Goal: Information Seeking & Learning: Learn about a topic

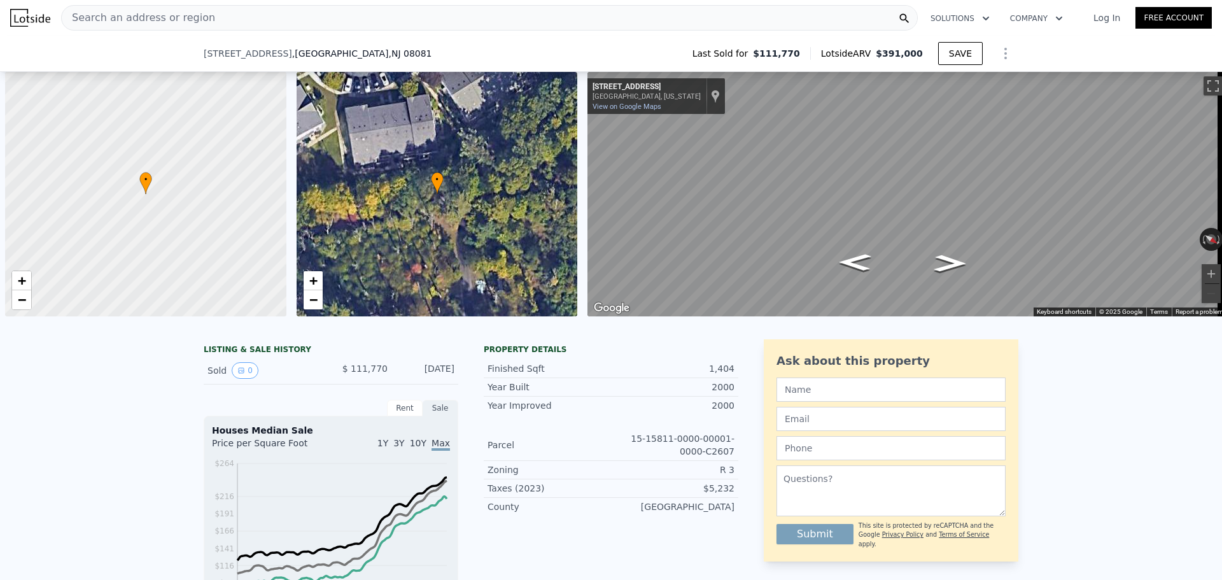
select select "30"
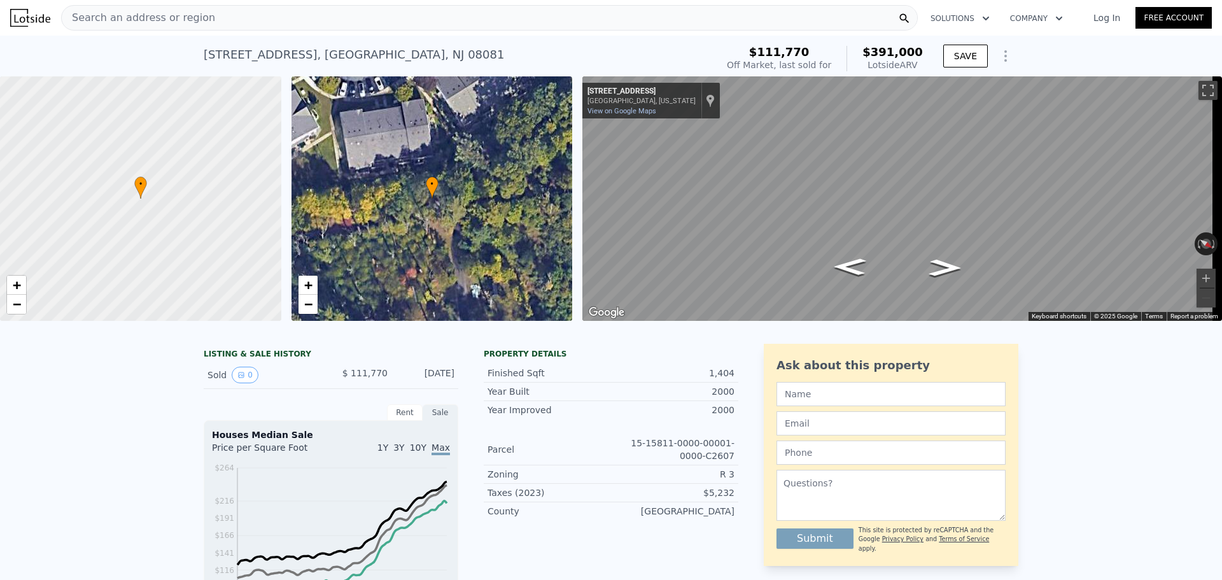
click at [566, 11] on div "Search an address or region" at bounding box center [489, 17] width 856 height 25
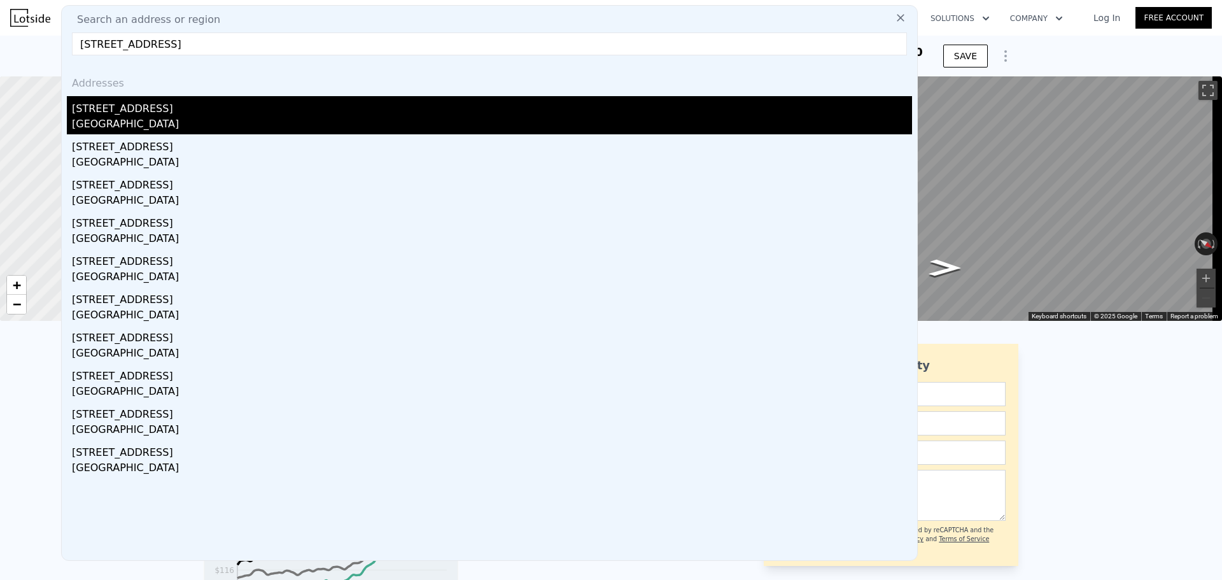
type input "[STREET_ADDRESS]"
click at [357, 106] on div "[STREET_ADDRESS]" at bounding box center [492, 106] width 840 height 20
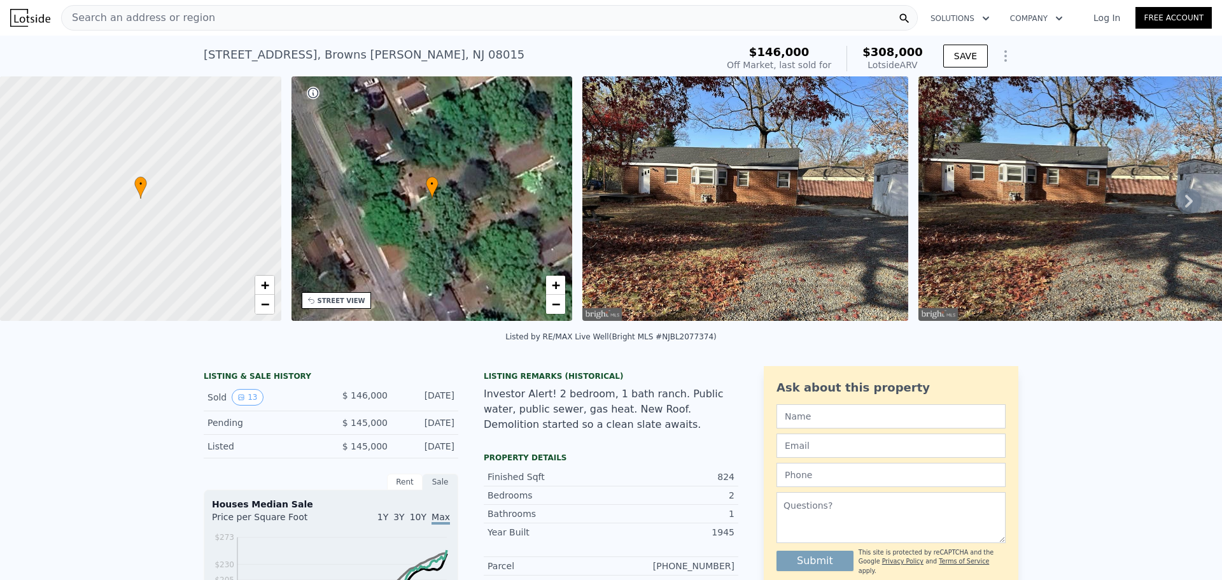
click at [421, 16] on div "Search an address or region" at bounding box center [489, 17] width 856 height 25
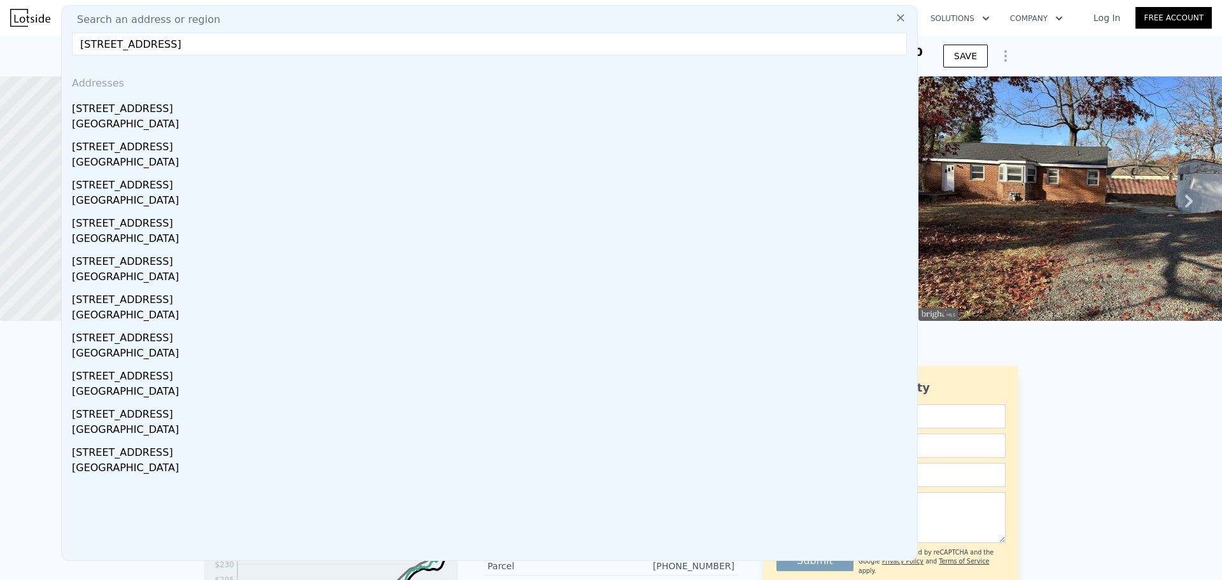
drag, startPoint x: 237, startPoint y: 47, endPoint x: 32, endPoint y: 53, distance: 205.0
paste input "[STREET_ADDRESS]"
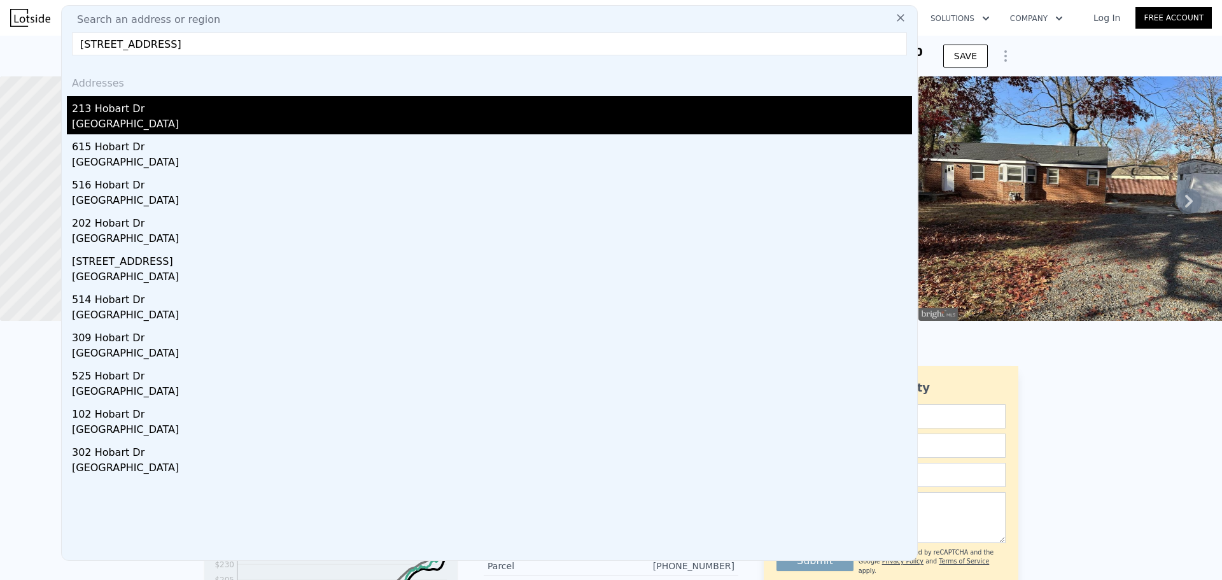
type input "[STREET_ADDRESS]"
click at [156, 120] on div "[GEOGRAPHIC_DATA]" at bounding box center [492, 125] width 840 height 18
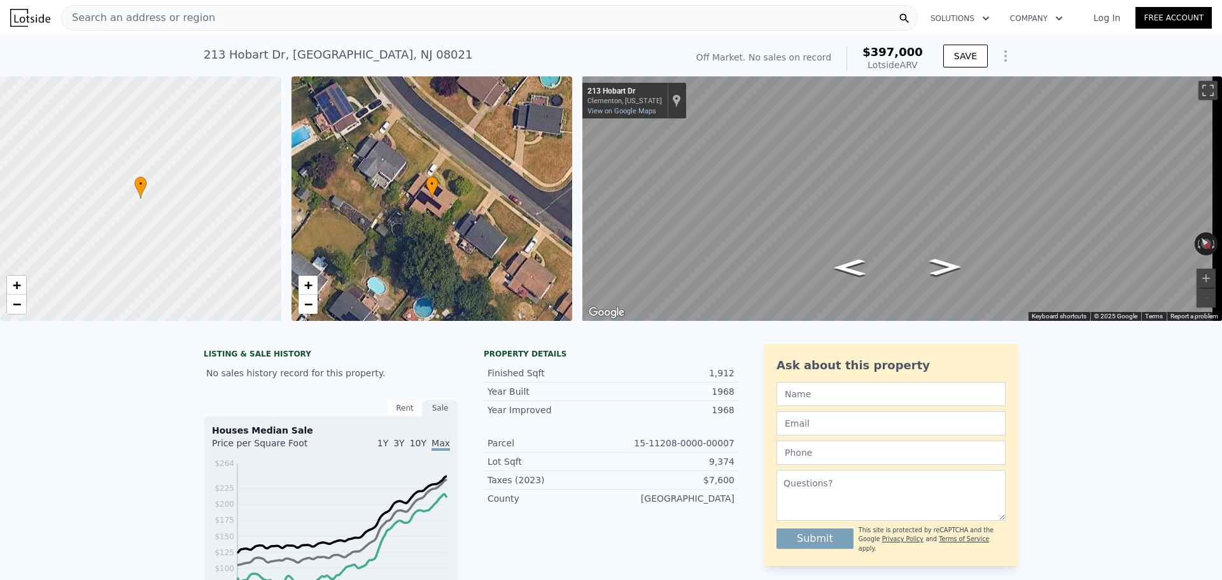
type input "3"
type input "1"
type input "2"
type input "638"
type input "1144"
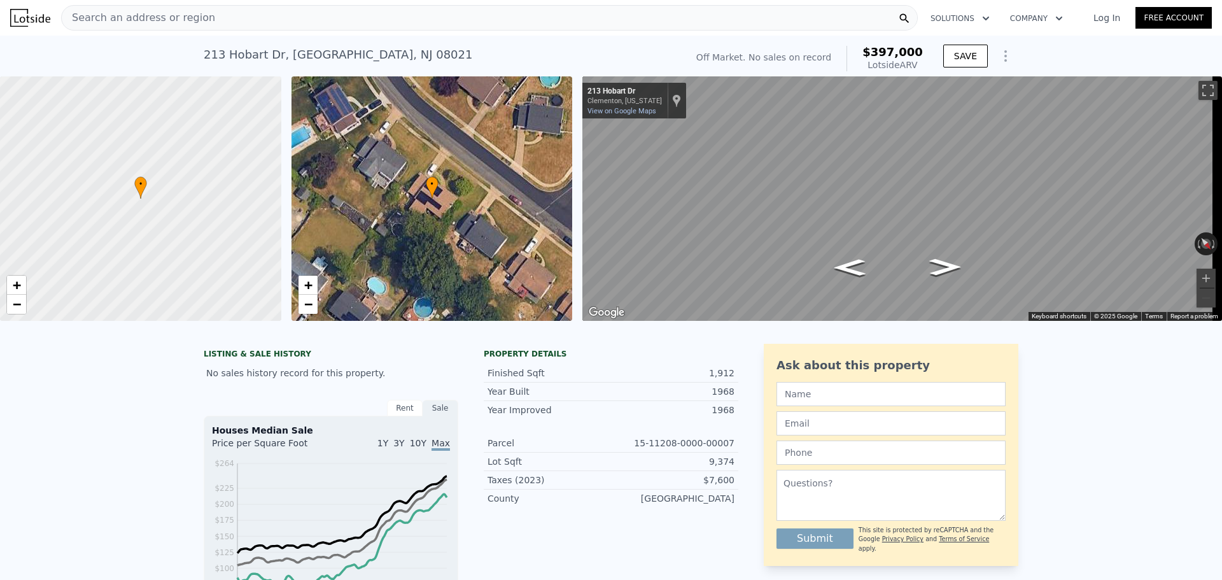
type input "6159"
type input "12001"
type input "$ 308,000"
type input "5"
type input "$ 132,610"
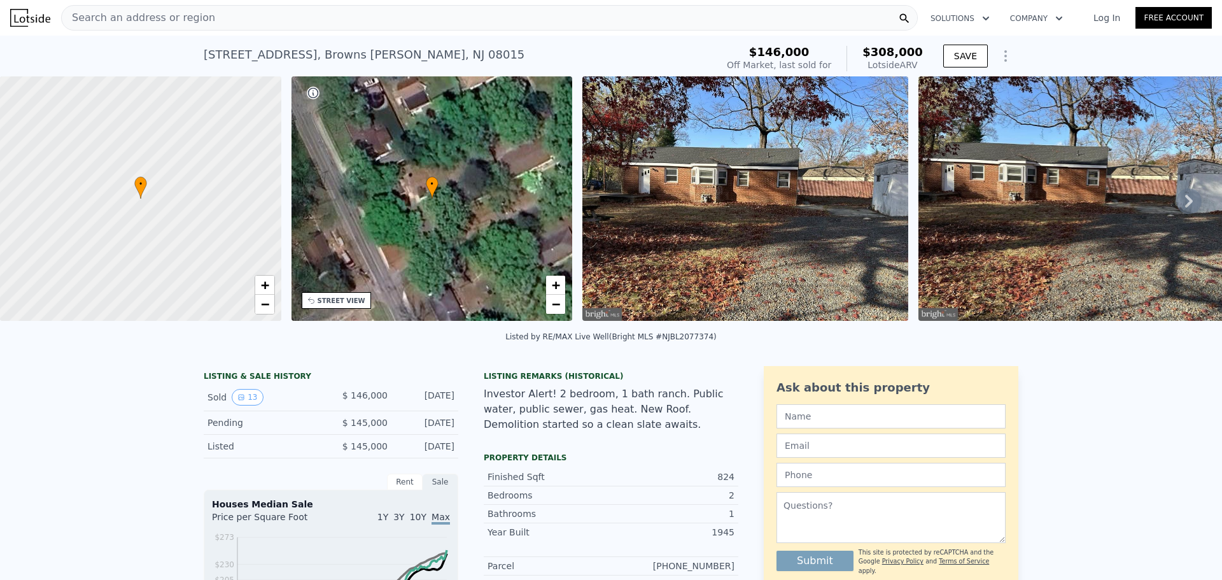
click at [461, 15] on div "Search an address or region" at bounding box center [489, 17] width 856 height 25
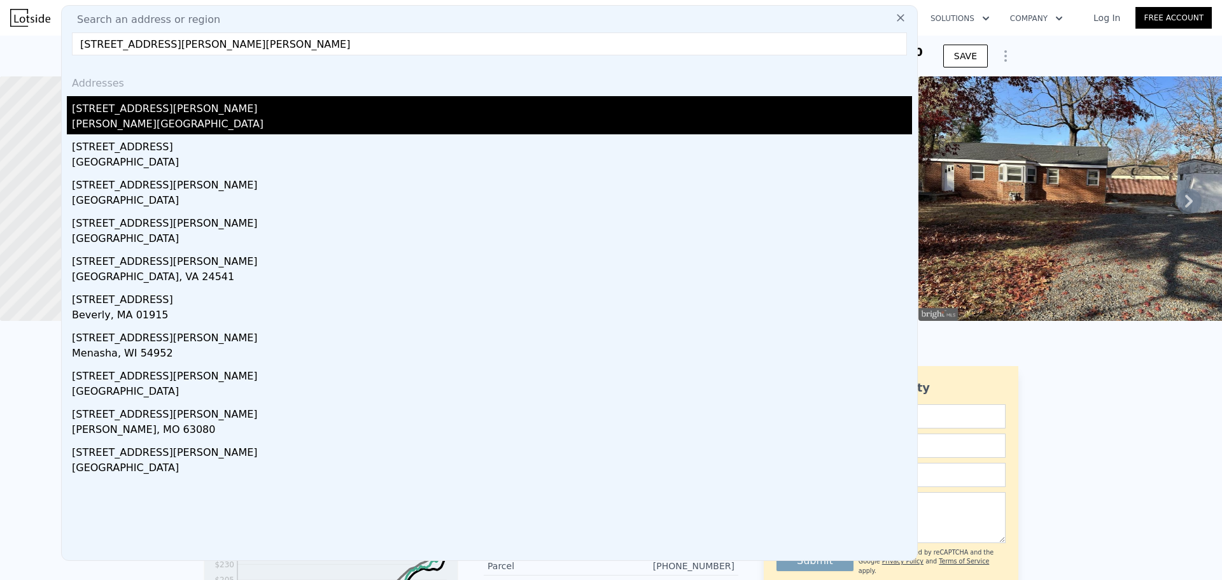
type input "[STREET_ADDRESS][PERSON_NAME][PERSON_NAME]"
click at [348, 113] on div "[STREET_ADDRESS][PERSON_NAME]" at bounding box center [492, 106] width 840 height 20
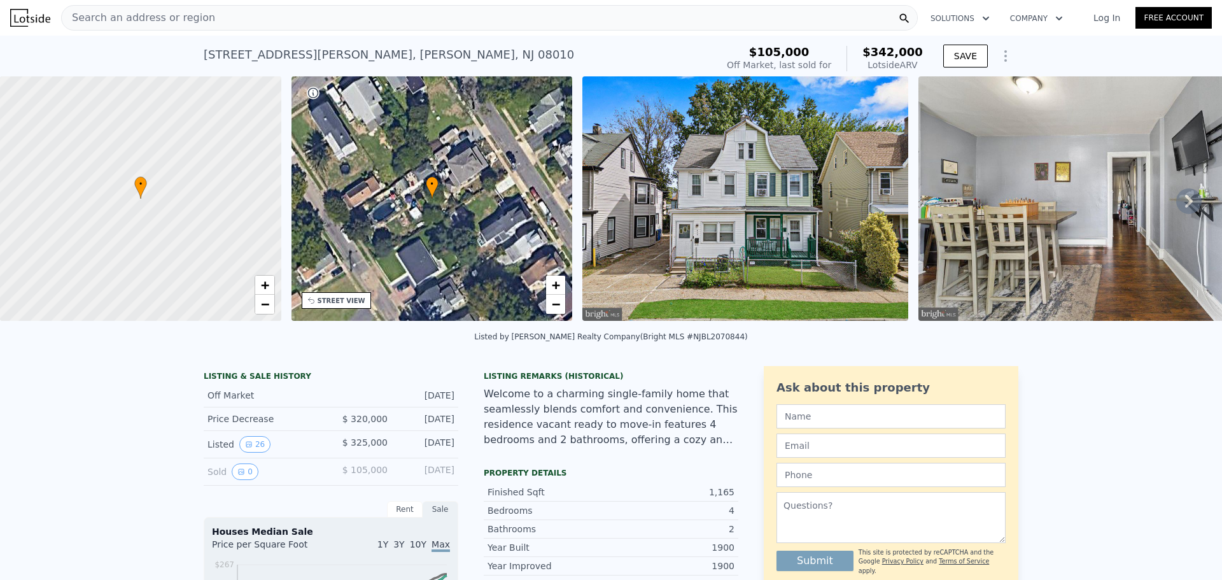
click at [261, 18] on div "Search an address or region" at bounding box center [489, 17] width 856 height 25
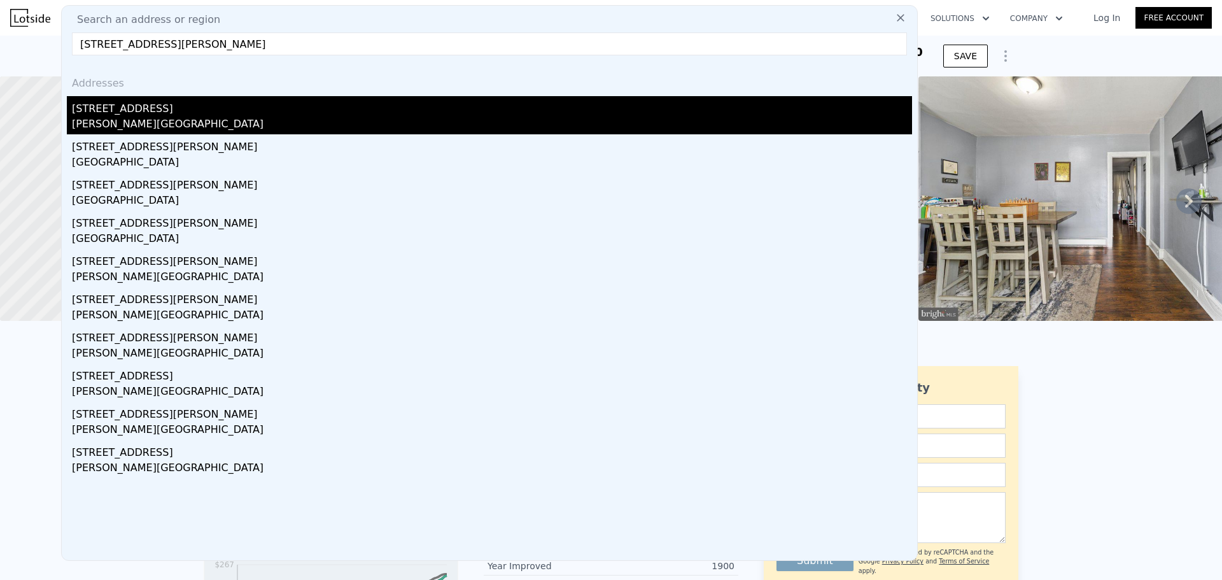
type input "[STREET_ADDRESS][PERSON_NAME]"
click at [246, 113] on div "[STREET_ADDRESS]" at bounding box center [492, 106] width 840 height 20
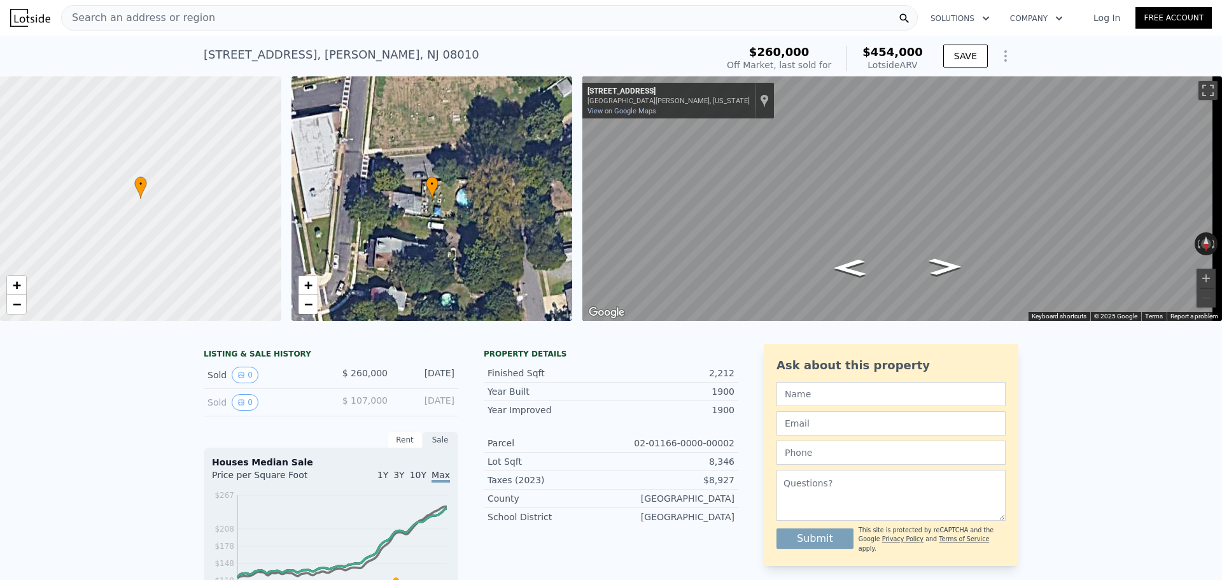
click at [373, 20] on div "Search an address or region" at bounding box center [489, 17] width 856 height 25
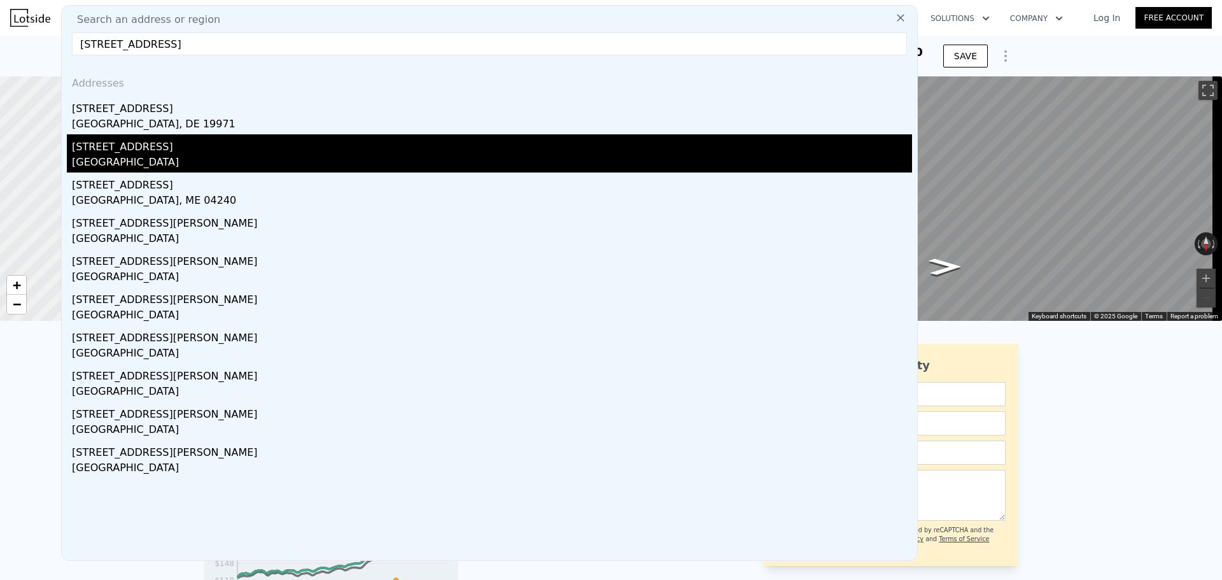
type input "[STREET_ADDRESS]"
click at [151, 150] on div "[STREET_ADDRESS]" at bounding box center [492, 144] width 840 height 20
type input "3"
type input "1"
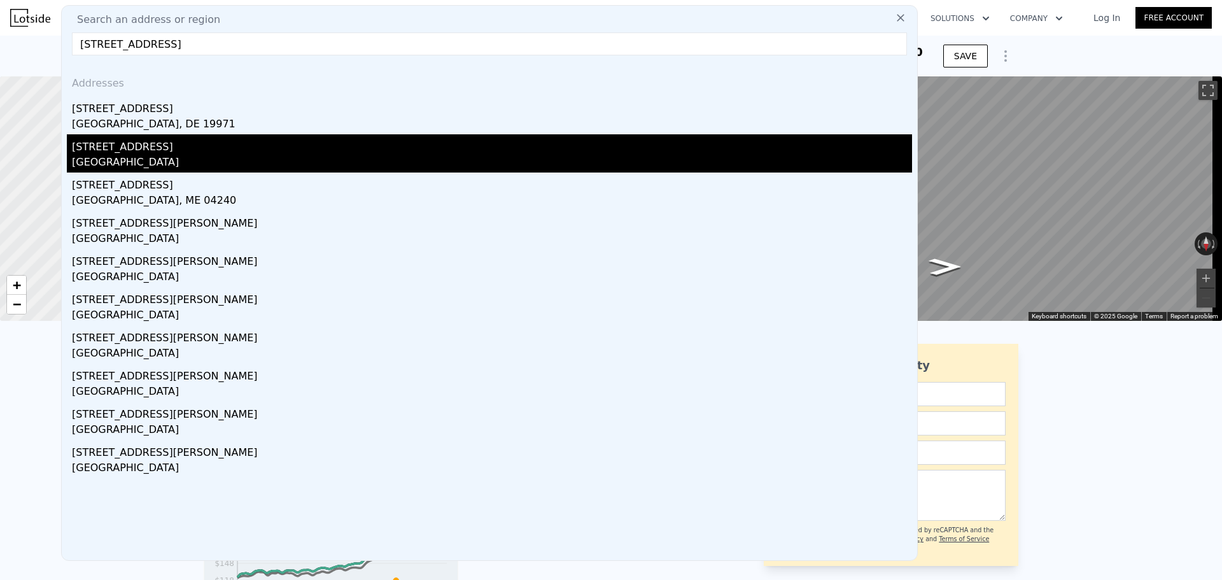
type input "2"
type input "638"
type input "1144"
type input "6159"
type input "12001"
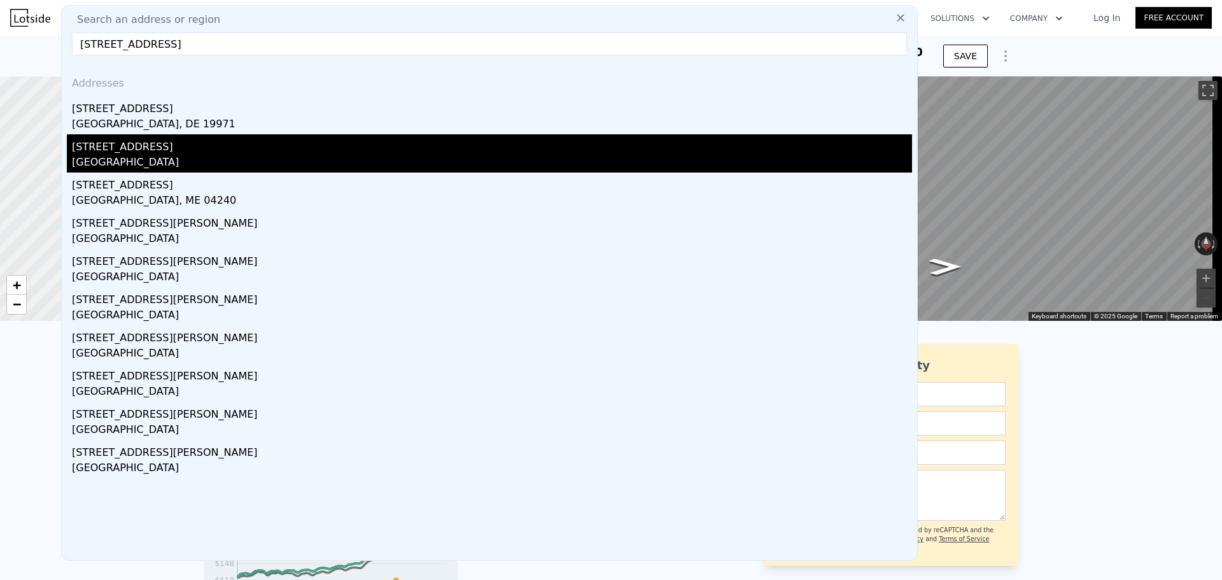
type input "$ 308,000"
type input "5"
type input "$ 132,610"
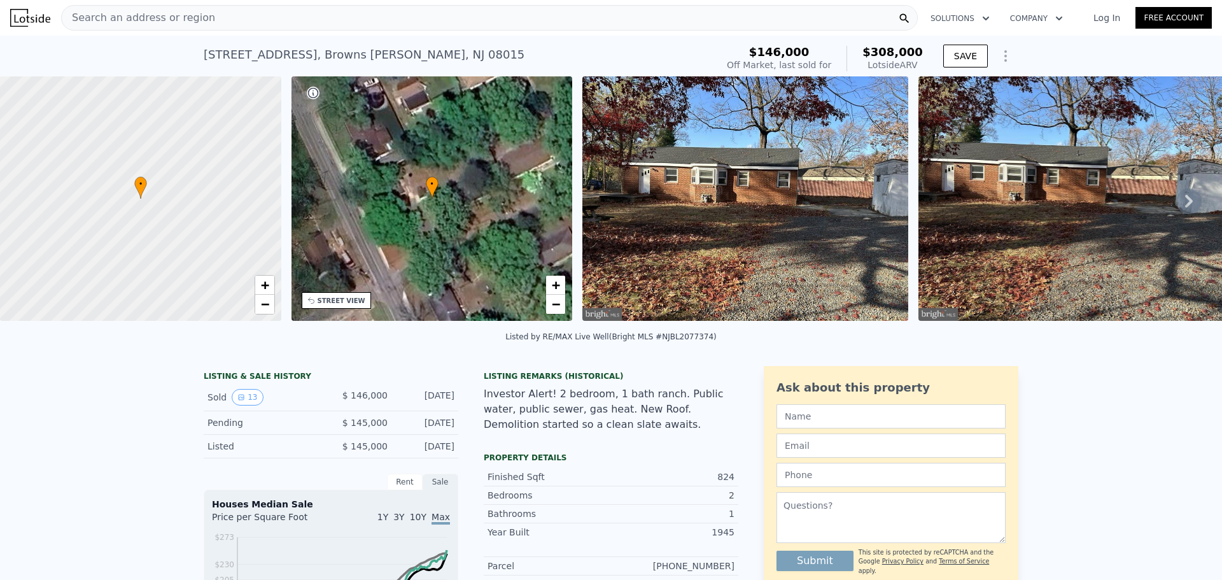
click at [192, 16] on span "Search an address or region" at bounding box center [138, 17] width 153 height 15
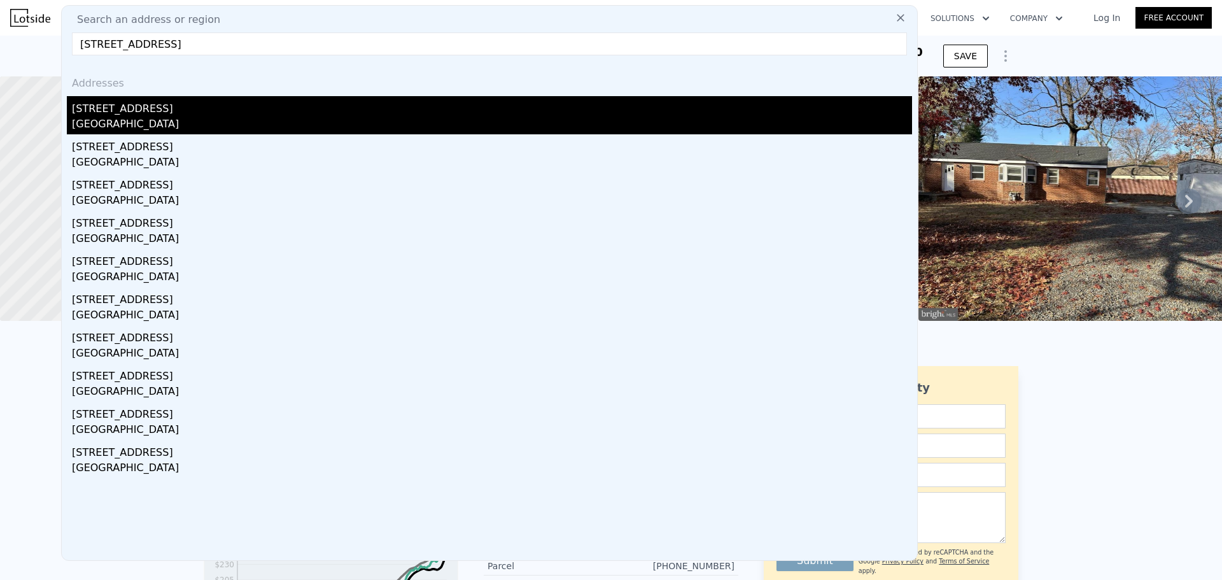
type input "[STREET_ADDRESS]"
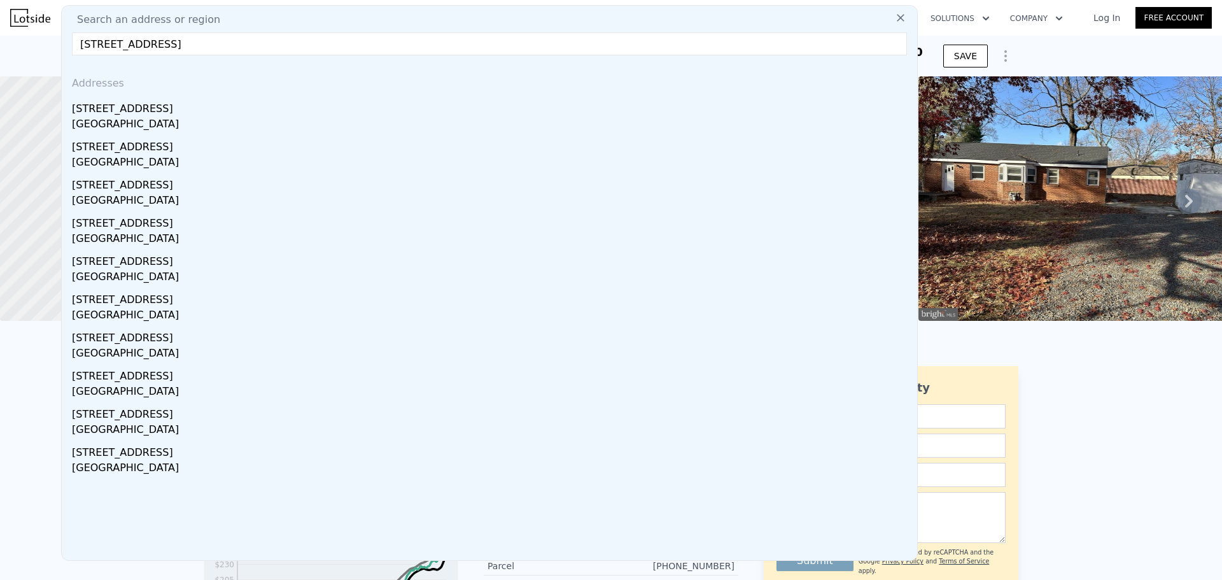
click at [157, 113] on div "[STREET_ADDRESS]" at bounding box center [492, 106] width 840 height 20
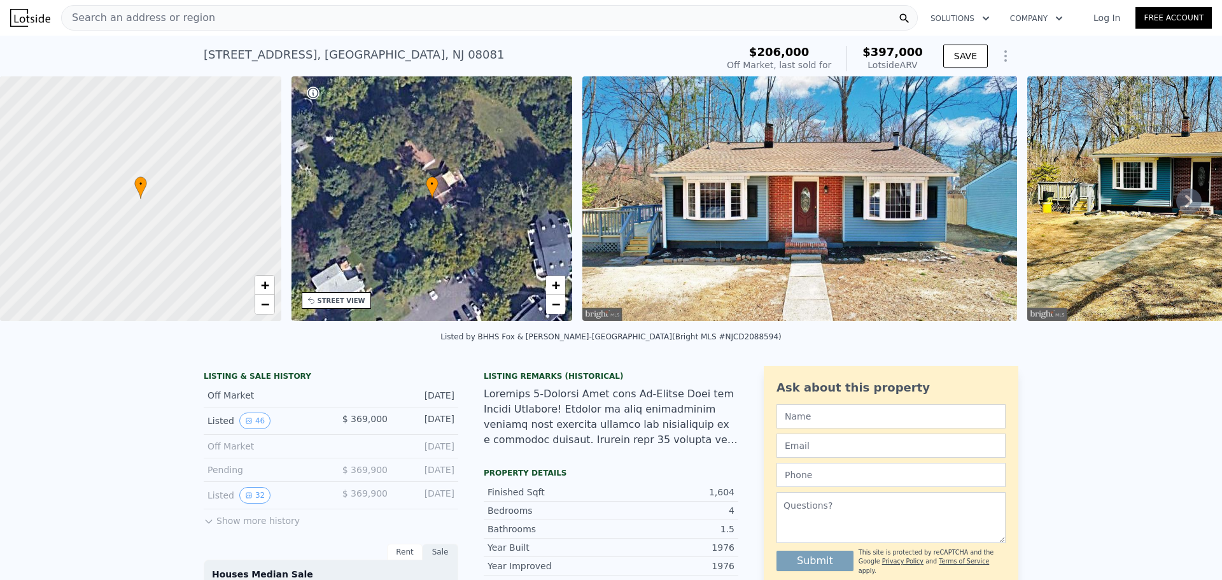
click at [156, 14] on span "Search an address or region" at bounding box center [138, 17] width 153 height 15
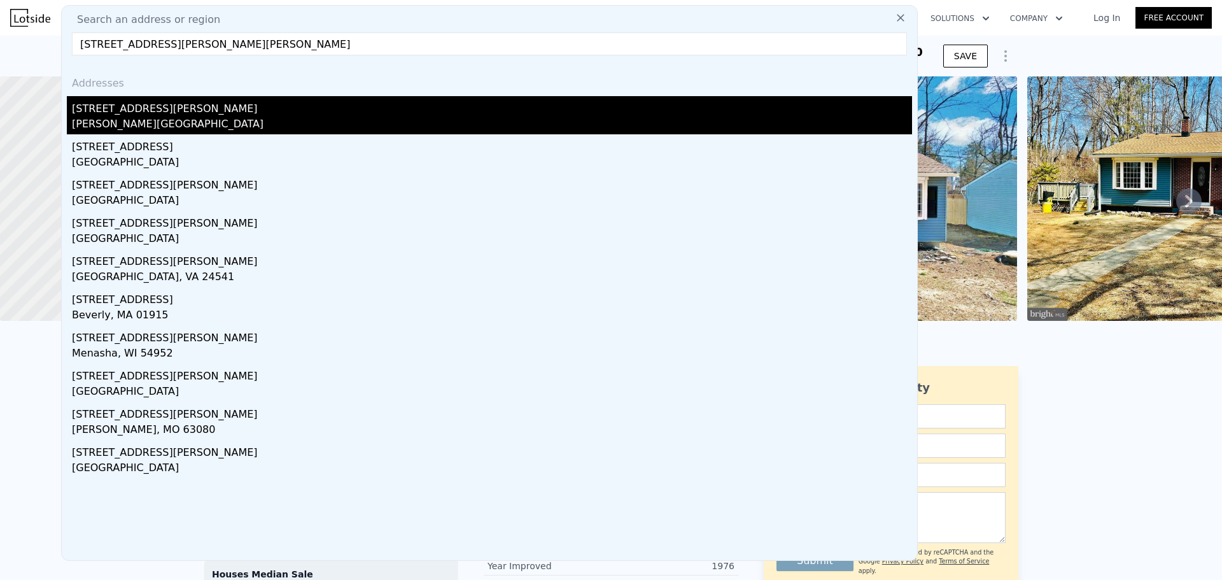
type input "[STREET_ADDRESS][PERSON_NAME][PERSON_NAME]"
click at [171, 115] on div "[STREET_ADDRESS][PERSON_NAME]" at bounding box center [492, 106] width 840 height 20
type input "2"
type input "937"
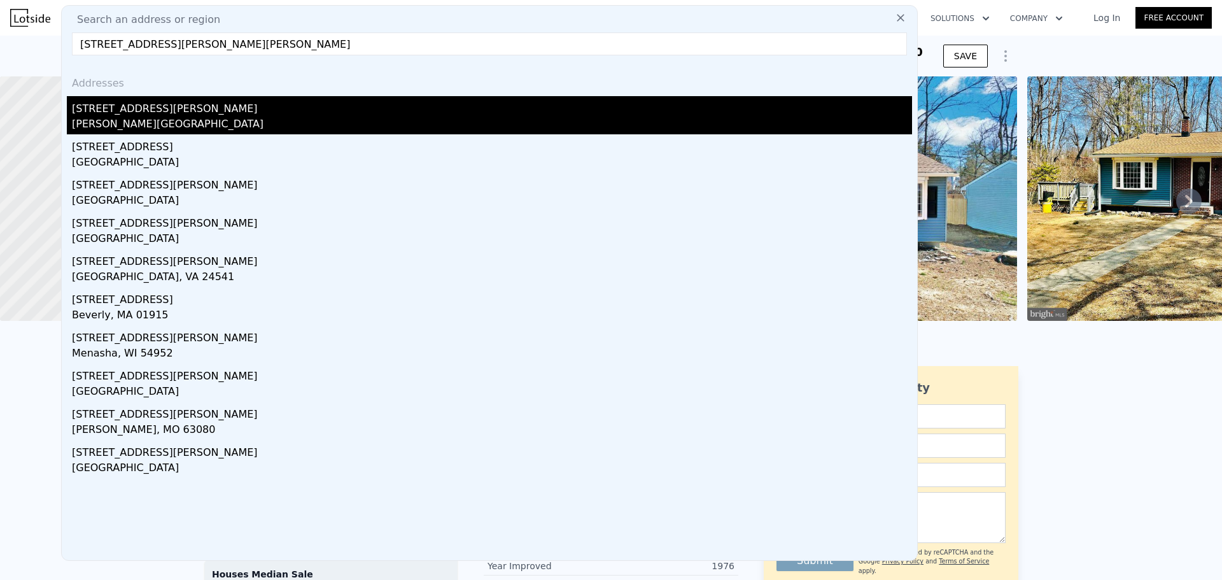
type input "1520"
type input "5700"
type input "14697"
type input "$ 342,000"
type input "5"
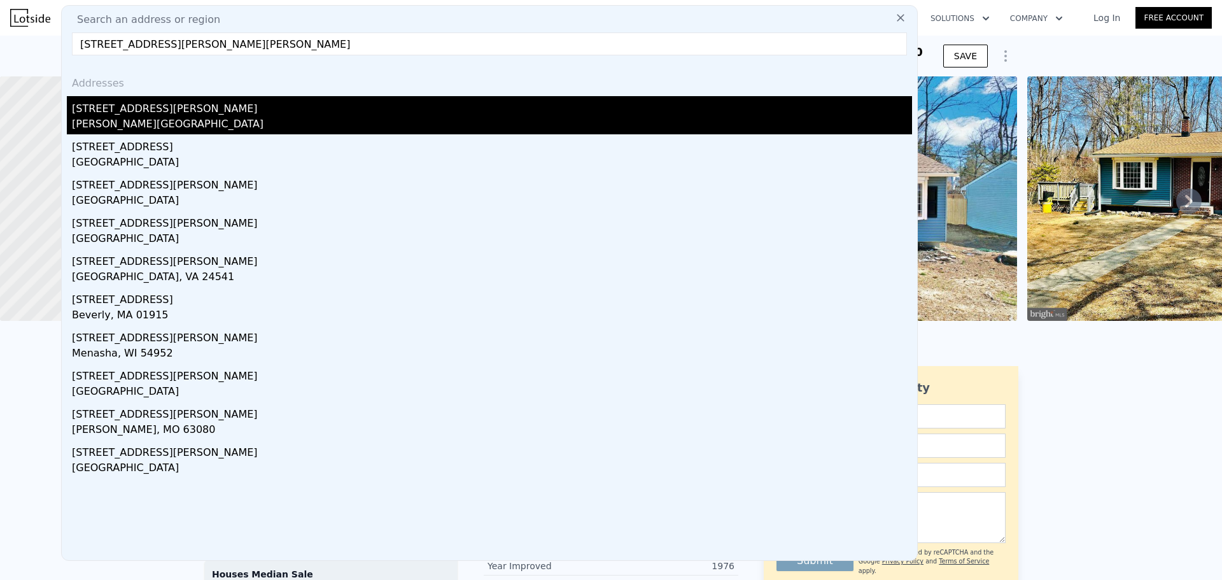
type input "-$ 20,813"
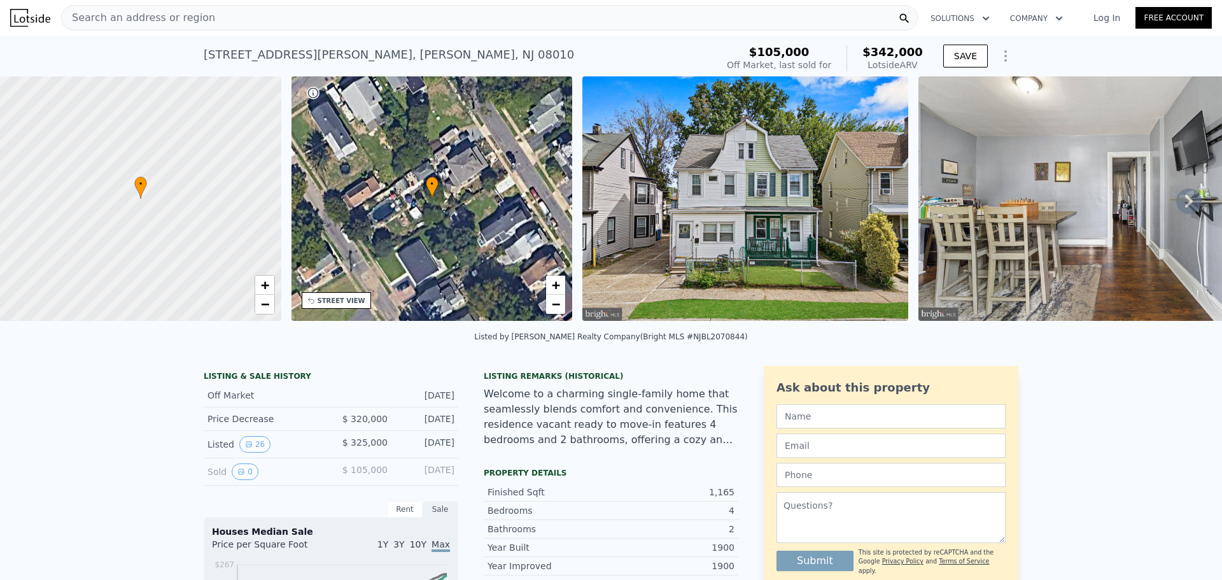
click at [171, 22] on span "Search an address or region" at bounding box center [138, 17] width 153 height 15
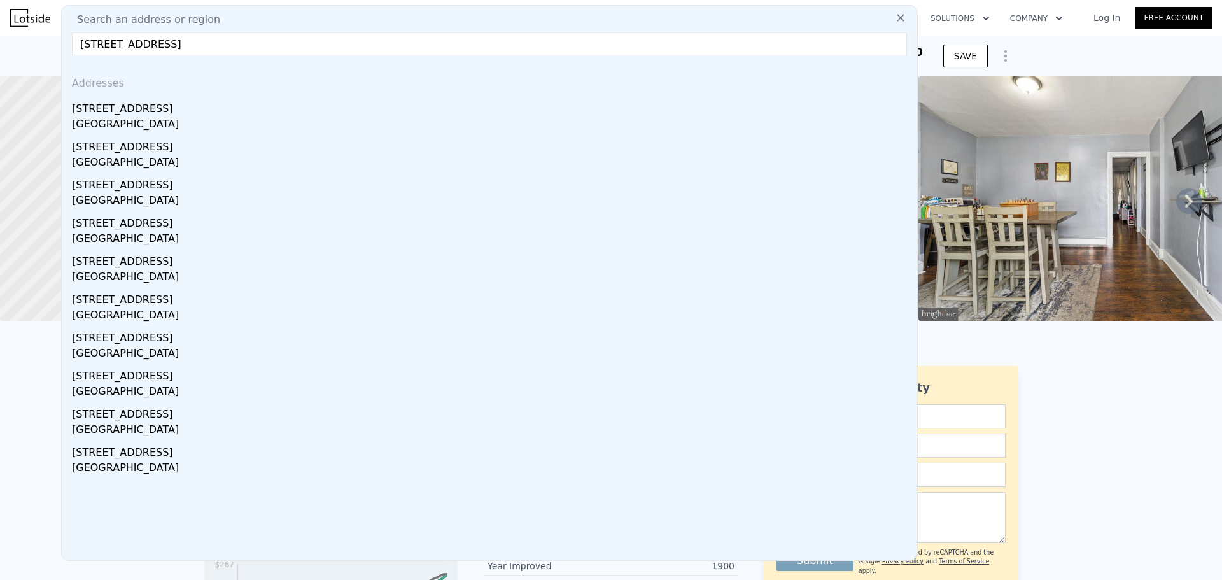
type input "[STREET_ADDRESS]"
click at [167, 147] on div "[STREET_ADDRESS]" at bounding box center [492, 144] width 840 height 20
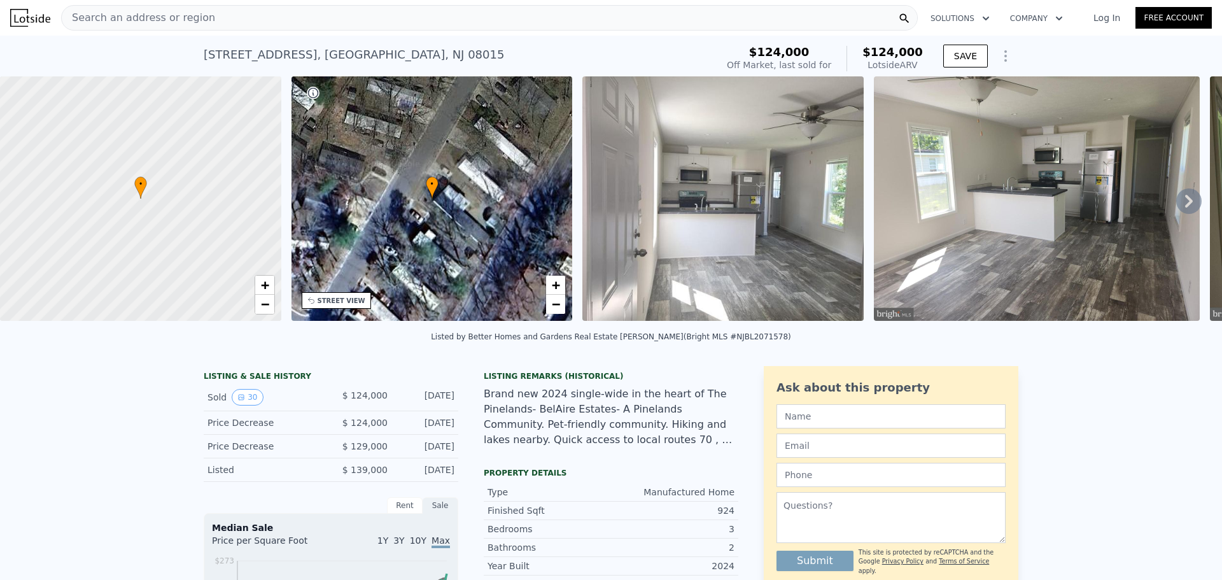
click at [201, 16] on div "Search an address or region" at bounding box center [489, 17] width 856 height 25
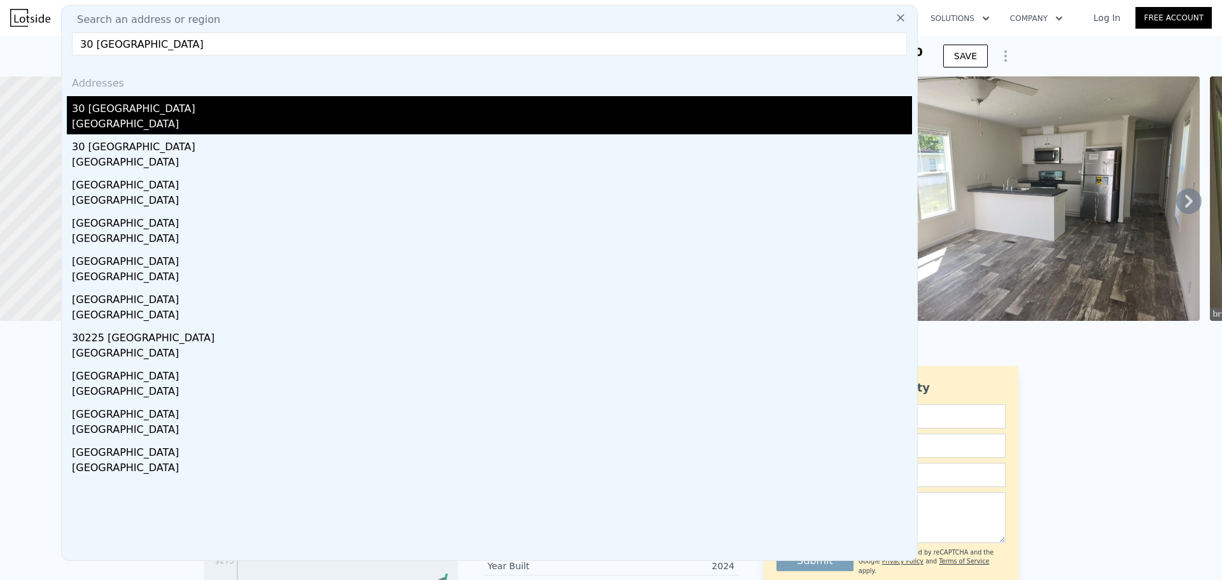
type input "30 [GEOGRAPHIC_DATA]"
click at [216, 127] on div "[GEOGRAPHIC_DATA]" at bounding box center [492, 125] width 840 height 18
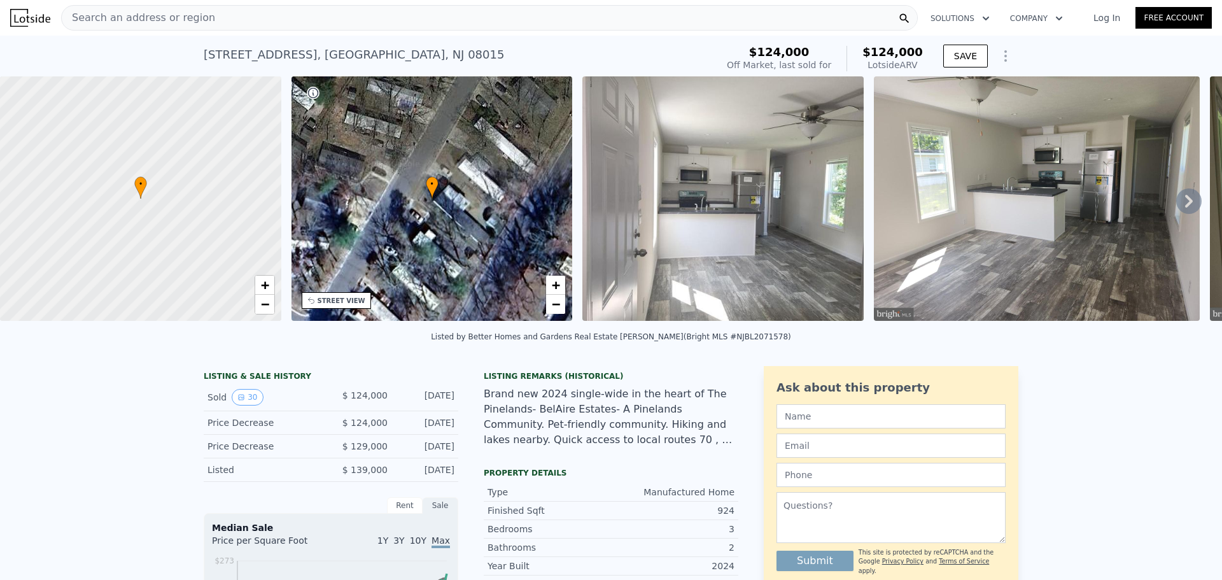
type input "4"
type input "1.5"
type input "1230"
type input "2120"
type input "5301"
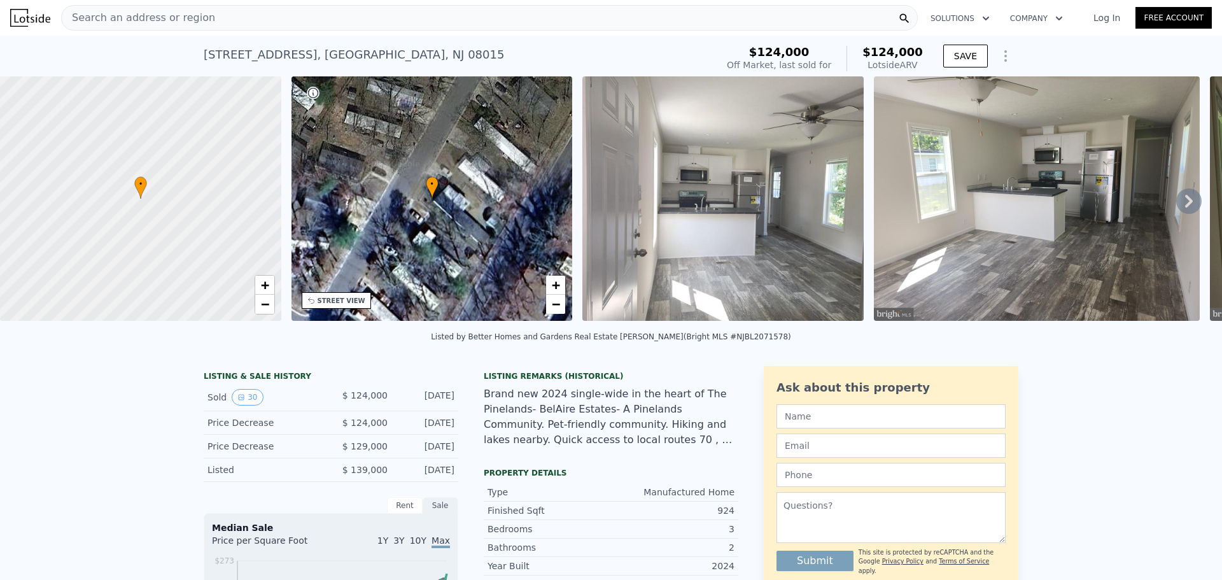
type input "11250"
type input "$ 350,000"
type input "-$ 37,199"
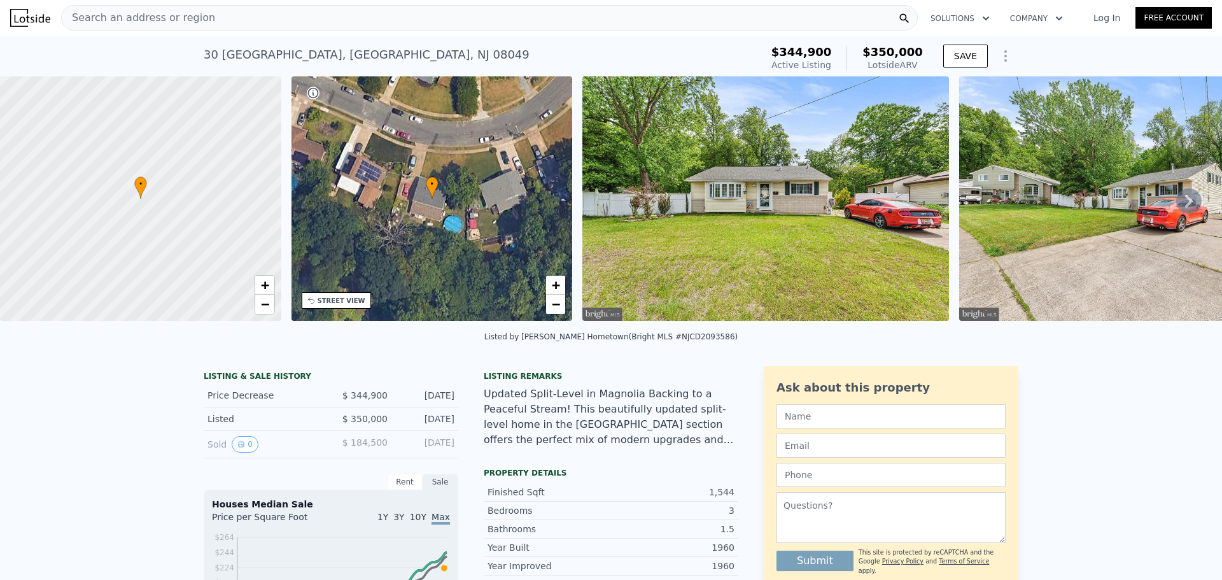
click at [259, 16] on div "Search an address or region" at bounding box center [489, 17] width 856 height 25
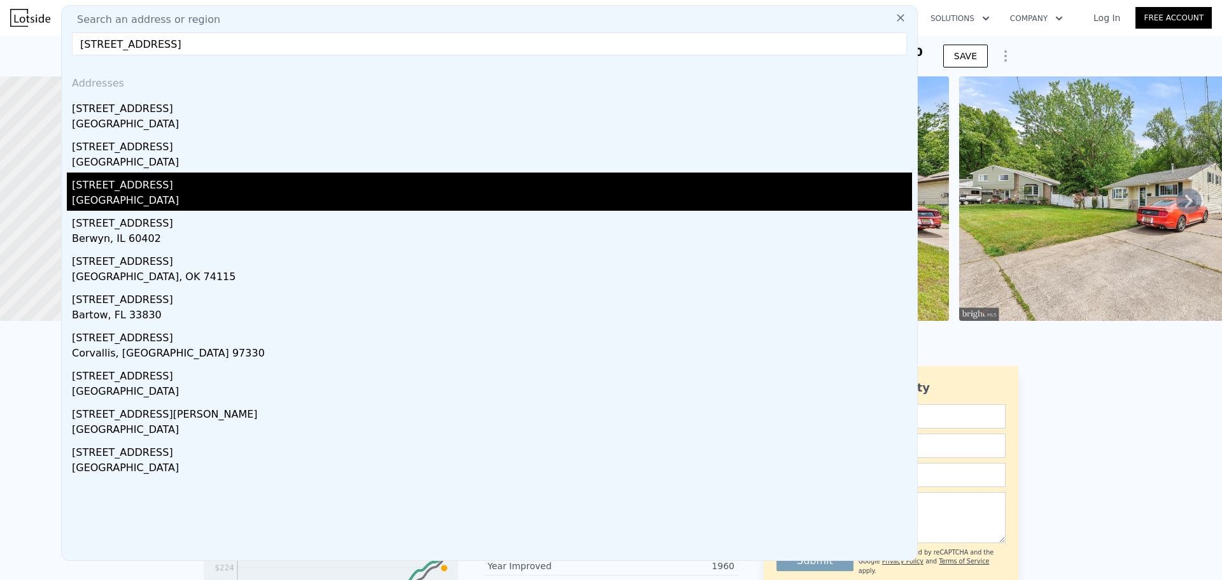
type input "[STREET_ADDRESS]"
click at [151, 189] on div "[STREET_ADDRESS]" at bounding box center [492, 182] width 840 height 20
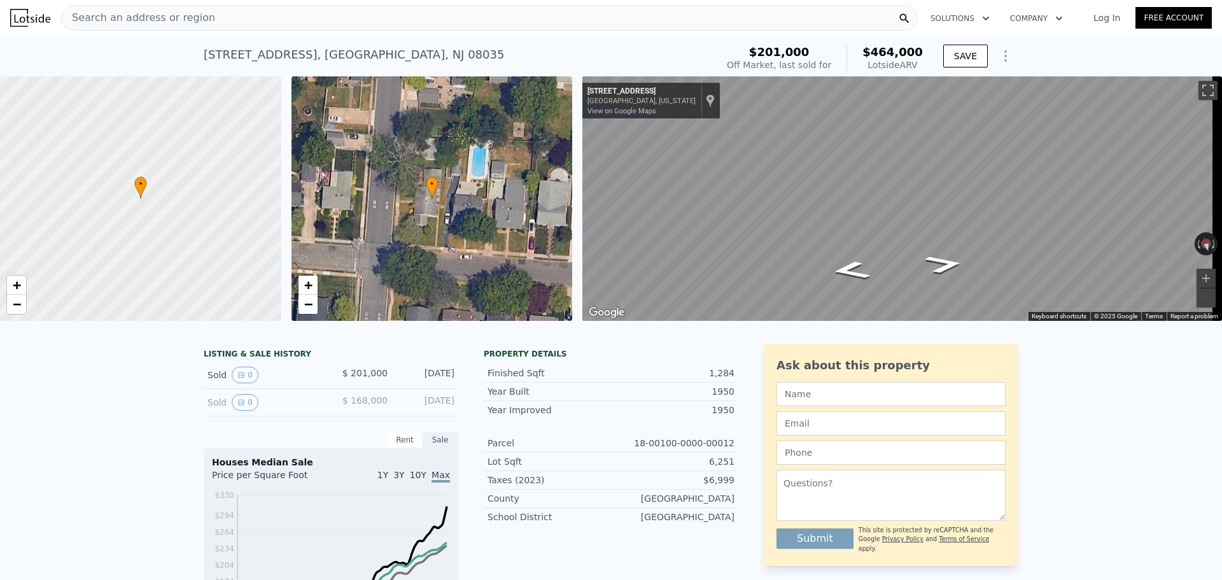
click at [242, 22] on div "Search an address or region" at bounding box center [489, 17] width 856 height 25
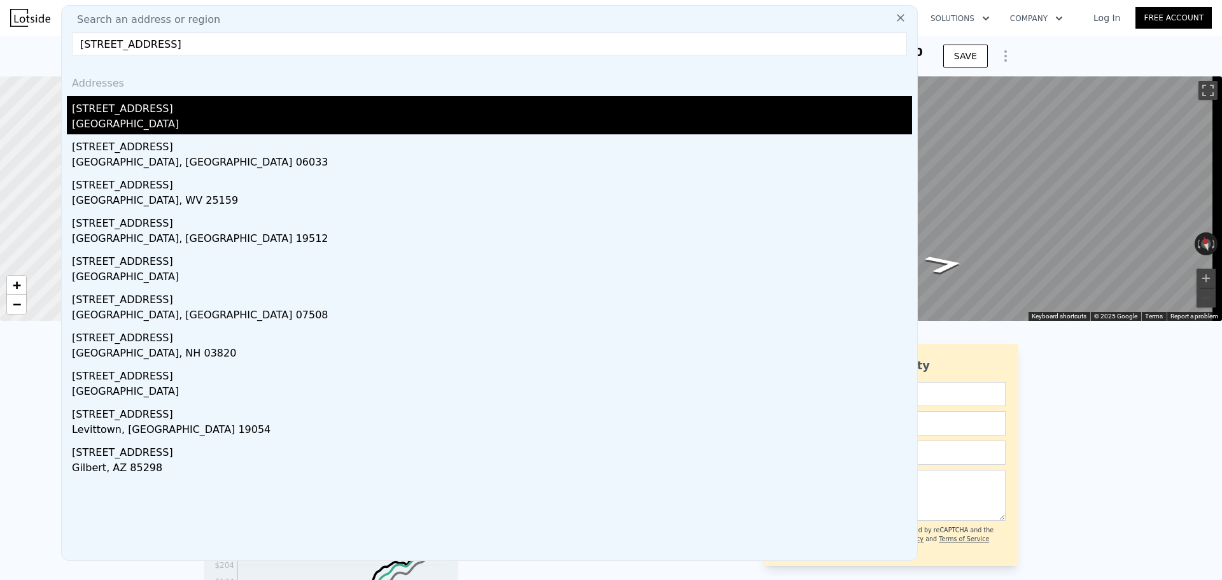
type input "[STREET_ADDRESS]"
click at [230, 110] on div "[STREET_ADDRESS]" at bounding box center [492, 106] width 840 height 20
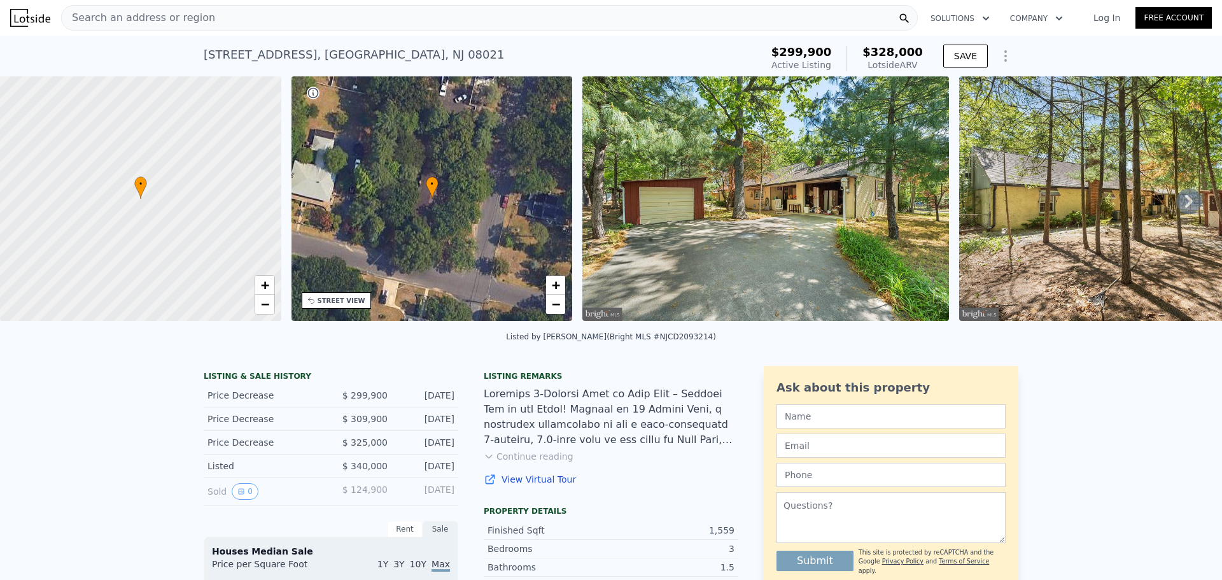
click at [187, 15] on span "Search an address or region" at bounding box center [138, 17] width 153 height 15
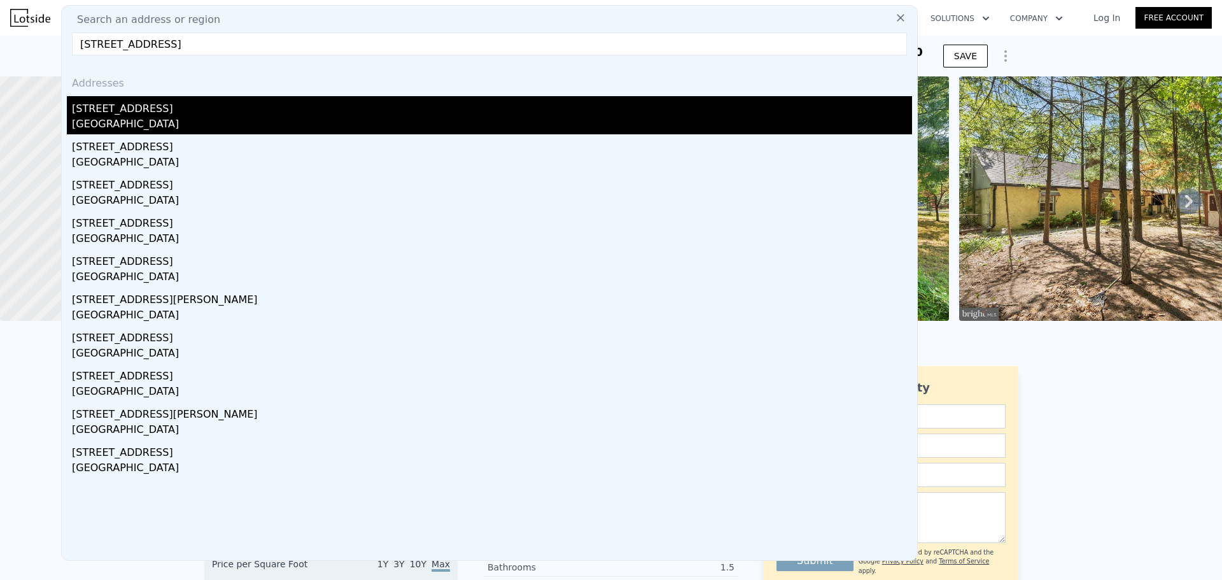
type input "[STREET_ADDRESS]"
click at [172, 109] on div "[STREET_ADDRESS]" at bounding box center [492, 106] width 840 height 20
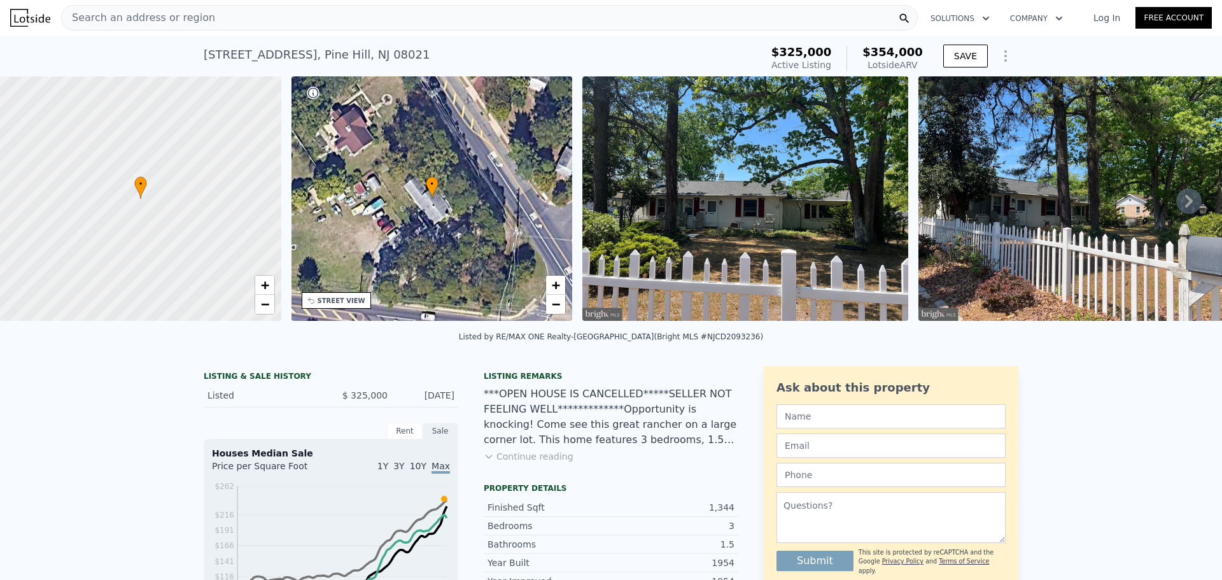
click at [225, 13] on div "Search an address or region" at bounding box center [489, 17] width 856 height 25
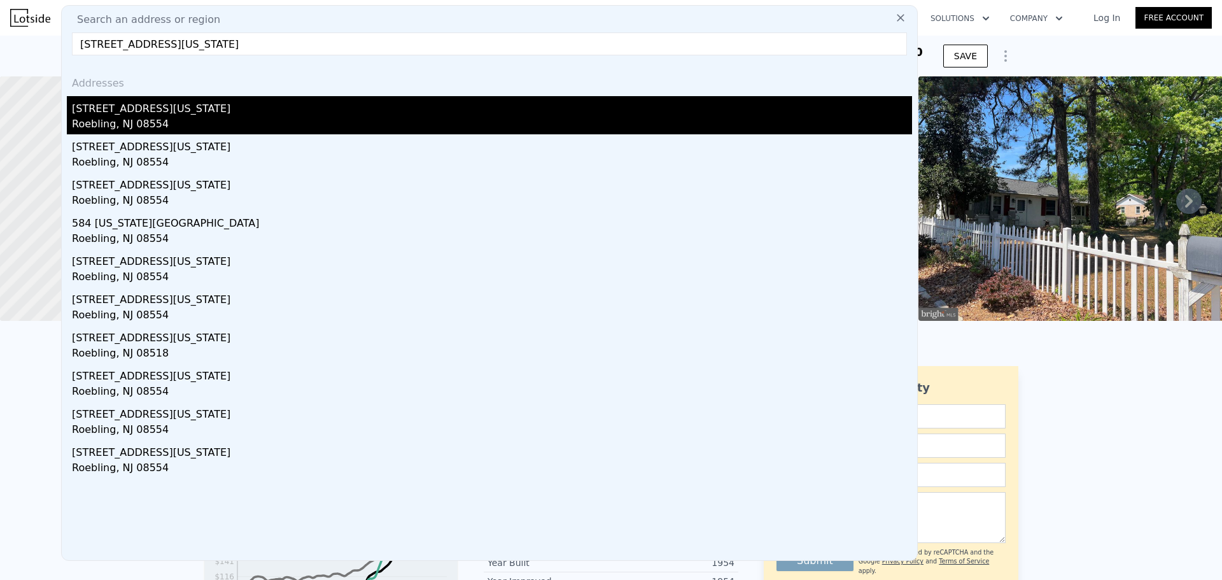
type input "[STREET_ADDRESS][US_STATE]"
click at [115, 125] on div "Roebling, NJ 08554" at bounding box center [492, 125] width 840 height 18
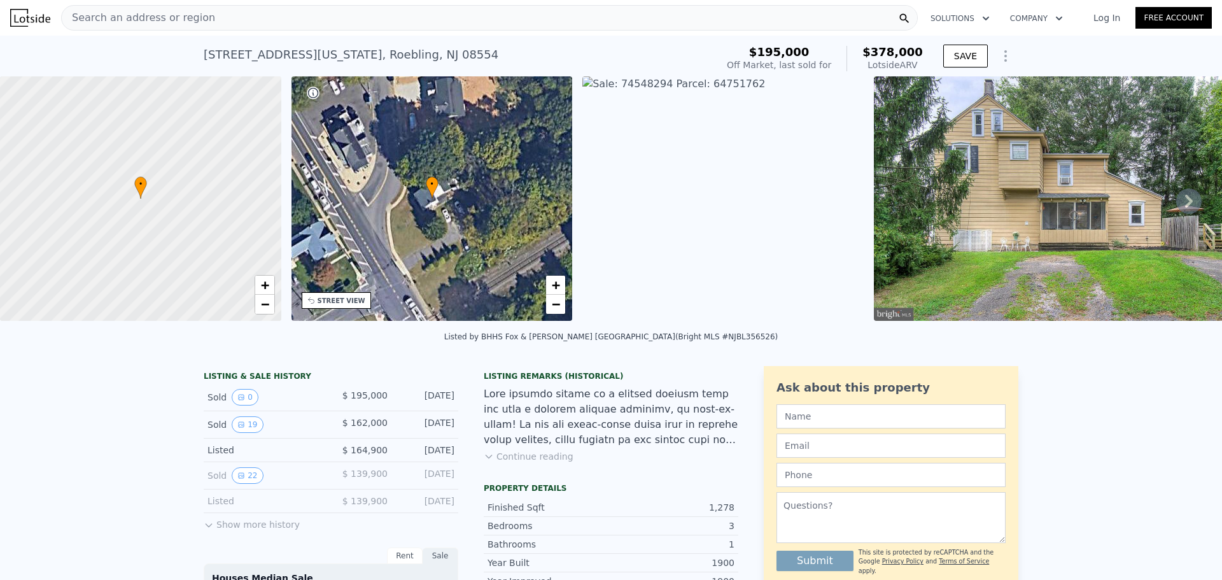
click at [247, 17] on div "Search an address or region" at bounding box center [489, 17] width 856 height 25
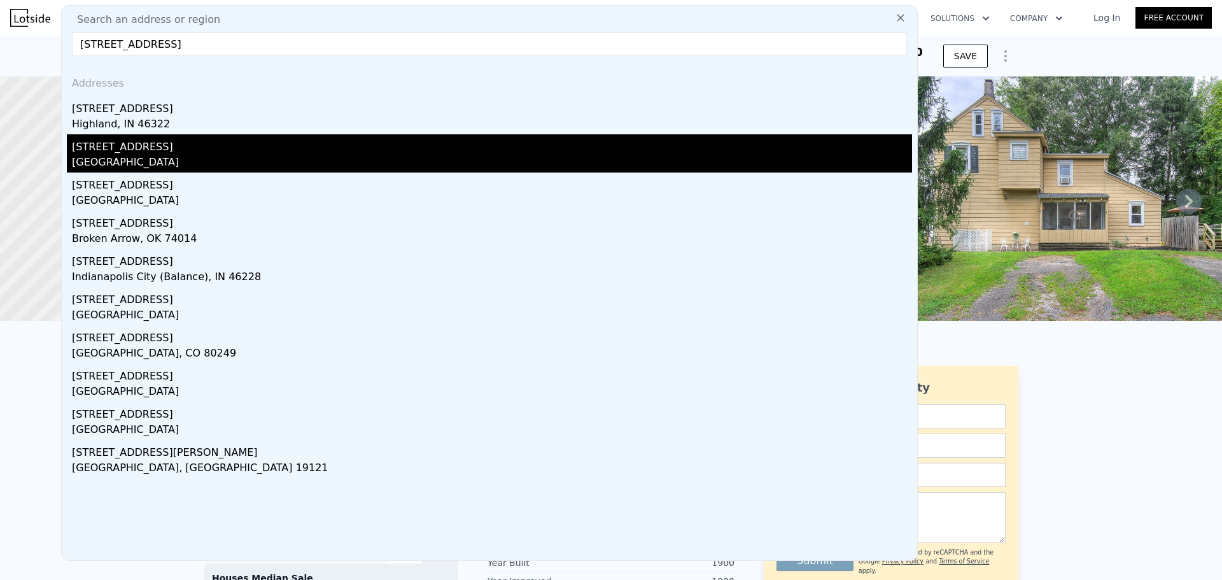
type input "[STREET_ADDRESS]"
click at [191, 153] on div "[STREET_ADDRESS]" at bounding box center [492, 144] width 840 height 20
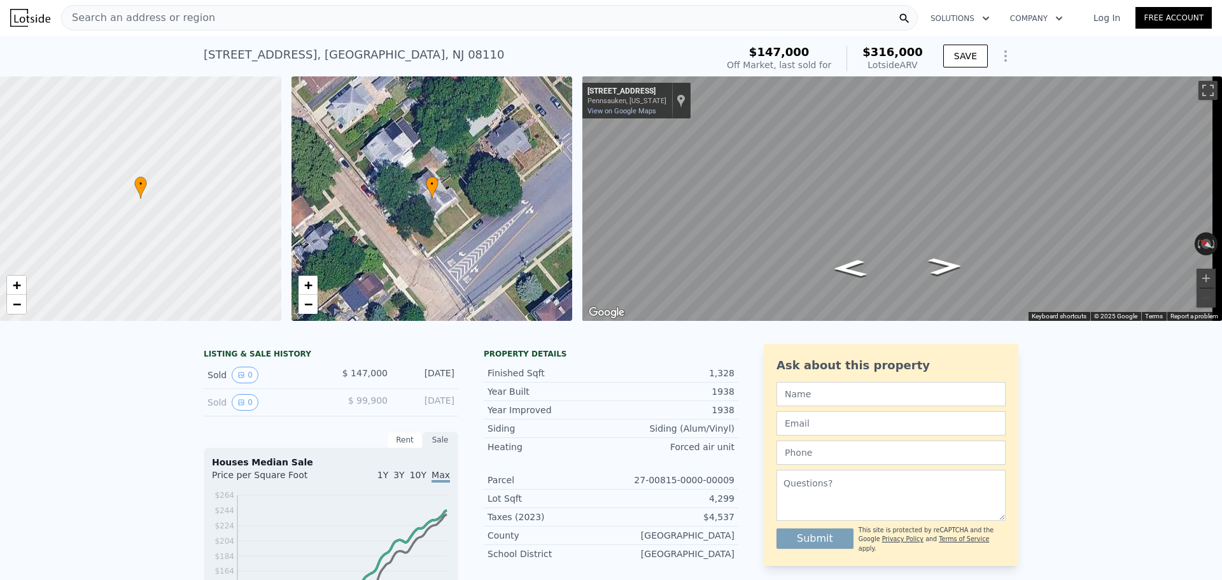
click at [253, 22] on div "Search an address or region" at bounding box center [489, 17] width 856 height 25
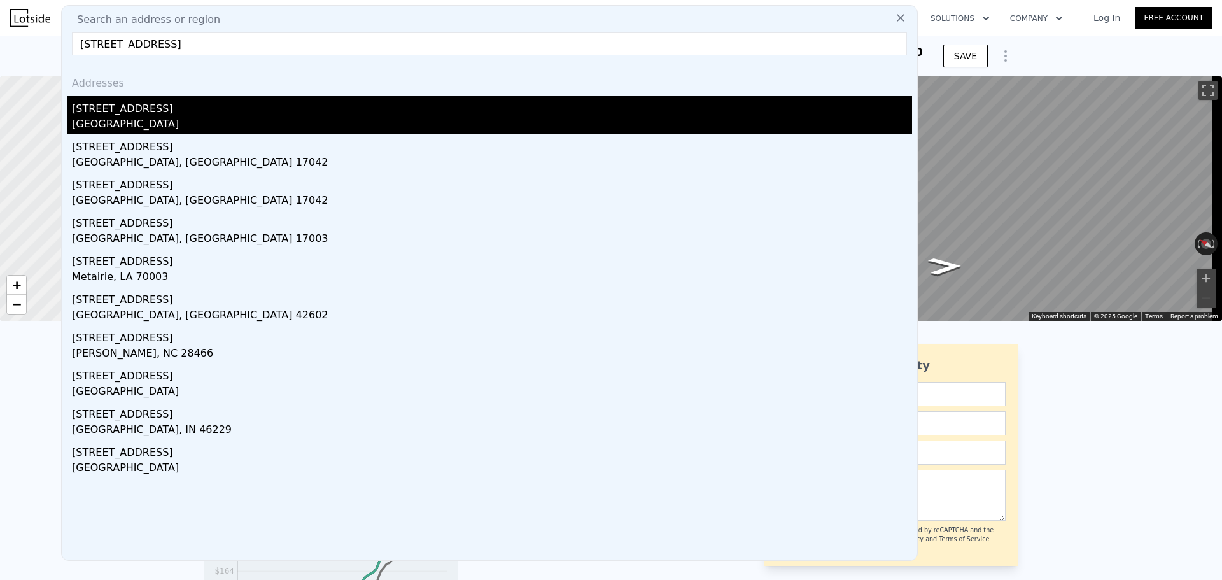
type input "[STREET_ADDRESS]"
click at [211, 113] on div "[STREET_ADDRESS]" at bounding box center [492, 106] width 840 height 20
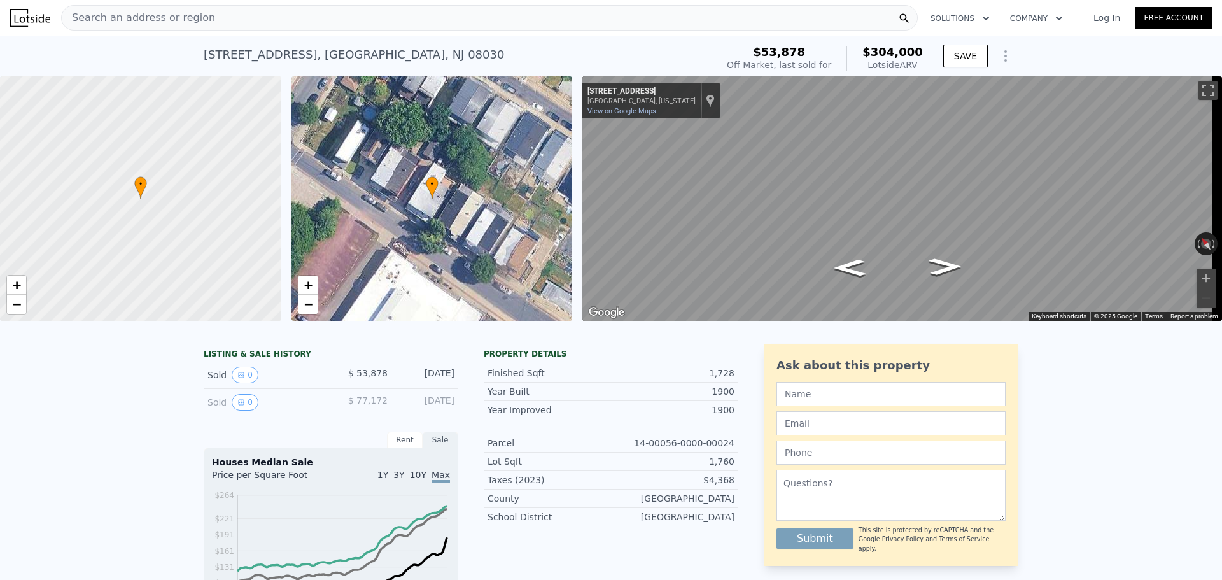
click at [252, 18] on div "Search an address or region" at bounding box center [489, 17] width 856 height 25
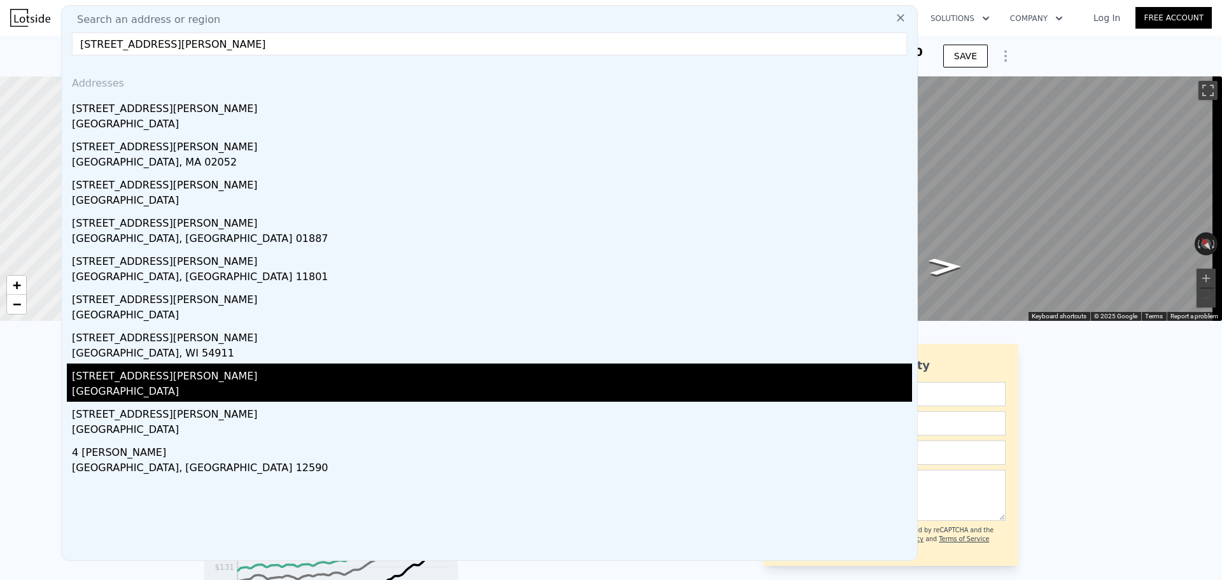
type input "[STREET_ADDRESS][PERSON_NAME]"
click at [169, 386] on div "[GEOGRAPHIC_DATA]" at bounding box center [492, 393] width 840 height 18
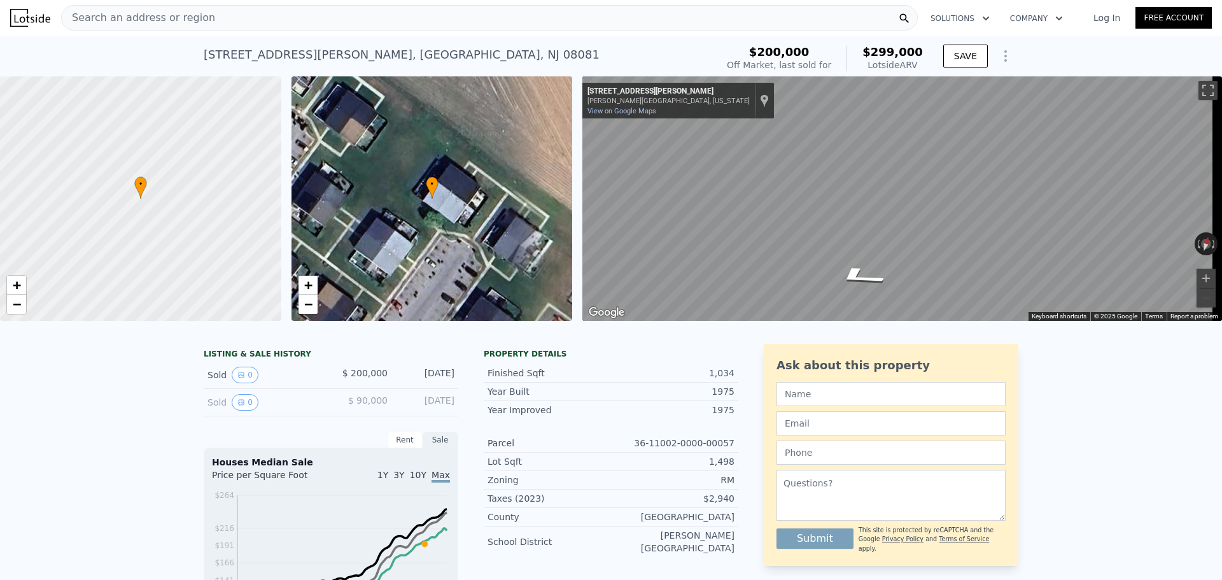
click at [220, 17] on div "Search an address or region" at bounding box center [489, 17] width 856 height 25
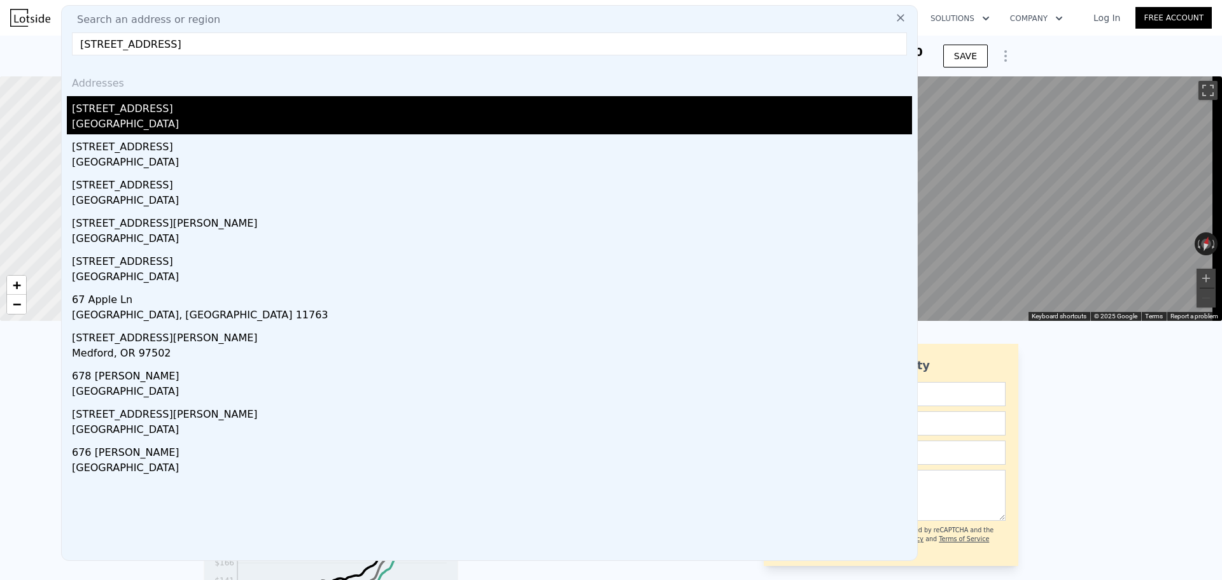
type input "[STREET_ADDRESS]"
click at [217, 120] on div "[GEOGRAPHIC_DATA]" at bounding box center [492, 125] width 840 height 18
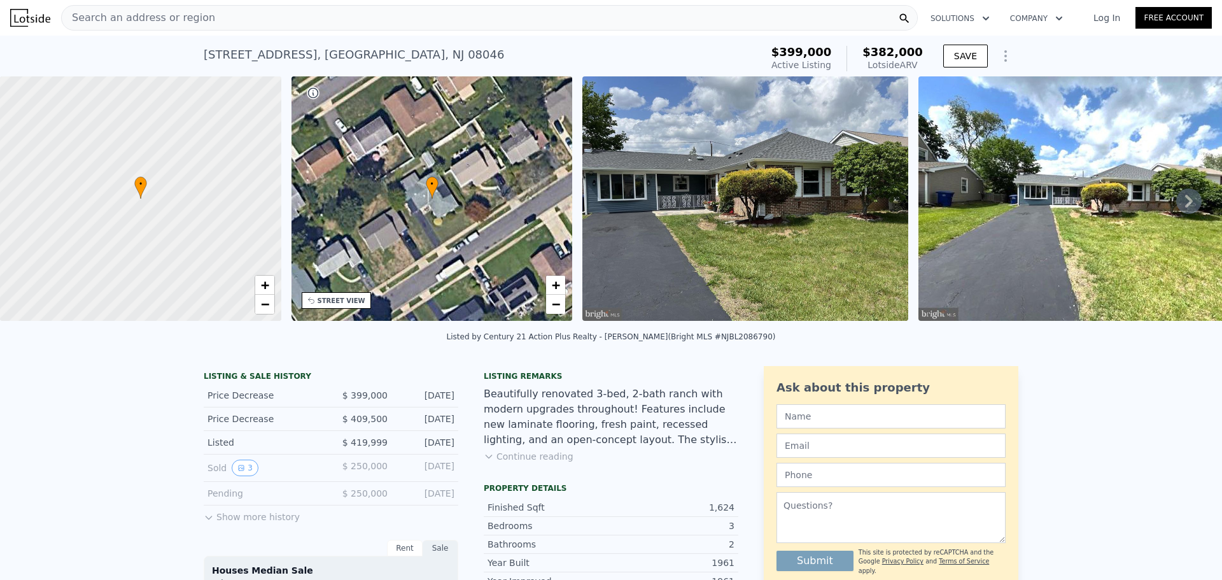
click at [206, 13] on div "Search an address or region" at bounding box center [489, 17] width 856 height 25
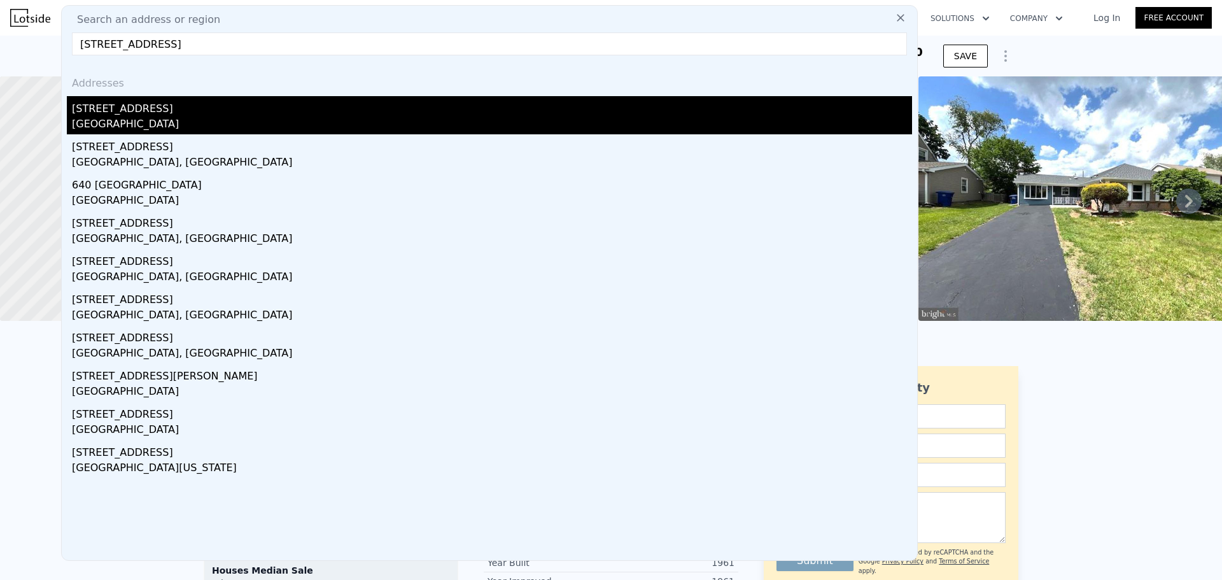
type input "[STREET_ADDRESS]"
click at [185, 127] on div "[GEOGRAPHIC_DATA]" at bounding box center [492, 125] width 840 height 18
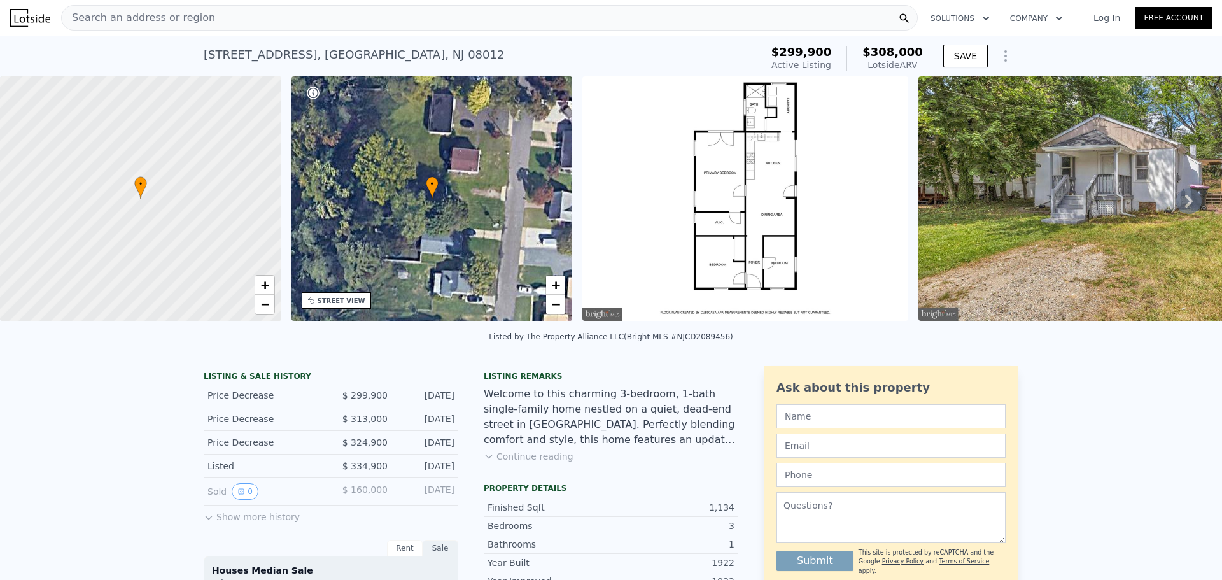
click at [289, 20] on div "Search an address or region" at bounding box center [489, 17] width 856 height 25
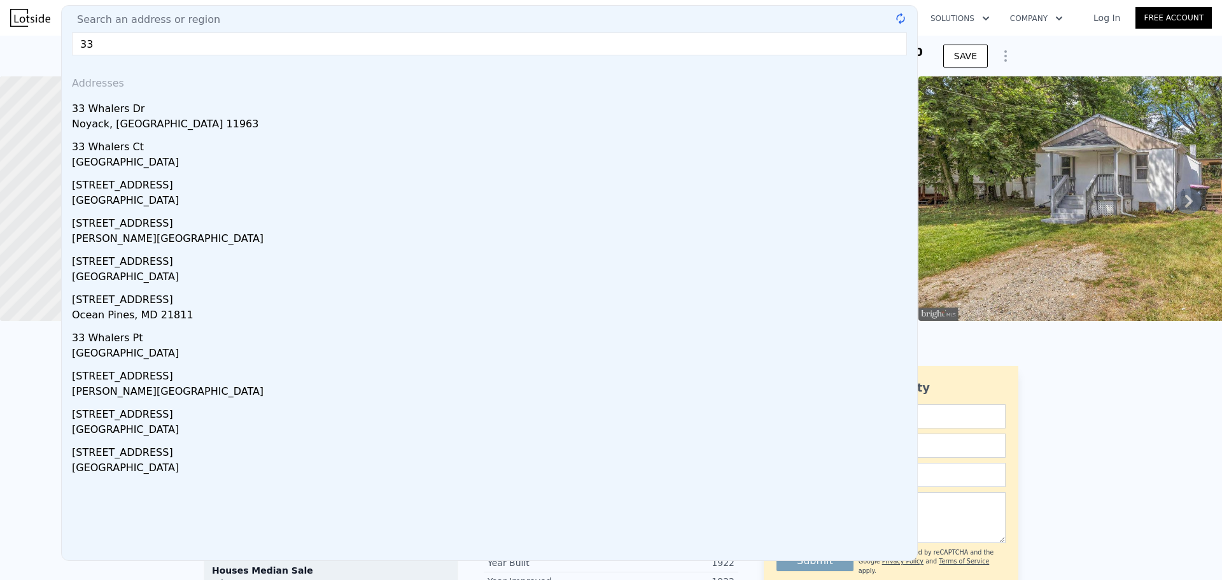
type input "3"
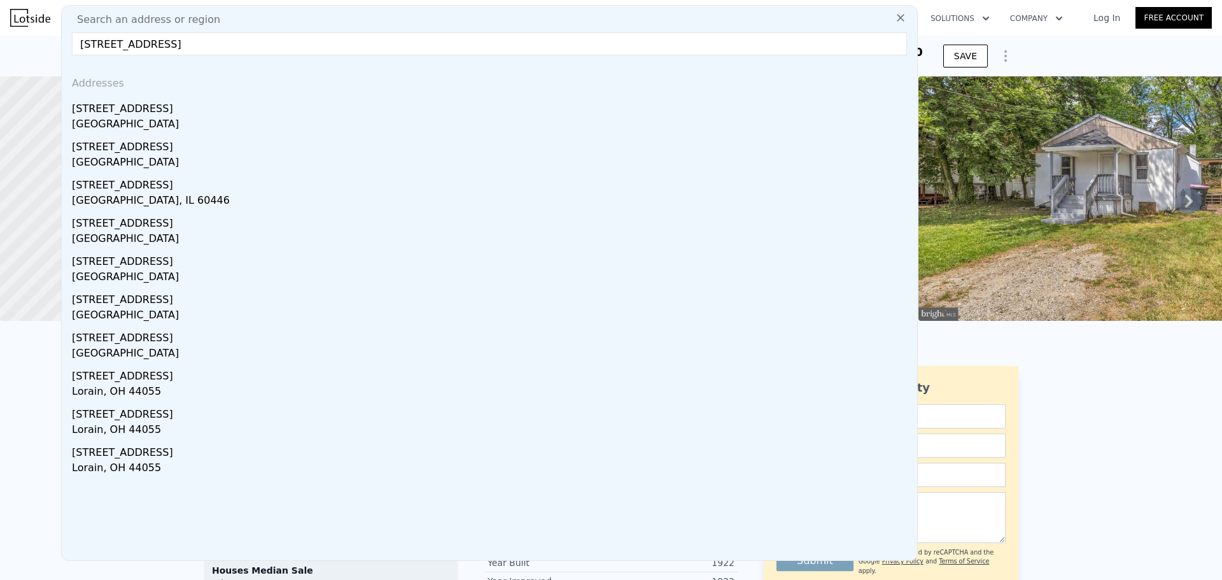
drag, startPoint x: 176, startPoint y: 44, endPoint x: 15, endPoint y: 46, distance: 161.0
paste input "E 4th Ave"
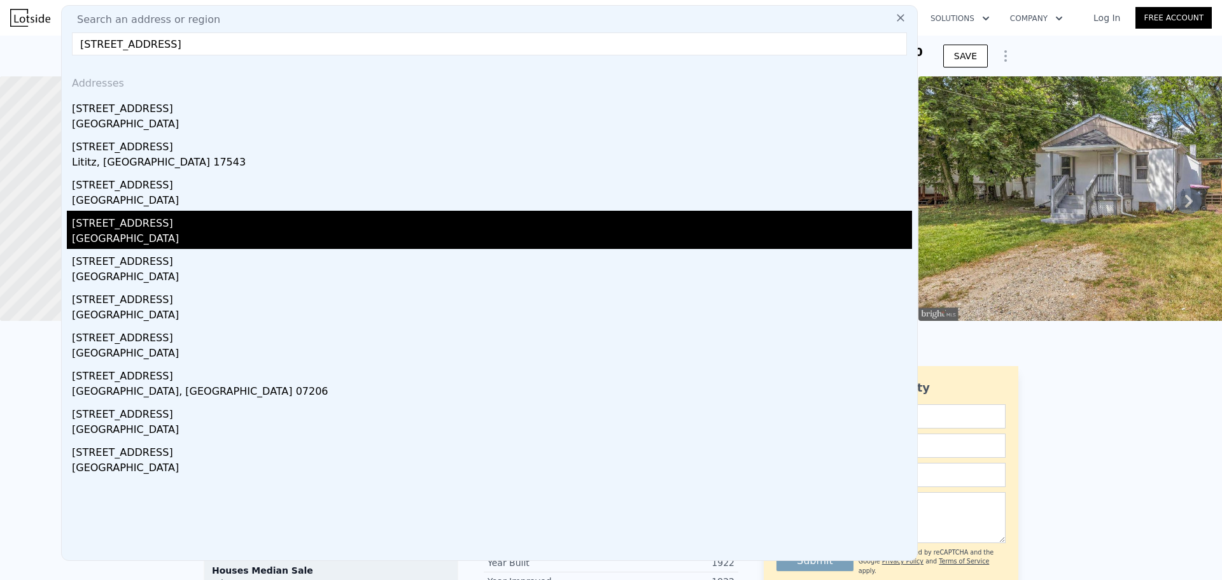
type input "[STREET_ADDRESS]"
click at [139, 232] on div "[GEOGRAPHIC_DATA]" at bounding box center [492, 240] width 840 height 18
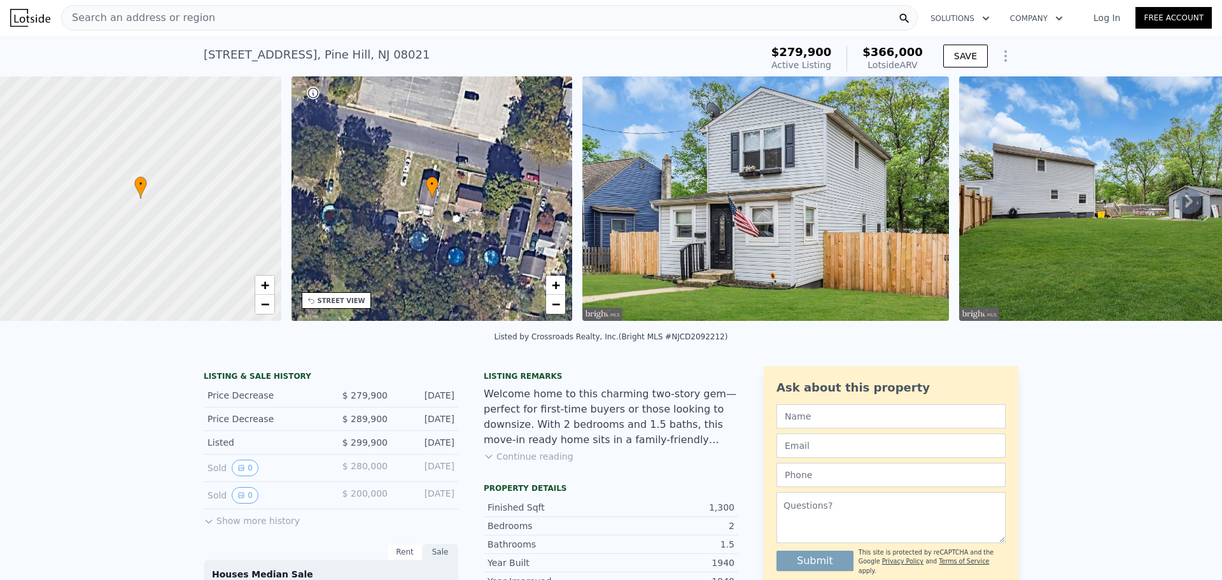
click at [244, 21] on div "Search an address or region" at bounding box center [489, 17] width 856 height 25
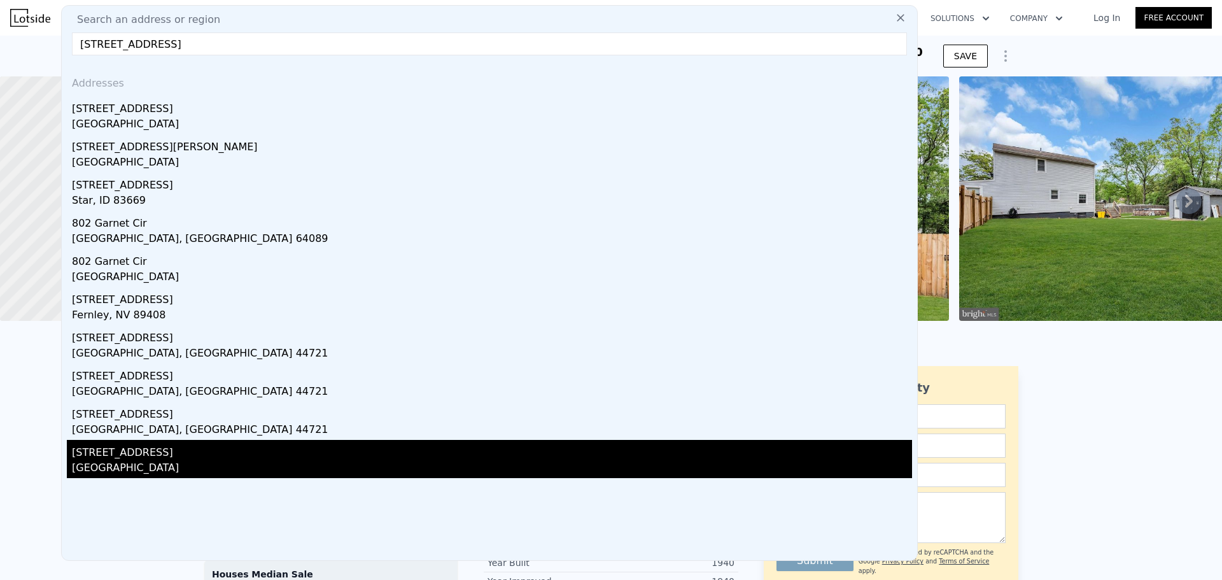
type input "[STREET_ADDRESS]"
click at [243, 452] on div "[STREET_ADDRESS]" at bounding box center [492, 450] width 840 height 20
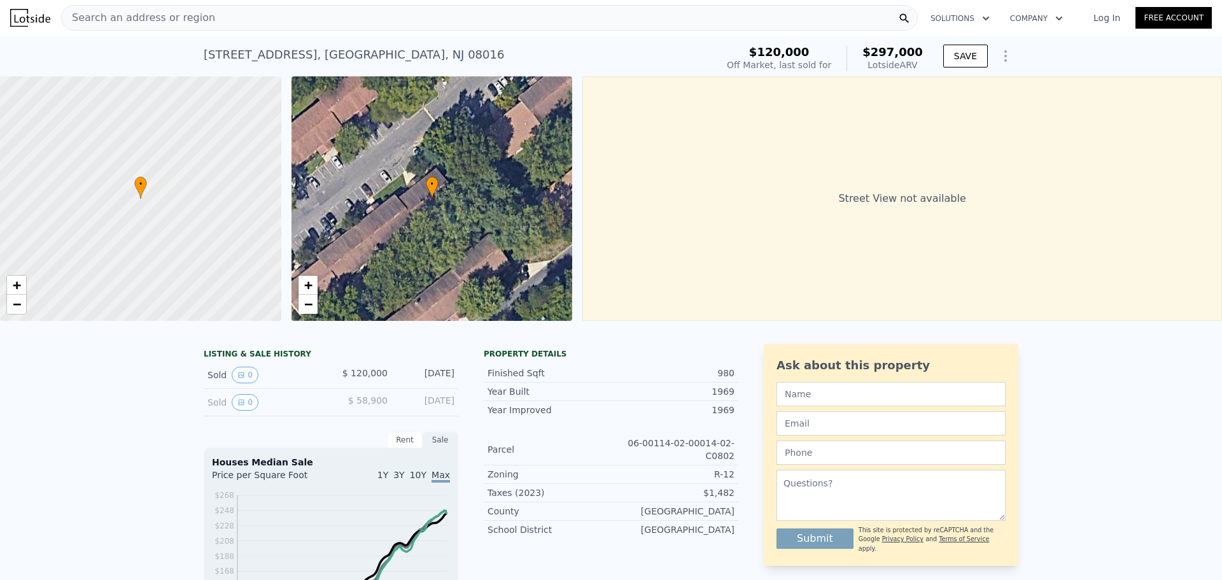
click at [370, 17] on div "Search an address or region" at bounding box center [489, 17] width 856 height 25
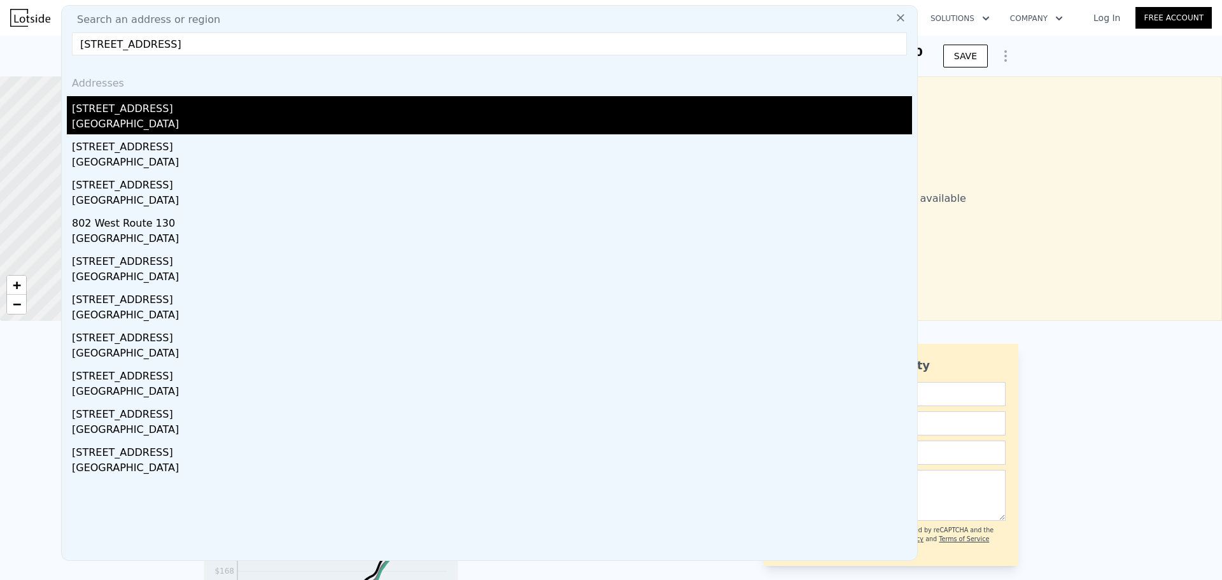
type input "[STREET_ADDRESS]"
click at [218, 115] on div "[STREET_ADDRESS]" at bounding box center [492, 106] width 840 height 20
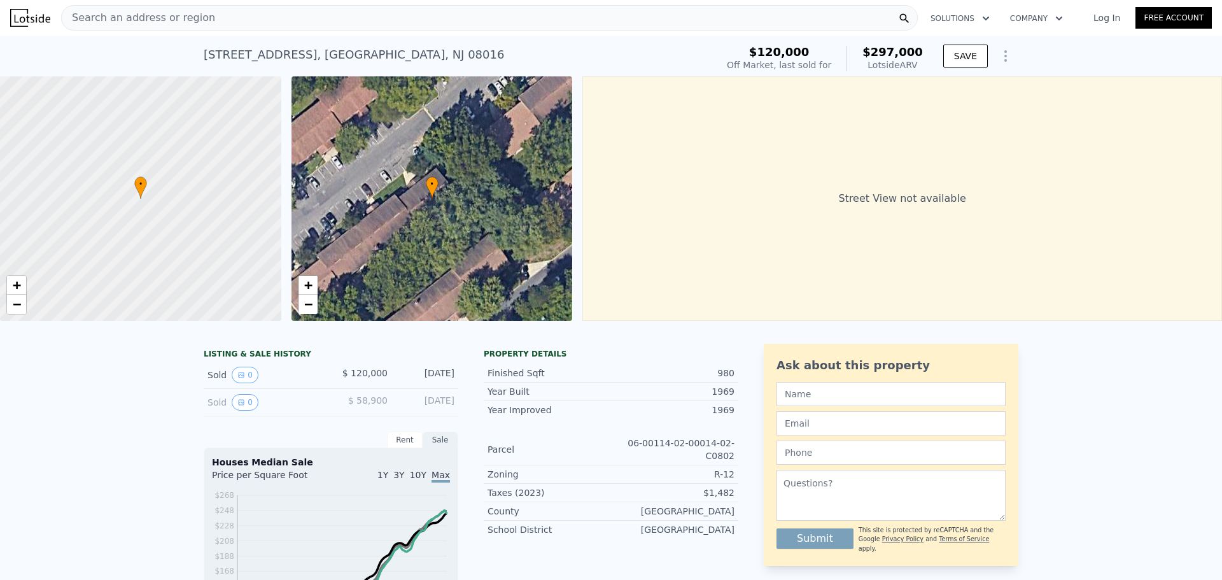
click at [227, 18] on div "Search an address or region" at bounding box center [489, 17] width 856 height 25
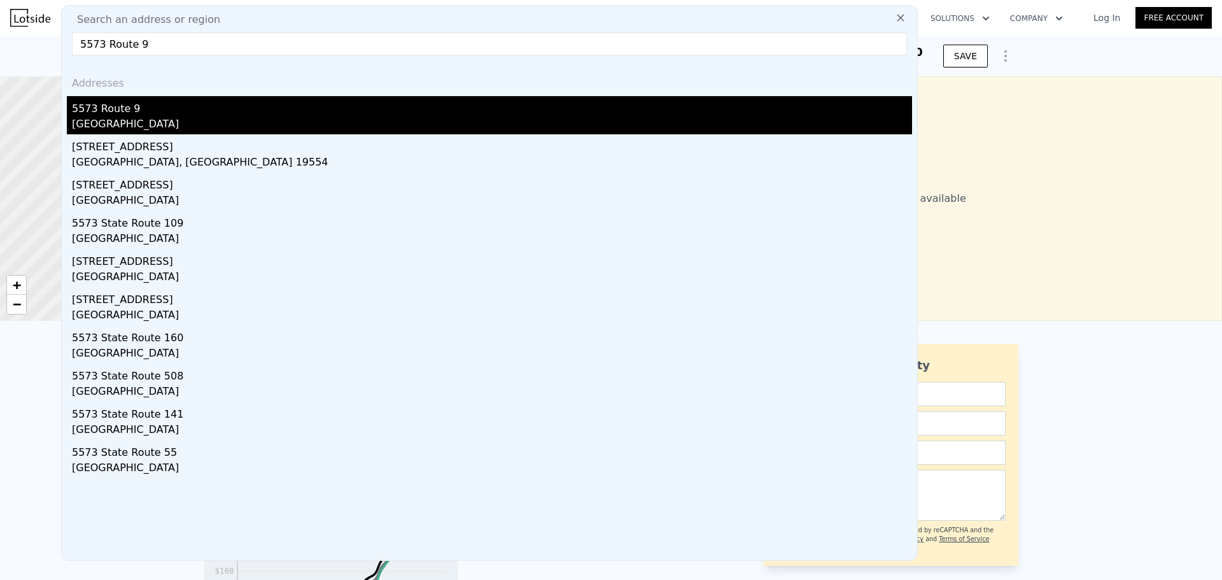
type input "5573 Route 9"
click at [188, 107] on div "5573 Route 9" at bounding box center [492, 106] width 840 height 20
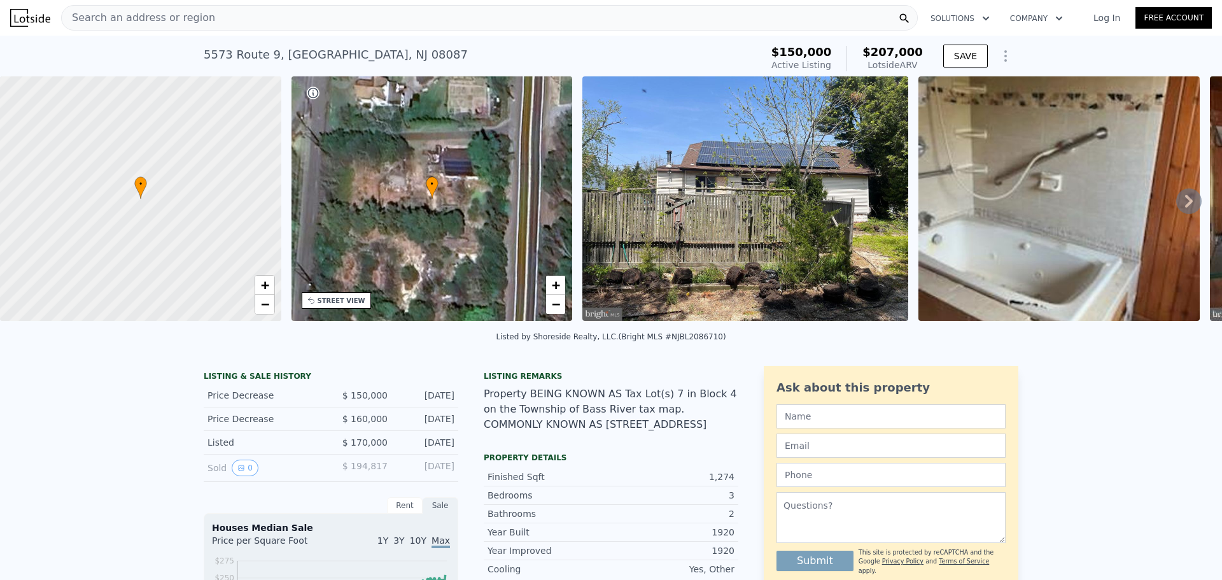
click at [321, 16] on div "Search an address or region" at bounding box center [489, 17] width 856 height 25
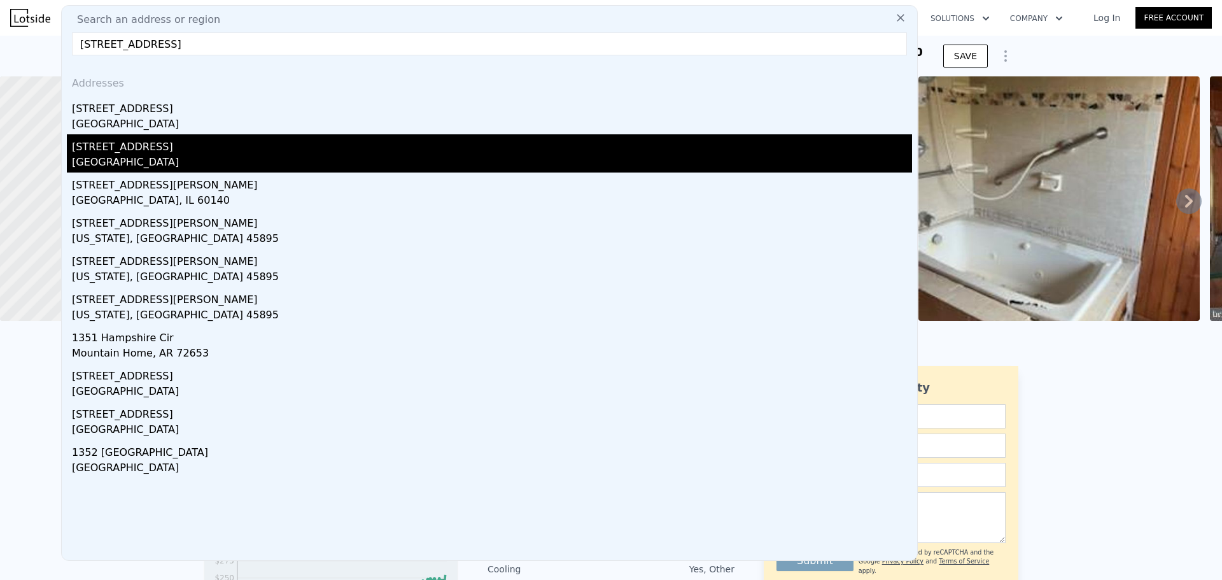
type input "[STREET_ADDRESS]"
click at [230, 148] on div "[STREET_ADDRESS]" at bounding box center [492, 144] width 840 height 20
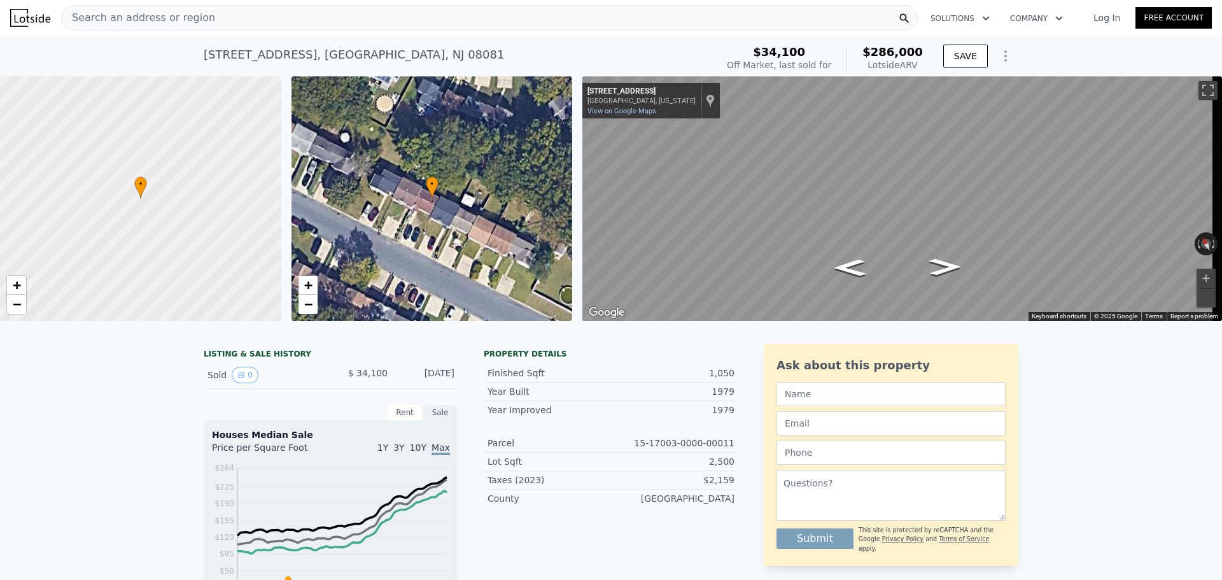
click at [313, 18] on div "Search an address or region" at bounding box center [489, 17] width 856 height 25
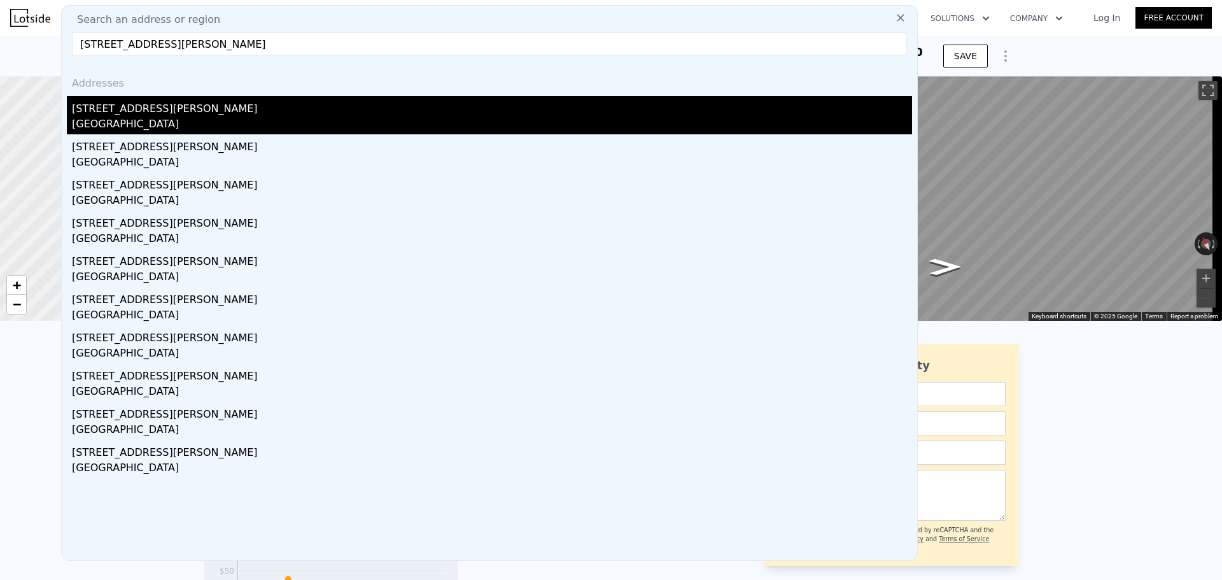
type input "[STREET_ADDRESS][PERSON_NAME]"
click at [278, 113] on div "[STREET_ADDRESS][PERSON_NAME]" at bounding box center [492, 106] width 840 height 20
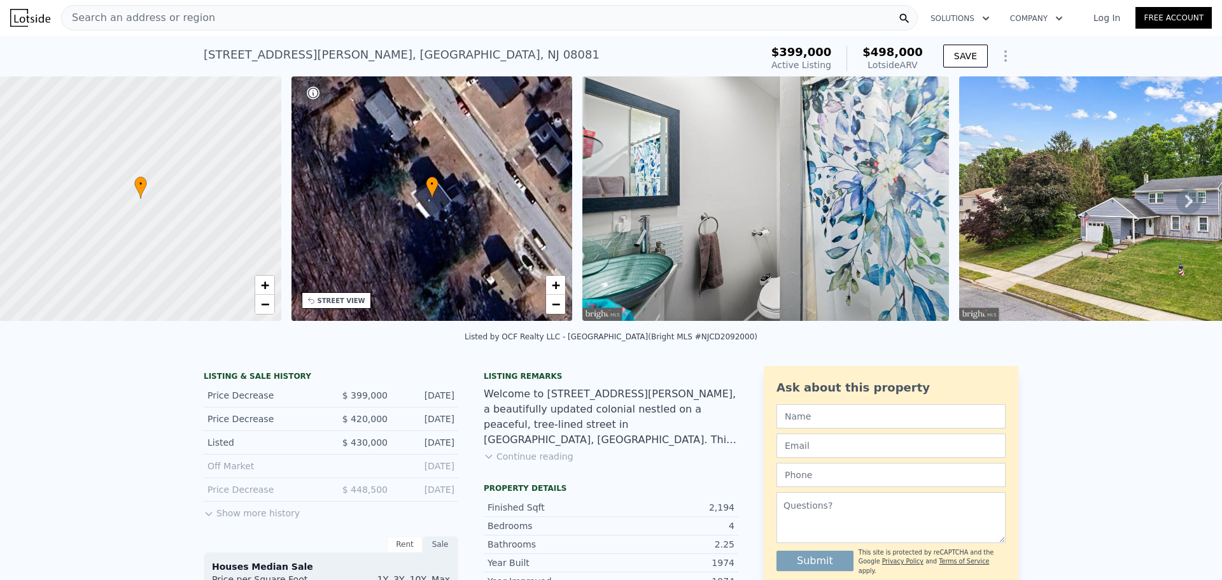
click at [203, 17] on div "Search an address or region" at bounding box center [489, 17] width 856 height 25
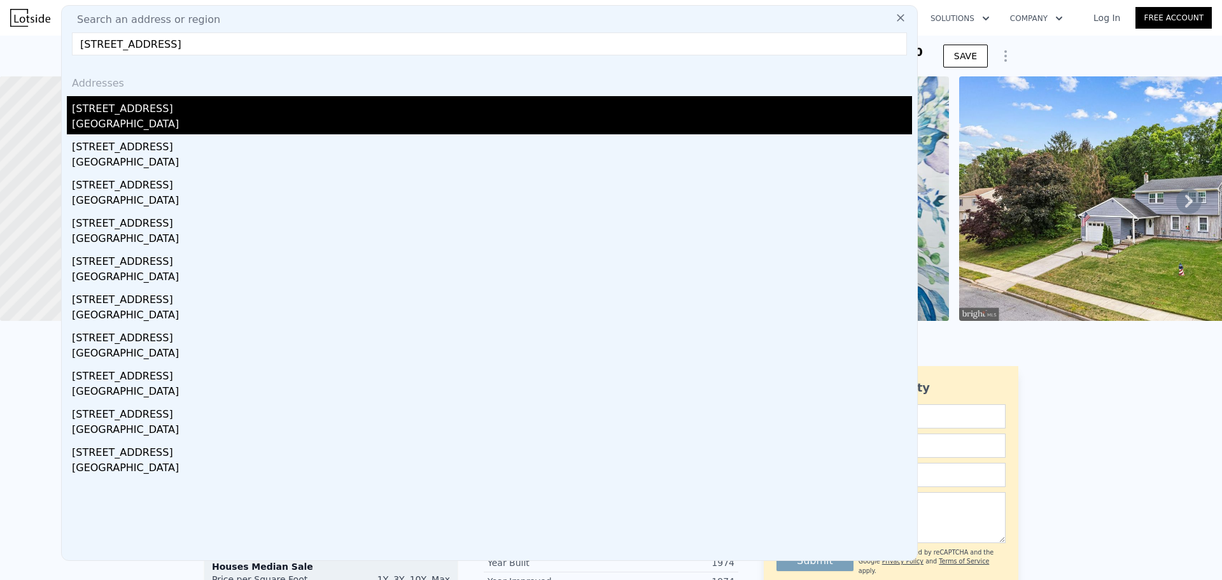
type input "[STREET_ADDRESS]"
click at [171, 113] on div "[STREET_ADDRESS]" at bounding box center [492, 106] width 840 height 20
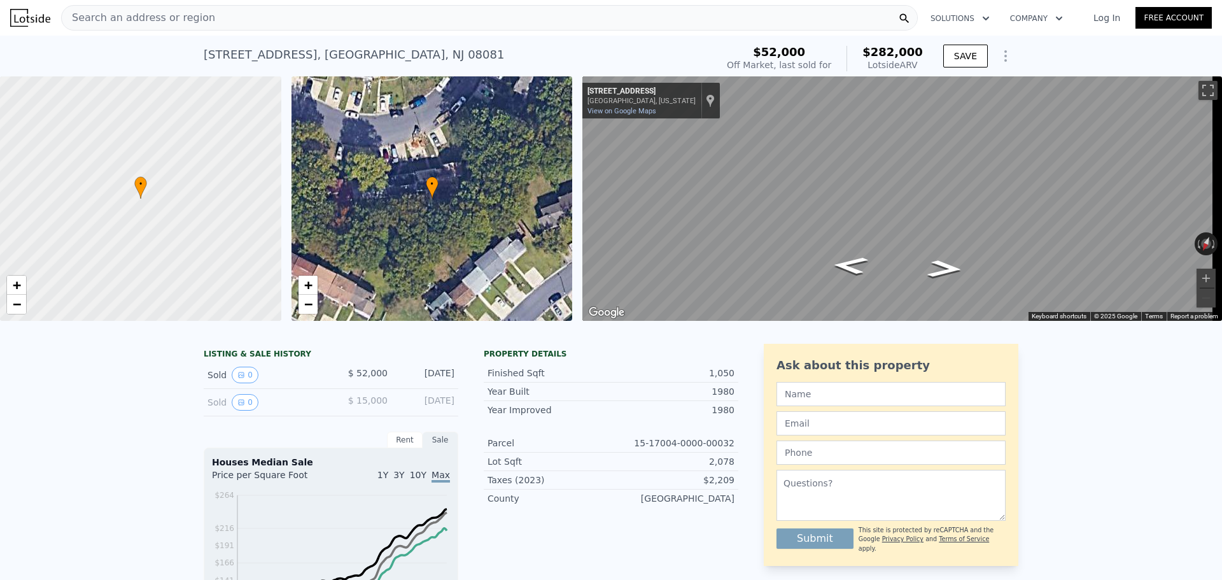
click at [199, 15] on div "Search an address or region" at bounding box center [489, 17] width 856 height 25
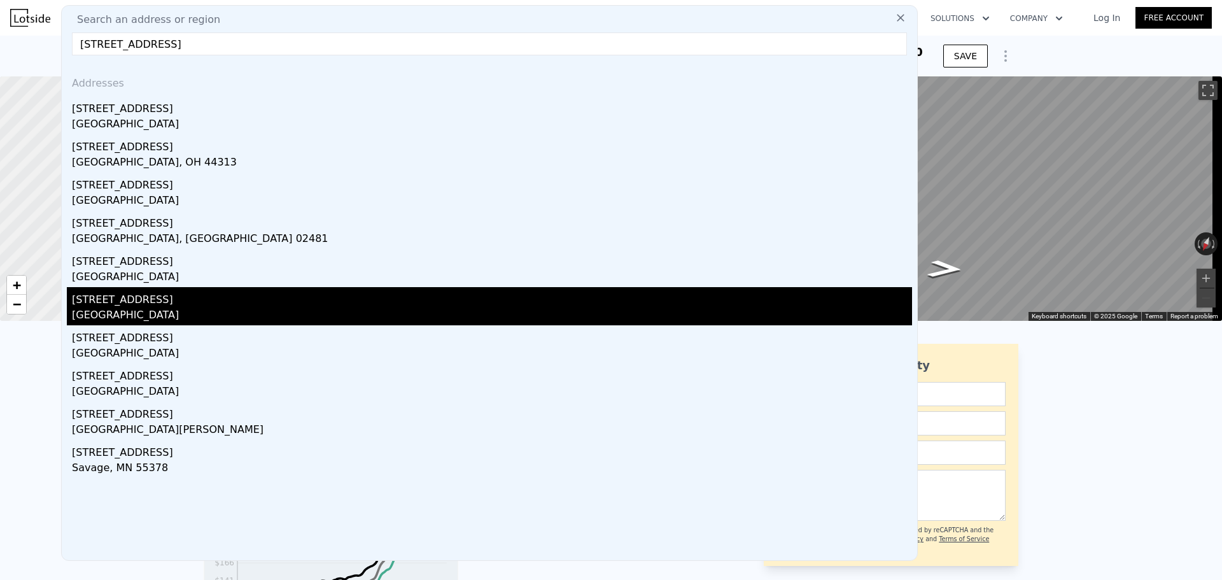
type input "[STREET_ADDRESS]"
click at [125, 314] on div "[GEOGRAPHIC_DATA]" at bounding box center [492, 316] width 840 height 18
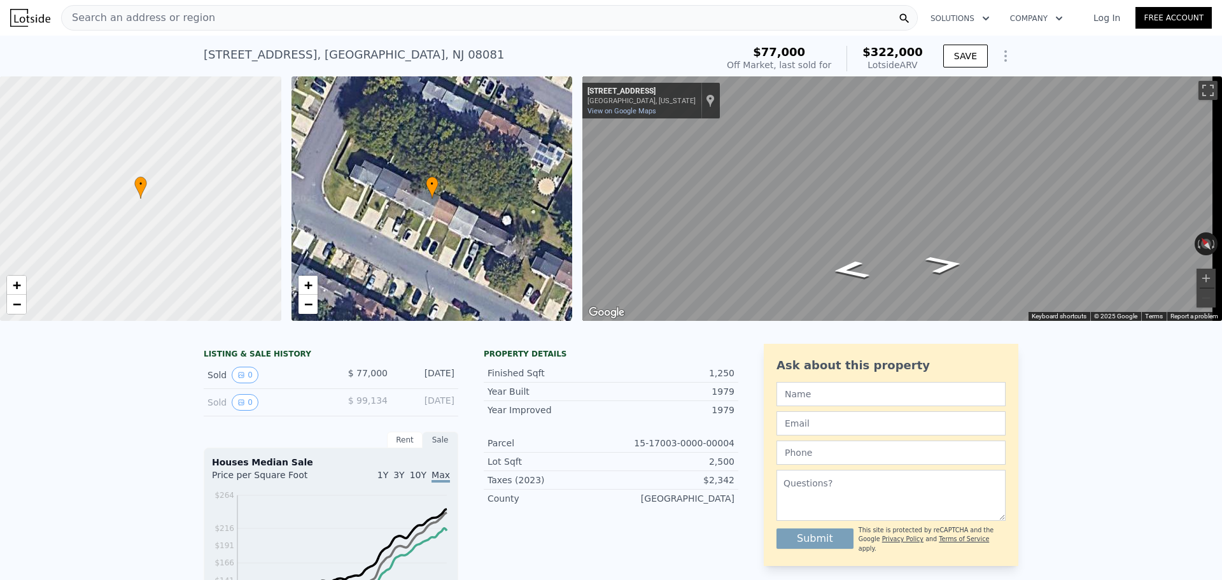
click at [340, 20] on div "Search an address or region" at bounding box center [489, 17] width 856 height 25
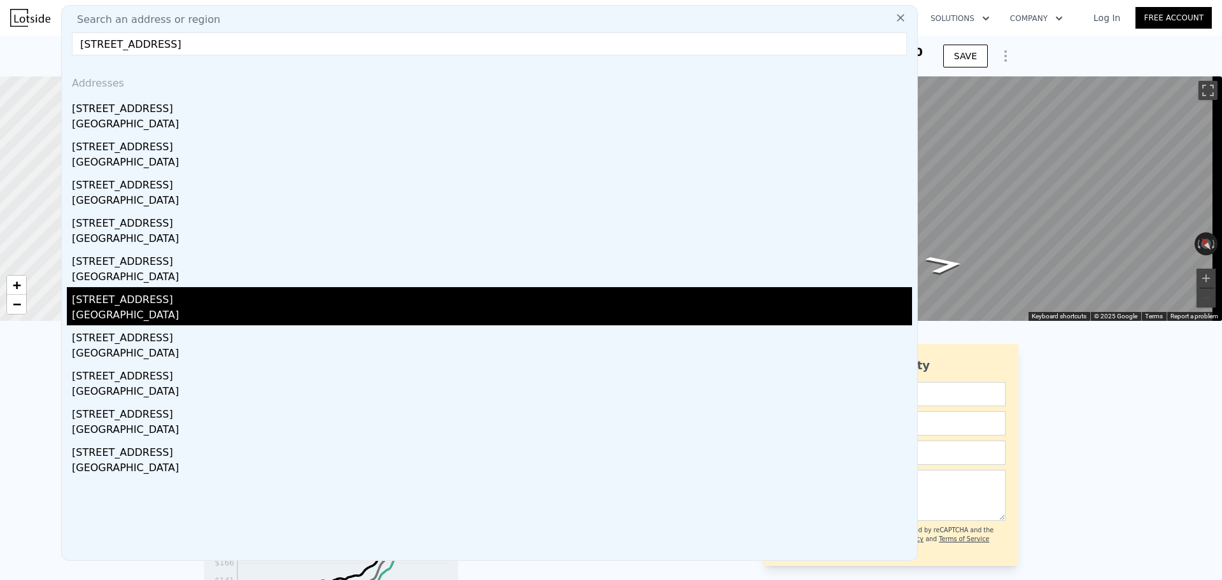
type input "[STREET_ADDRESS]"
click at [220, 307] on div "[STREET_ADDRESS]" at bounding box center [492, 297] width 840 height 20
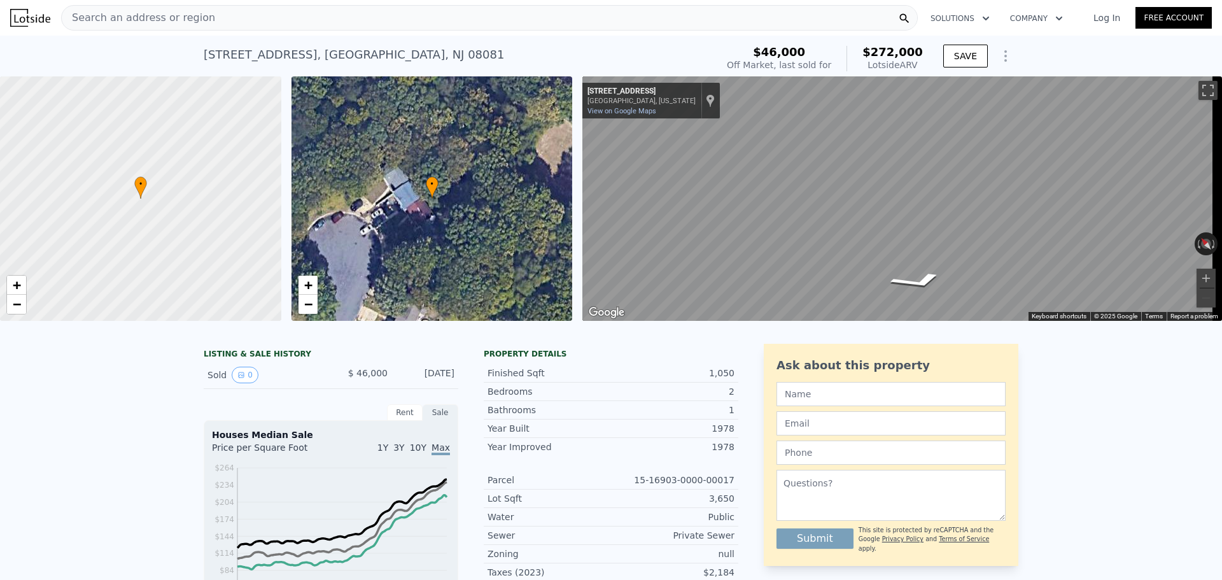
click at [254, 18] on div "Search an address or region" at bounding box center [489, 17] width 856 height 25
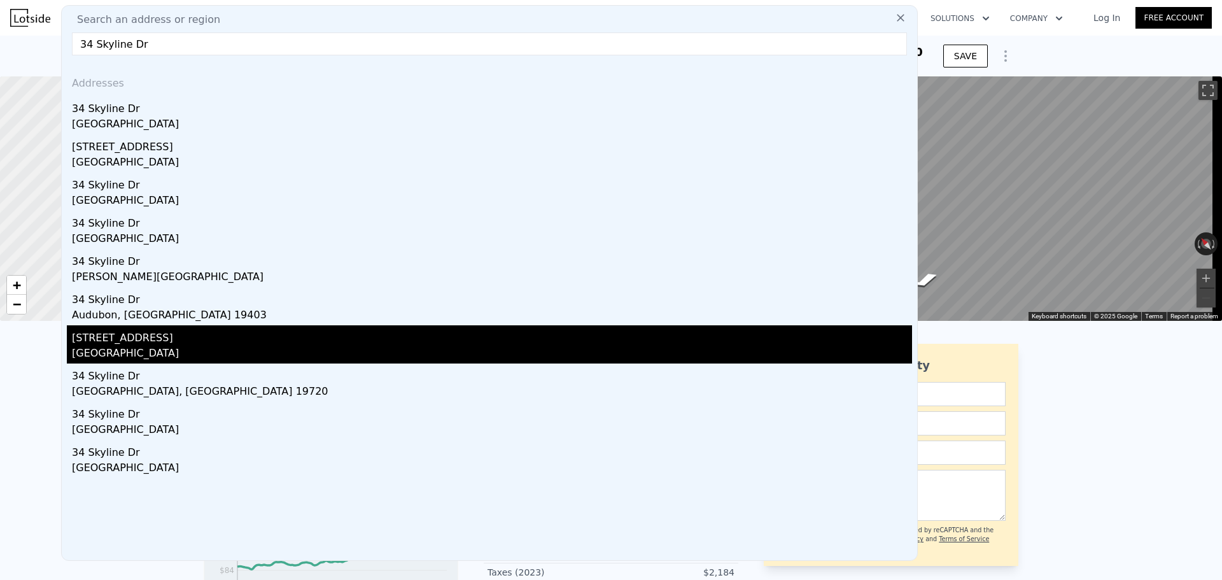
type input "34 Skyline Dr"
click at [164, 354] on div "[GEOGRAPHIC_DATA]" at bounding box center [492, 354] width 840 height 18
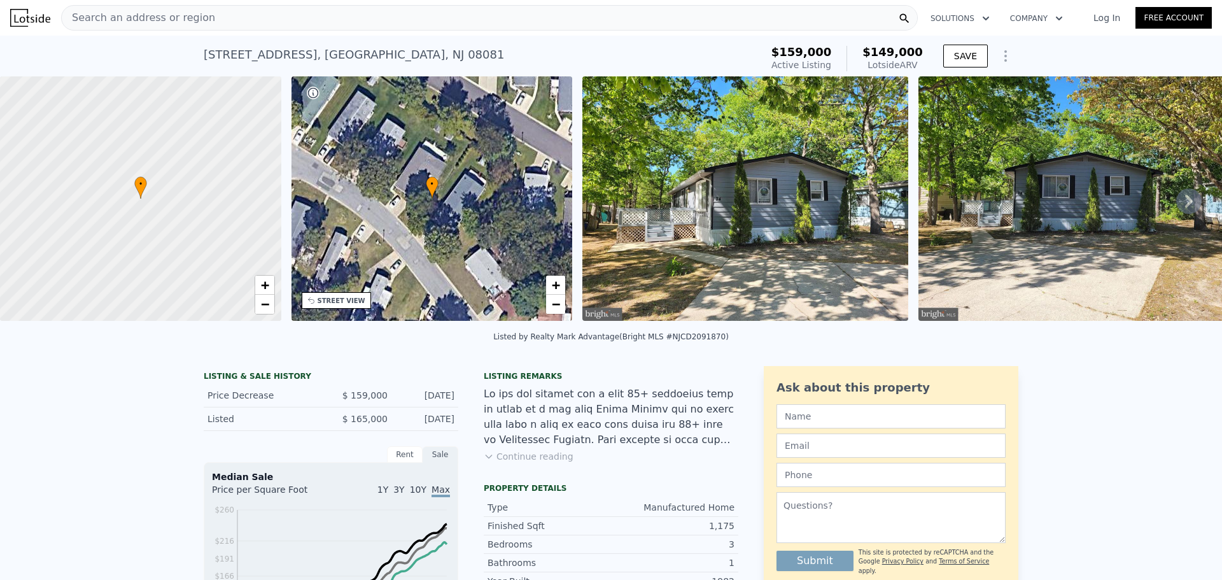
click at [257, 15] on div "Search an address or region" at bounding box center [489, 17] width 856 height 25
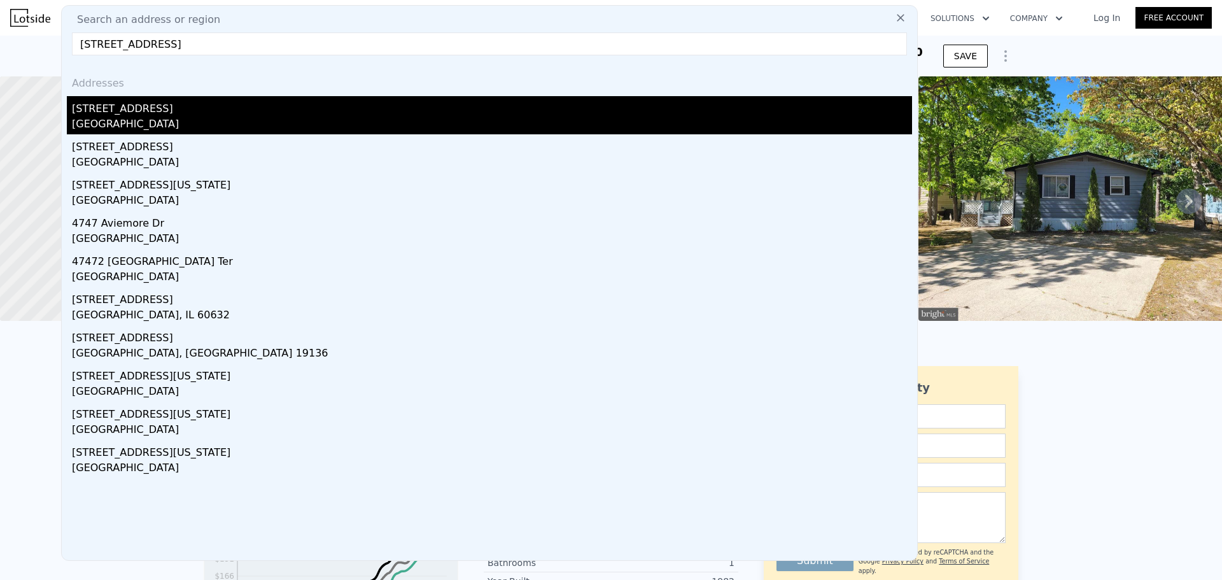
type input "[STREET_ADDRESS]"
click at [218, 108] on div "[STREET_ADDRESS]" at bounding box center [492, 106] width 840 height 20
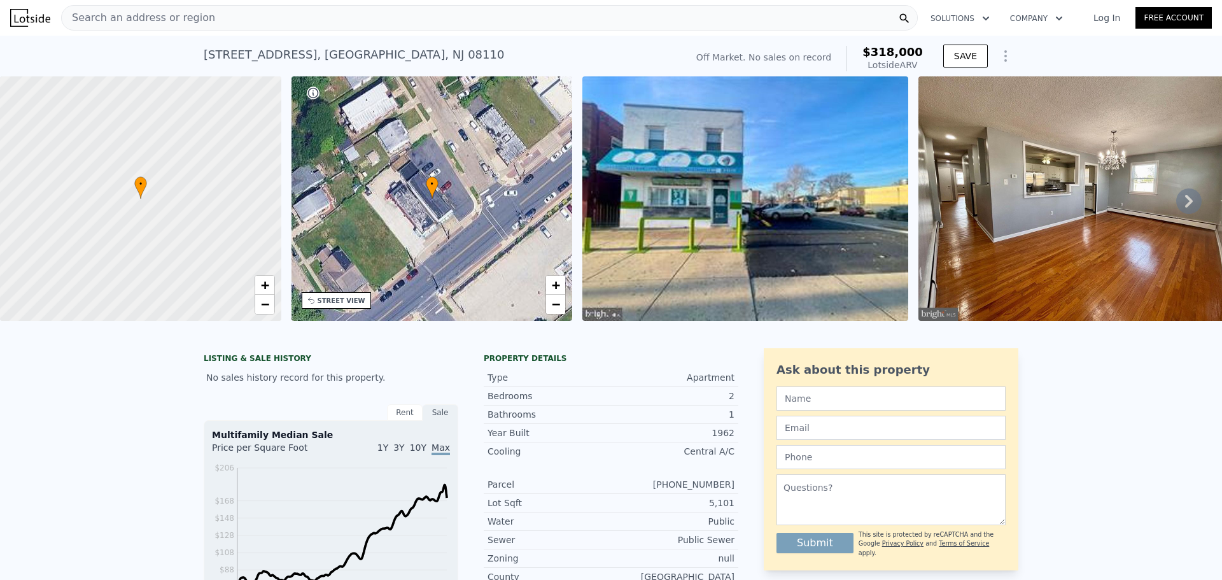
click at [333, 15] on div "Search an address or region" at bounding box center [489, 17] width 856 height 25
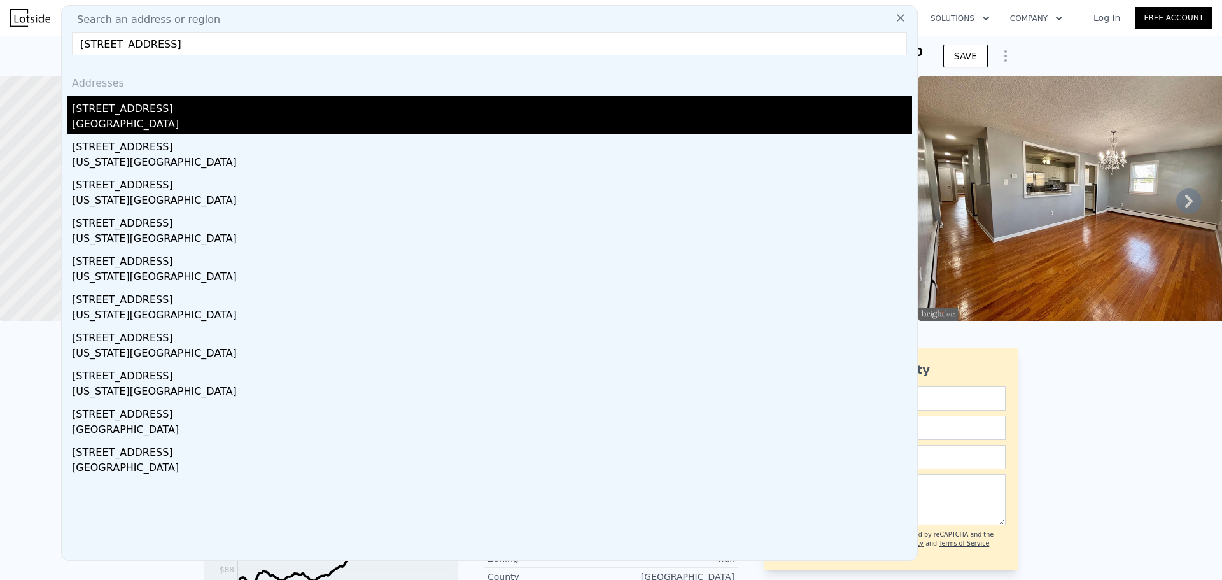
type input "[STREET_ADDRESS]"
click at [225, 120] on div "[GEOGRAPHIC_DATA]" at bounding box center [492, 125] width 840 height 18
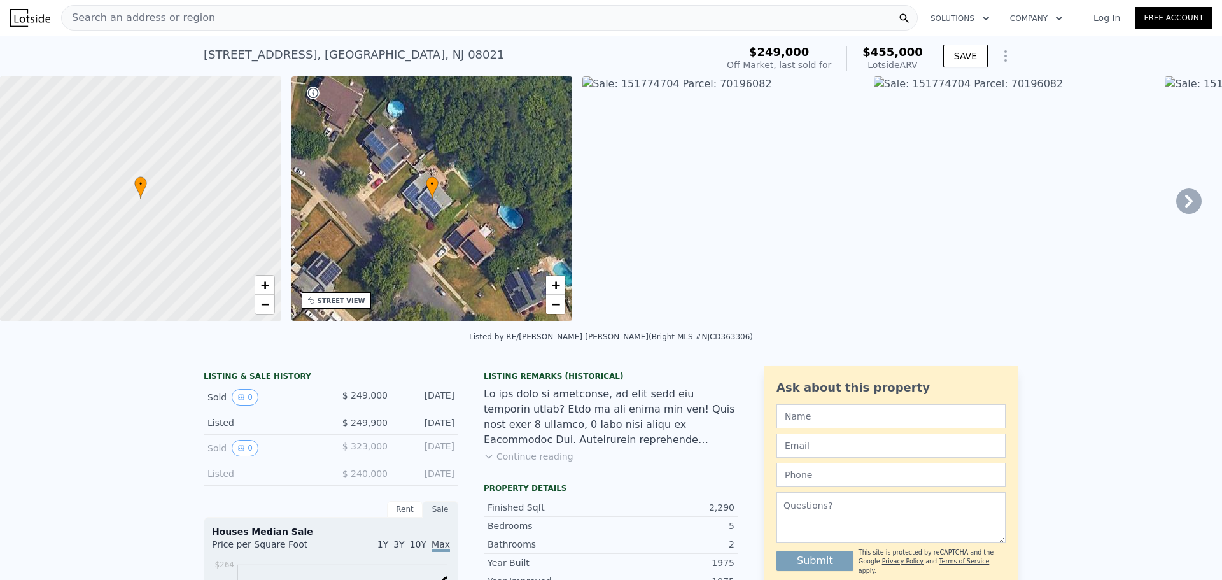
click at [359, 19] on div "Search an address or region" at bounding box center [489, 17] width 856 height 25
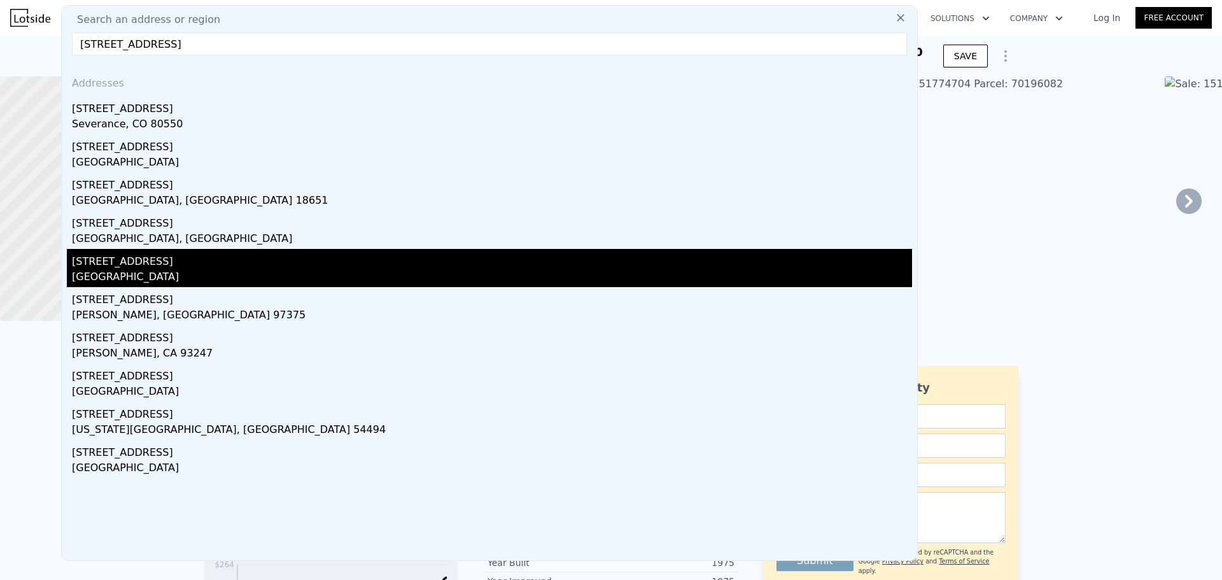
type input "[STREET_ADDRESS]"
click at [180, 275] on div "[GEOGRAPHIC_DATA]" at bounding box center [492, 278] width 840 height 18
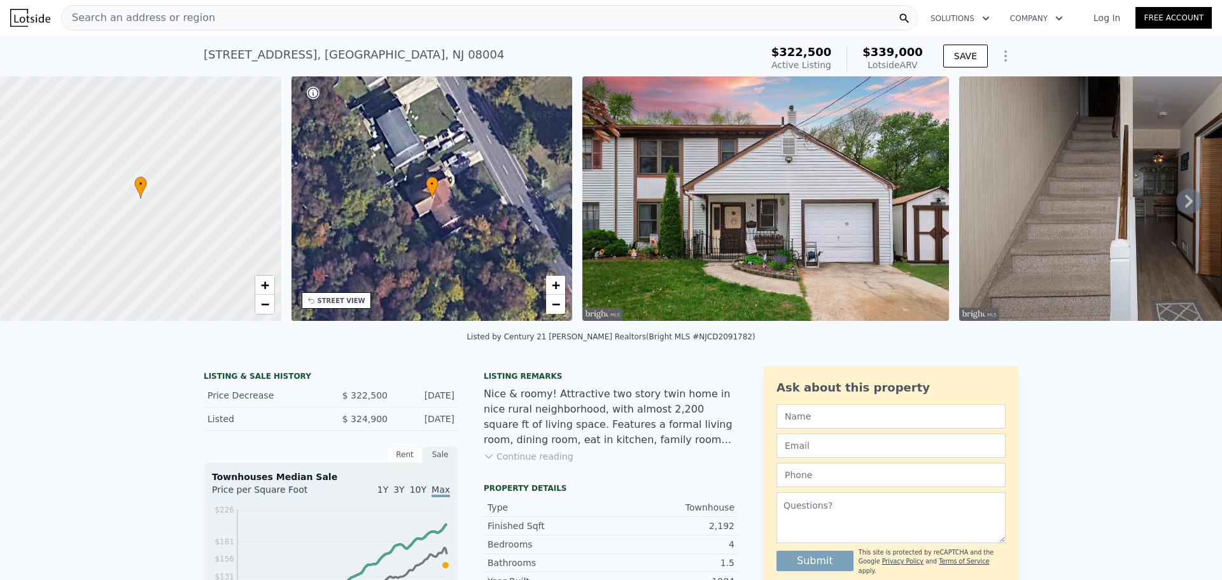
click at [293, 17] on div "Search an address or region" at bounding box center [489, 17] width 856 height 25
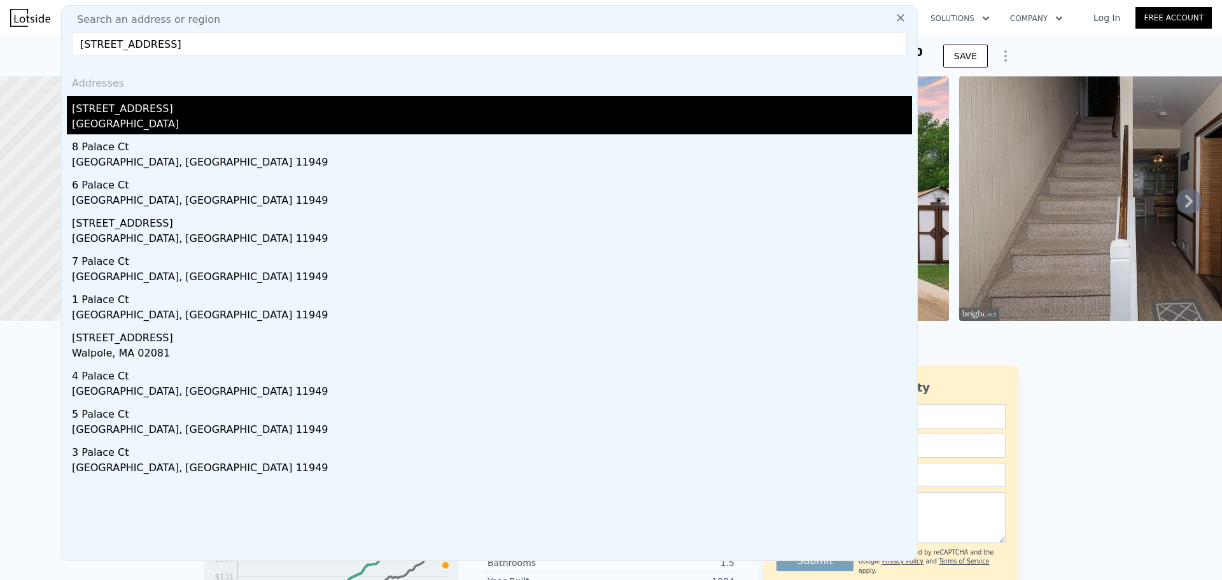
type input "[STREET_ADDRESS]"
click at [223, 110] on div "[STREET_ADDRESS]" at bounding box center [492, 106] width 840 height 20
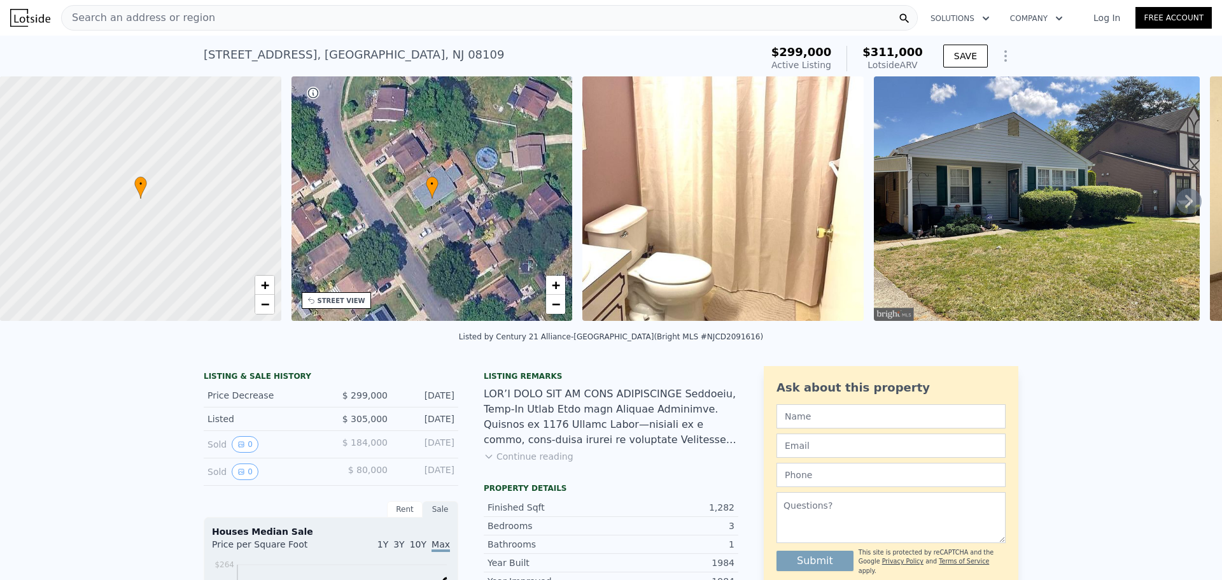
click at [205, 18] on div "Search an address or region" at bounding box center [489, 17] width 856 height 25
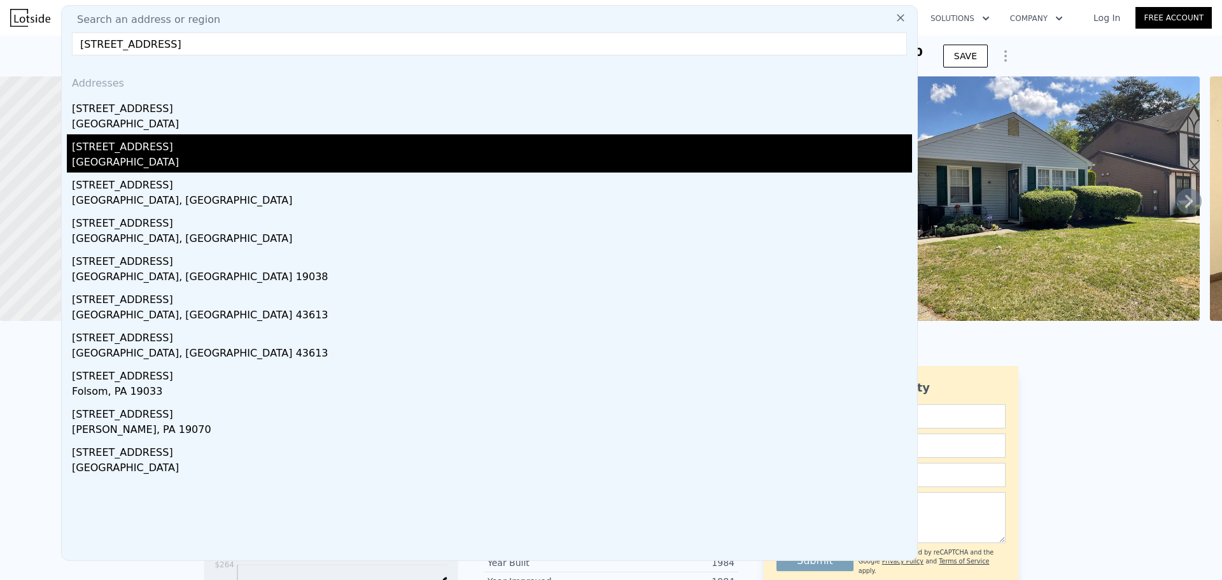
type input "[STREET_ADDRESS]"
click at [167, 147] on div "[STREET_ADDRESS]" at bounding box center [492, 144] width 840 height 20
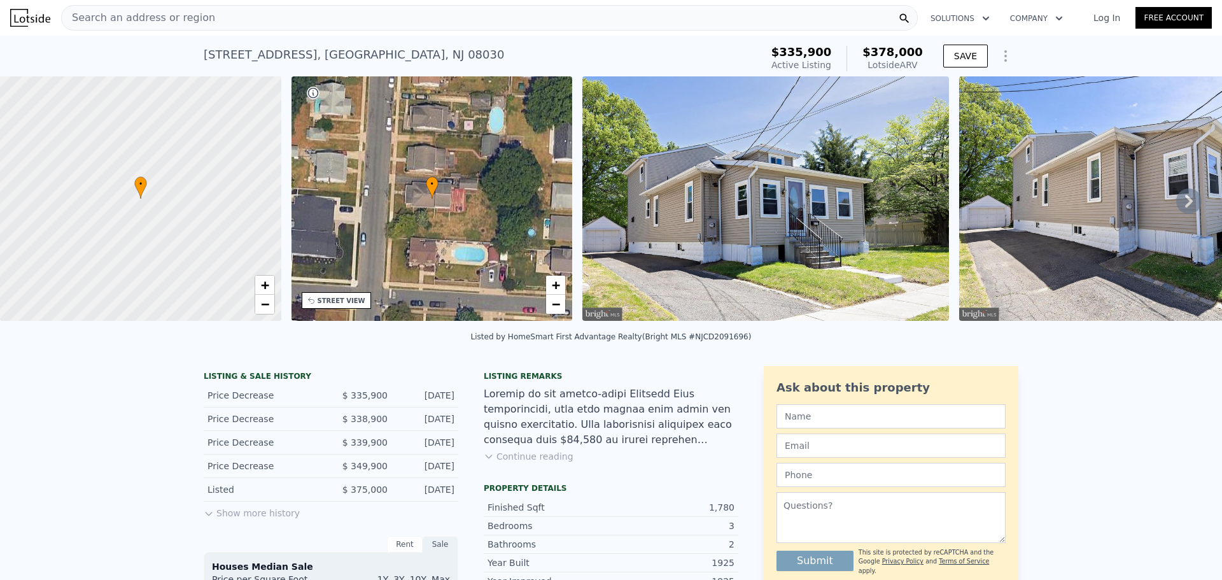
click at [367, 19] on div "Search an address or region" at bounding box center [489, 17] width 856 height 25
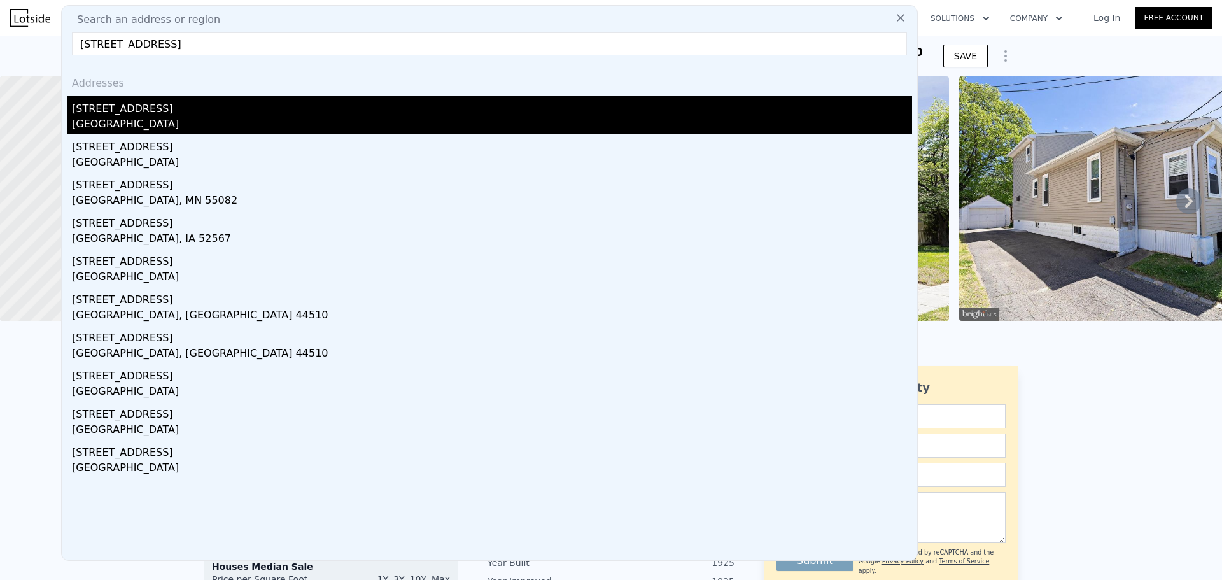
type input "[STREET_ADDRESS]"
click at [277, 109] on div "[STREET_ADDRESS]" at bounding box center [492, 106] width 840 height 20
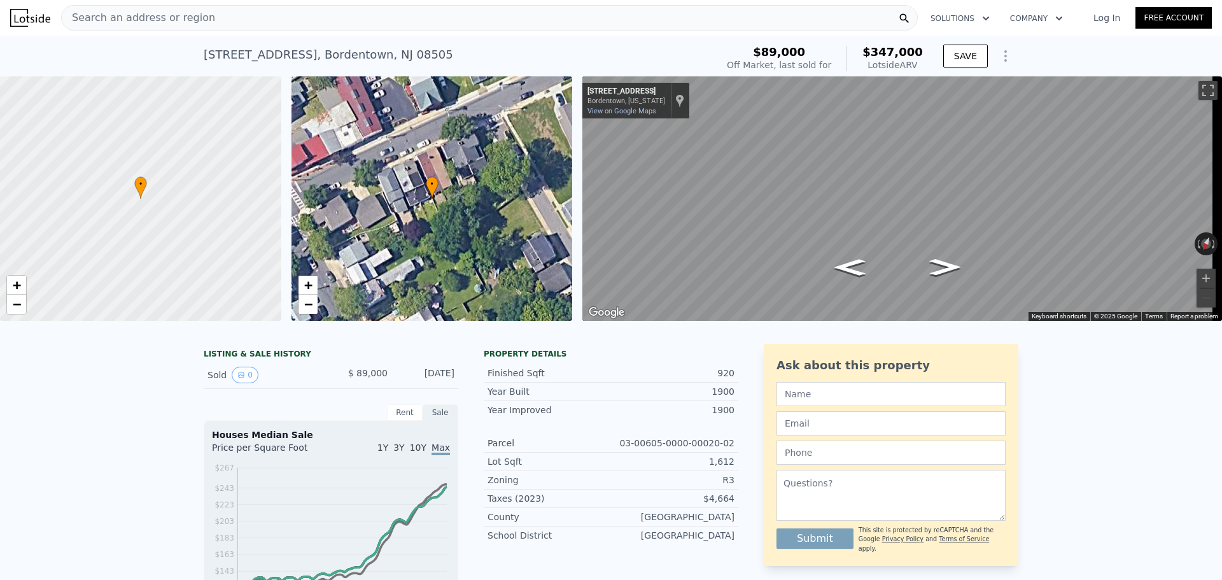
click at [281, 19] on div "Search an address or region" at bounding box center [489, 17] width 856 height 25
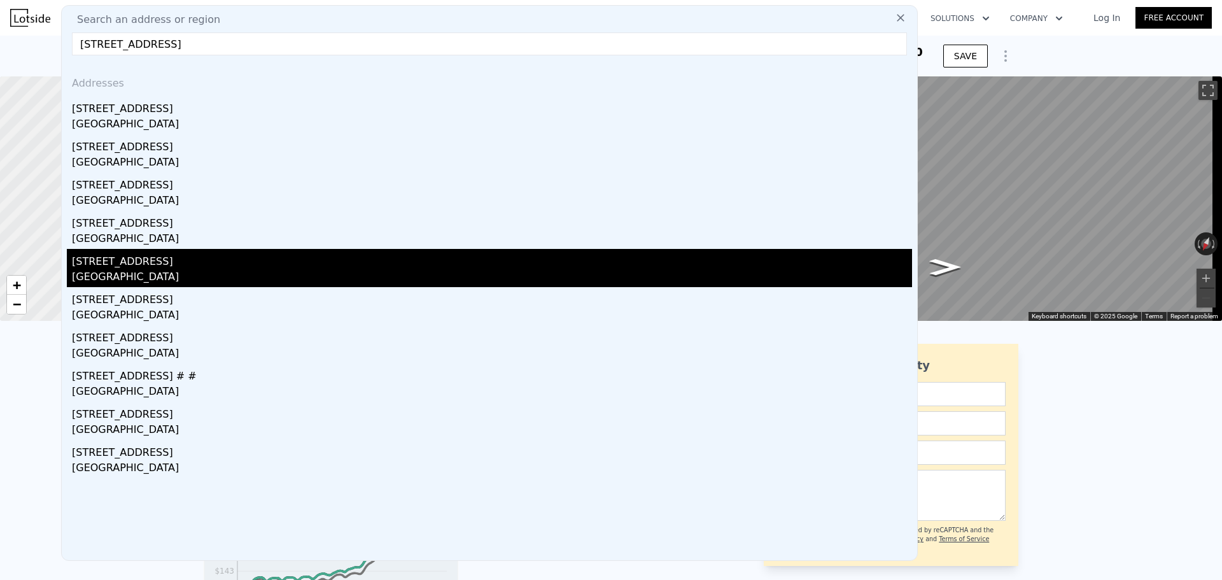
type input "[STREET_ADDRESS]"
click at [172, 272] on div "[GEOGRAPHIC_DATA]" at bounding box center [492, 278] width 840 height 18
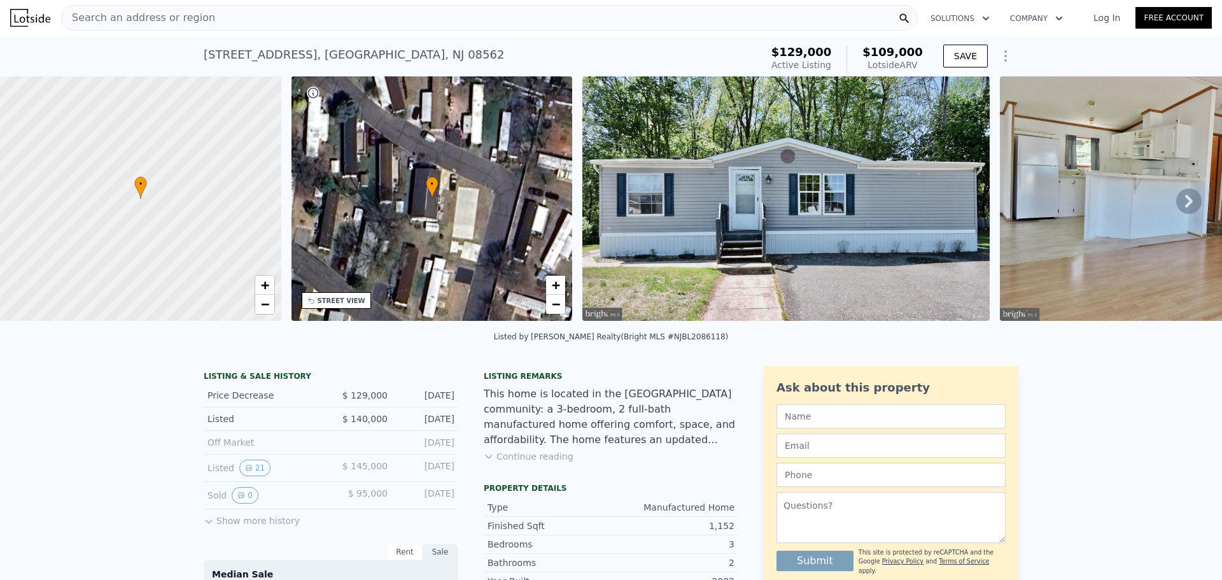
click at [259, 15] on div "Search an address or region" at bounding box center [489, 17] width 856 height 25
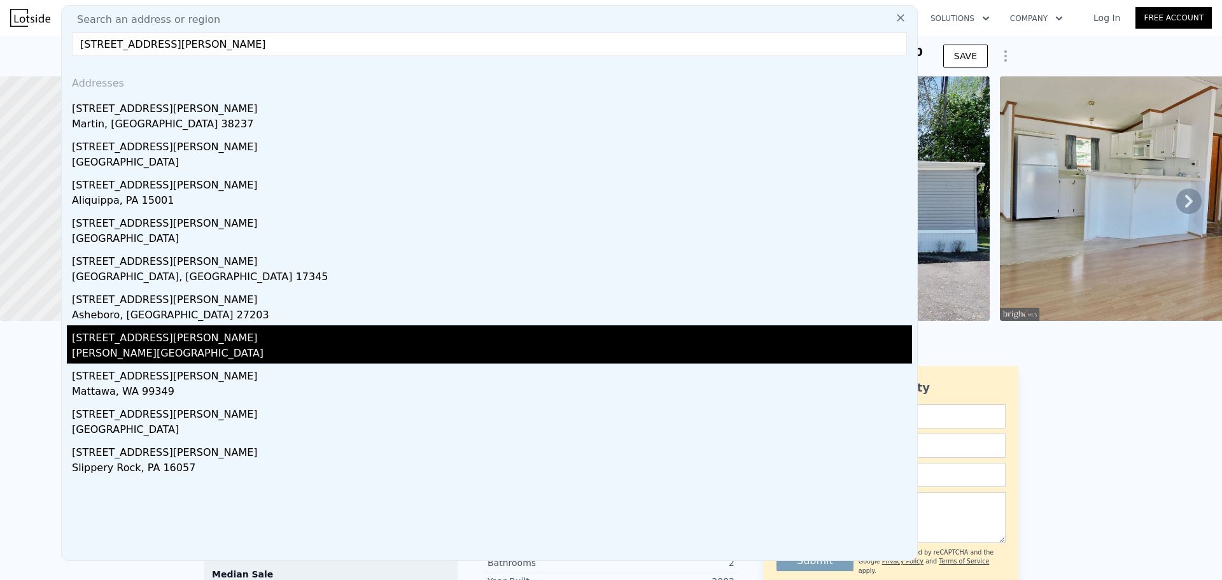
type input "[STREET_ADDRESS][PERSON_NAME]"
click at [132, 345] on div "[PERSON_NAME][GEOGRAPHIC_DATA]" at bounding box center [492, 354] width 840 height 18
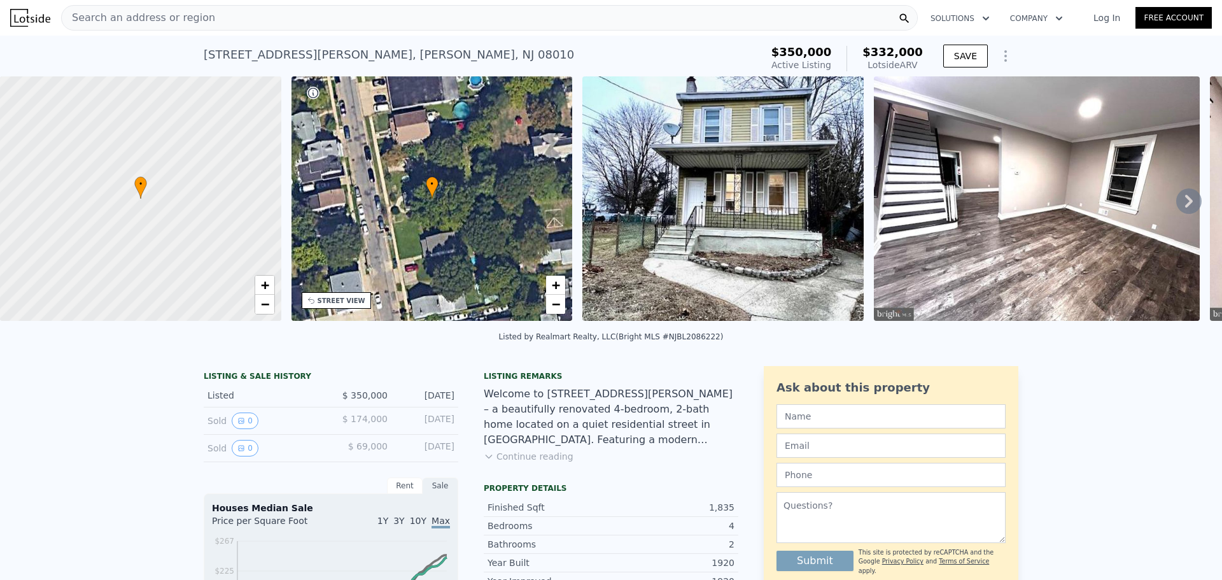
click at [279, 11] on div "Search an address or region" at bounding box center [489, 17] width 856 height 25
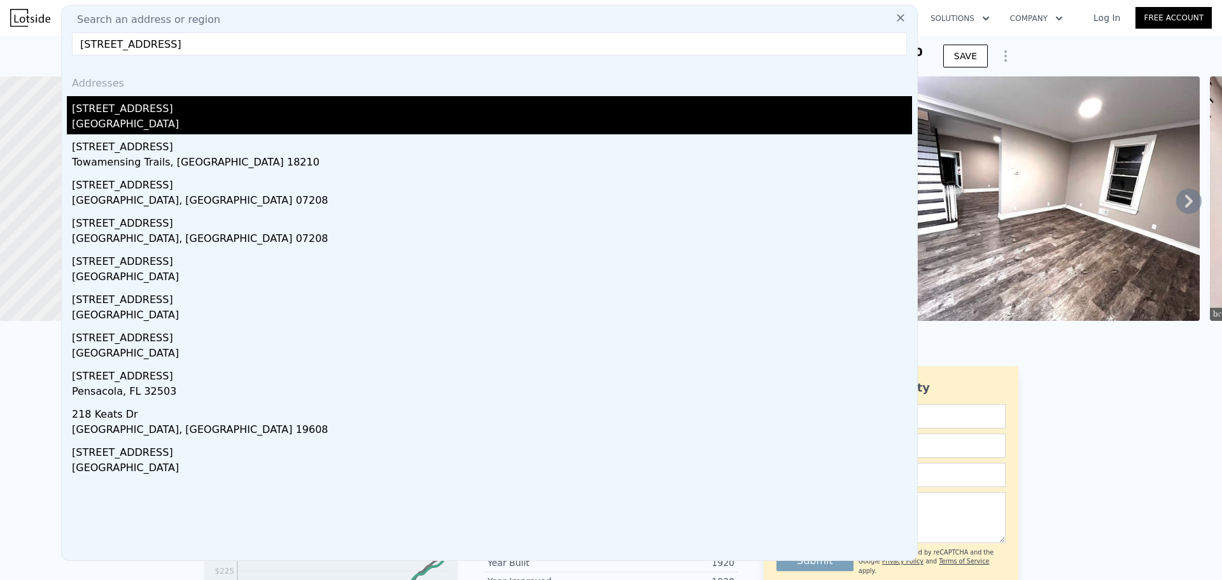
type input "[STREET_ADDRESS]"
click at [193, 125] on div "[GEOGRAPHIC_DATA]" at bounding box center [492, 125] width 840 height 18
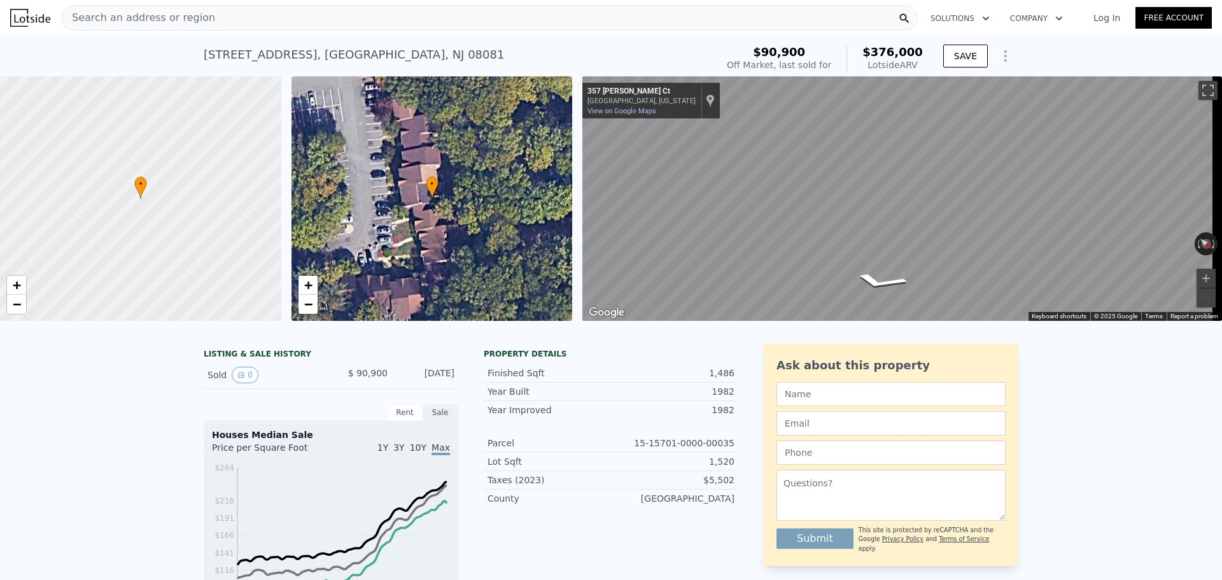
click at [202, 15] on div "Search an address or region" at bounding box center [489, 17] width 856 height 25
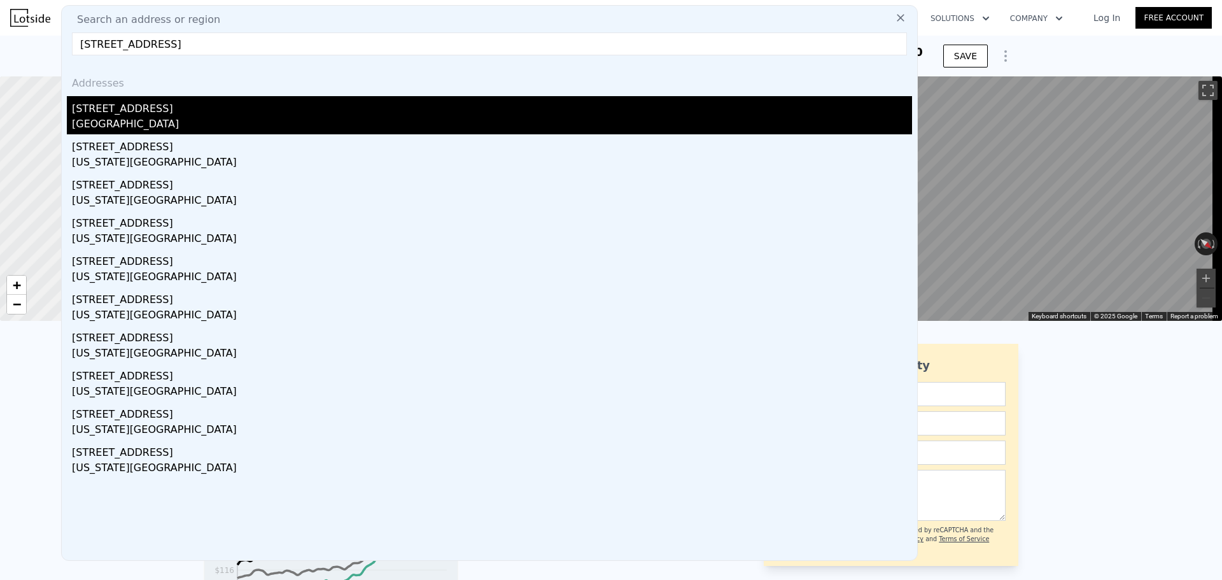
type input "[STREET_ADDRESS]"
click at [167, 109] on div "[STREET_ADDRESS]" at bounding box center [492, 106] width 840 height 20
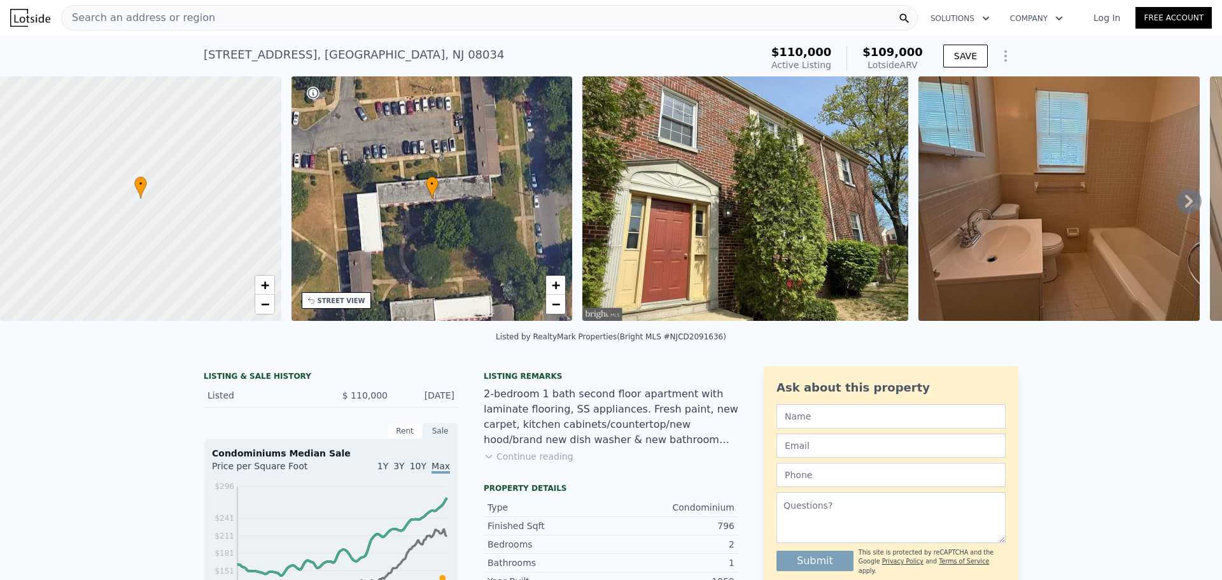
click at [281, 21] on div "Search an address or region" at bounding box center [489, 17] width 856 height 25
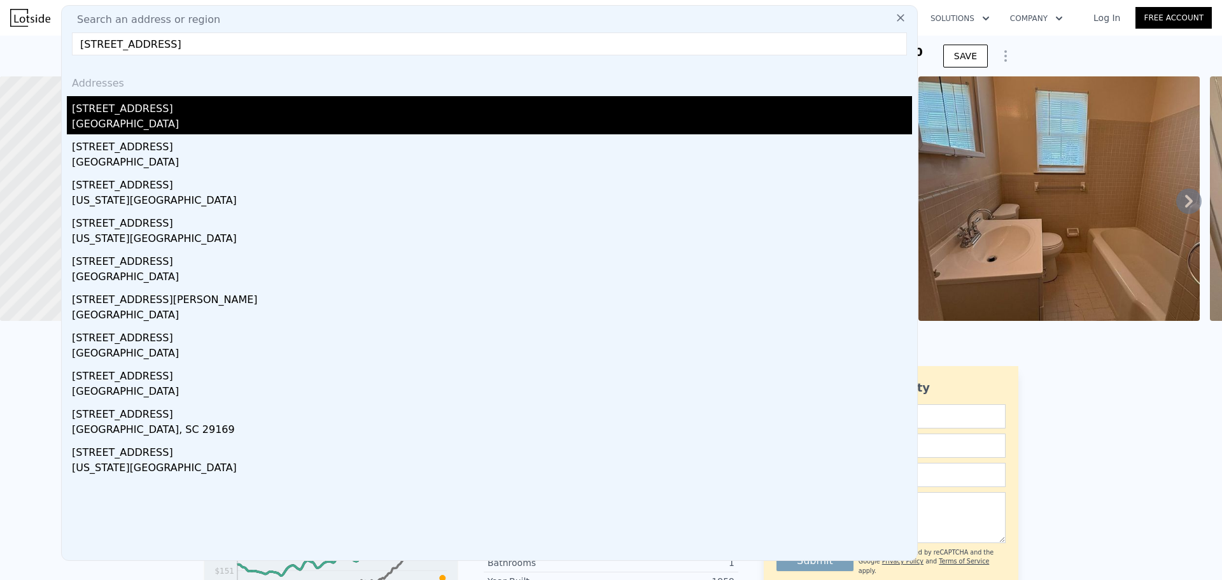
type input "[STREET_ADDRESS]"
click at [205, 112] on div "[STREET_ADDRESS]" at bounding box center [492, 106] width 840 height 20
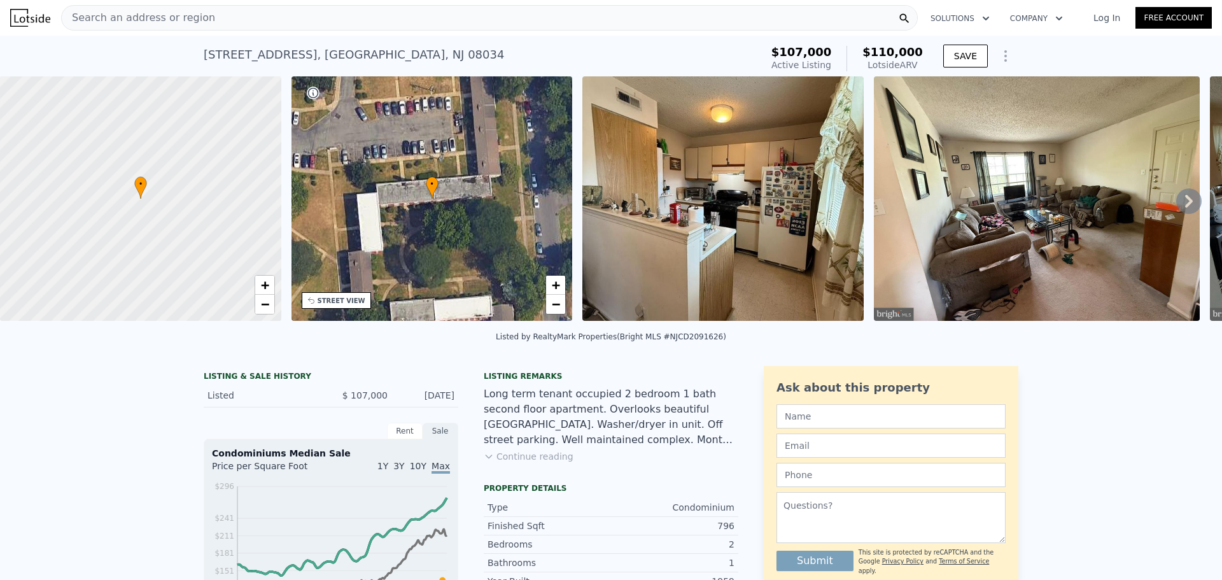
click at [198, 22] on div "Search an address or region" at bounding box center [489, 17] width 856 height 25
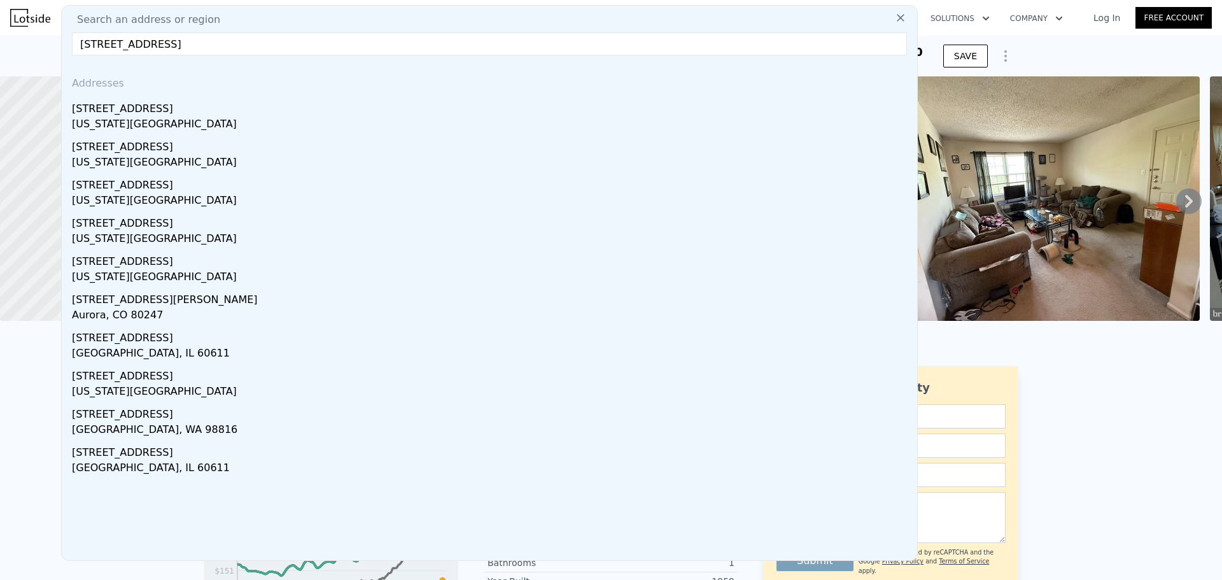
drag, startPoint x: 157, startPoint y: 47, endPoint x: 60, endPoint y: 62, distance: 98.4
paste input "[STREET_ADDRESS]"
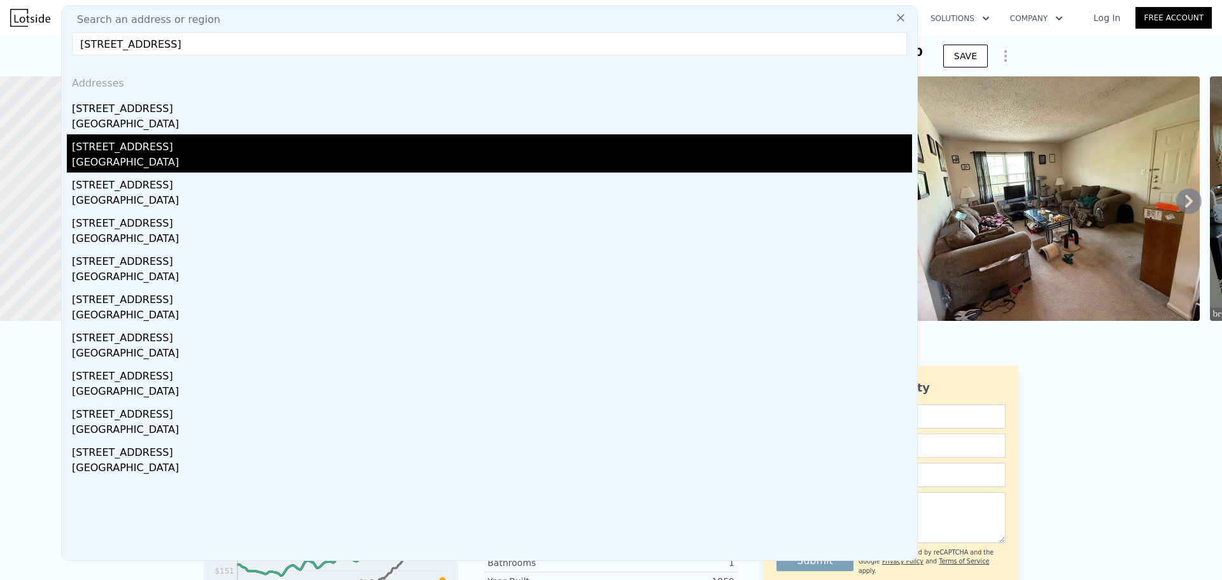
type input "[STREET_ADDRESS]"
click at [142, 152] on div "[STREET_ADDRESS]" at bounding box center [492, 144] width 840 height 20
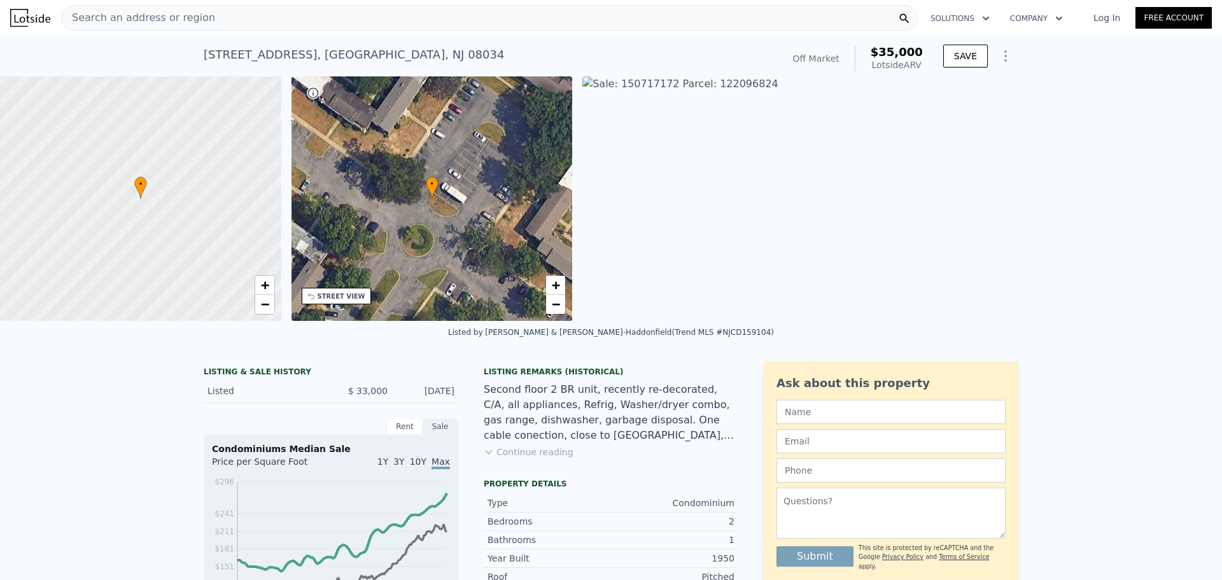
click at [126, 16] on span "Search an address or region" at bounding box center [138, 17] width 153 height 15
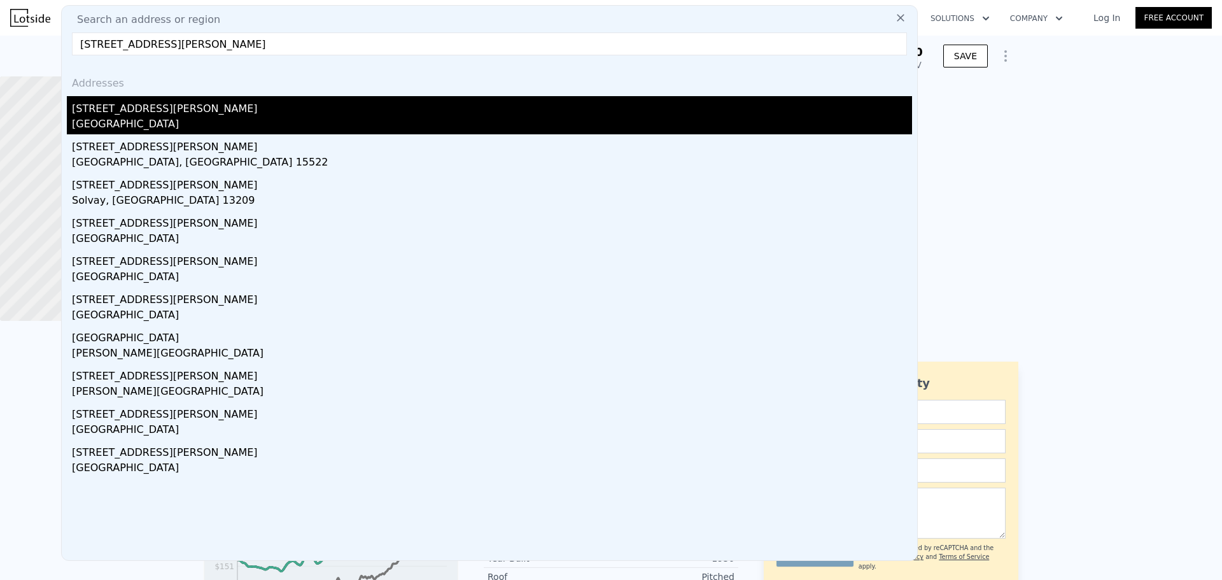
type input "[STREET_ADDRESS][PERSON_NAME]"
click at [122, 108] on div "[STREET_ADDRESS][PERSON_NAME]" at bounding box center [492, 106] width 840 height 20
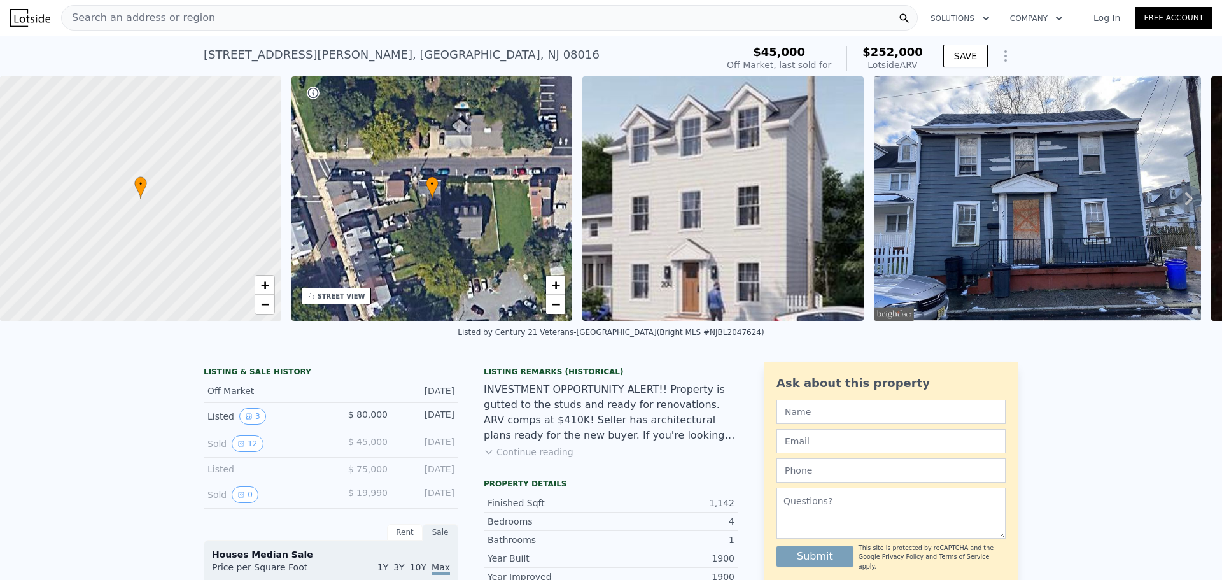
click at [290, 19] on div "Search an address or region" at bounding box center [489, 17] width 856 height 25
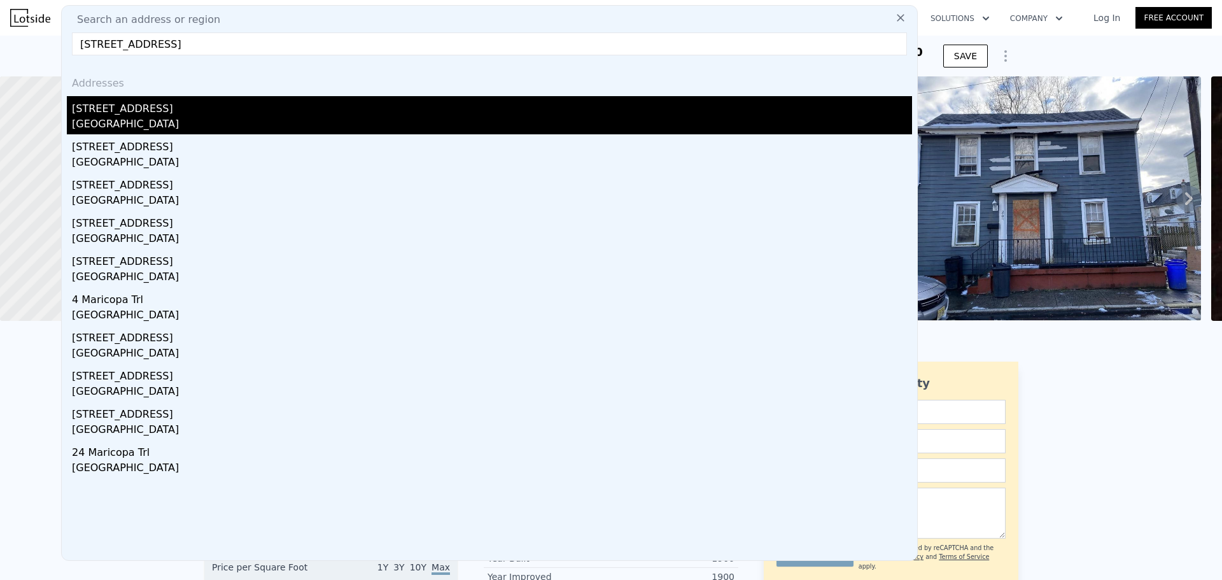
type input "[STREET_ADDRESS]"
click at [265, 124] on div "[GEOGRAPHIC_DATA]" at bounding box center [492, 125] width 840 height 18
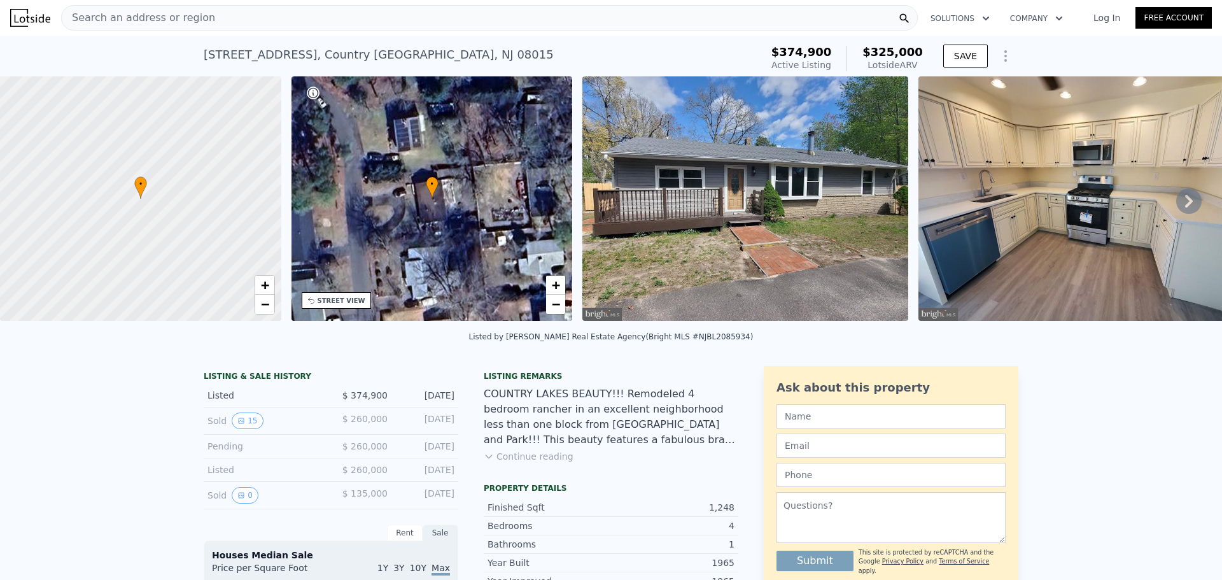
click at [380, 11] on div "Search an address or region" at bounding box center [489, 17] width 856 height 25
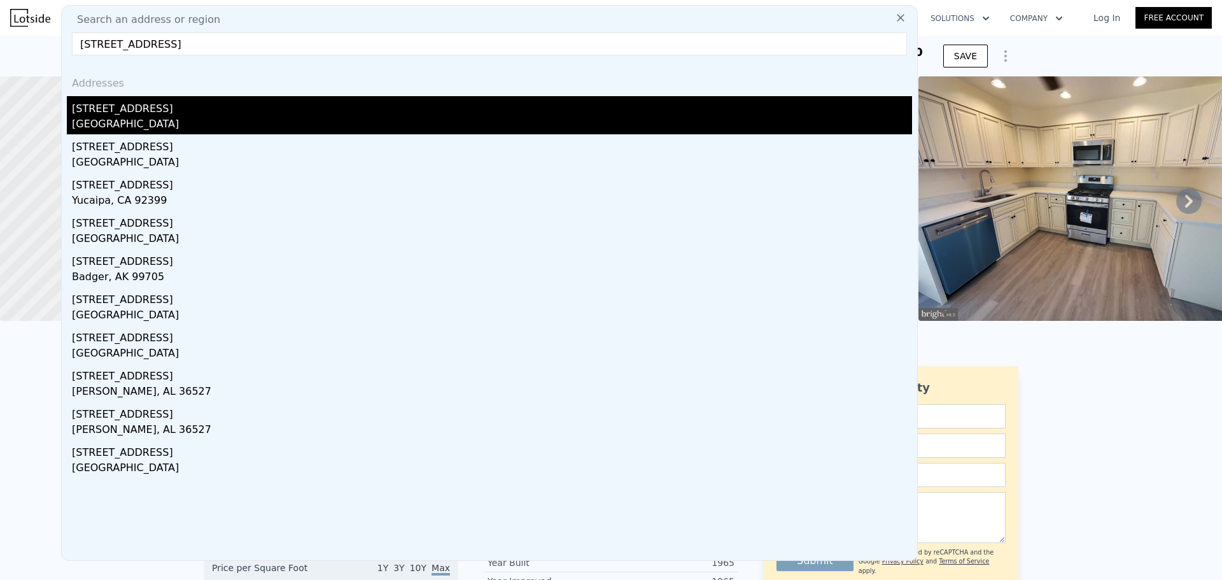
type input "[STREET_ADDRESS]"
click at [268, 112] on div "[STREET_ADDRESS]" at bounding box center [492, 106] width 840 height 20
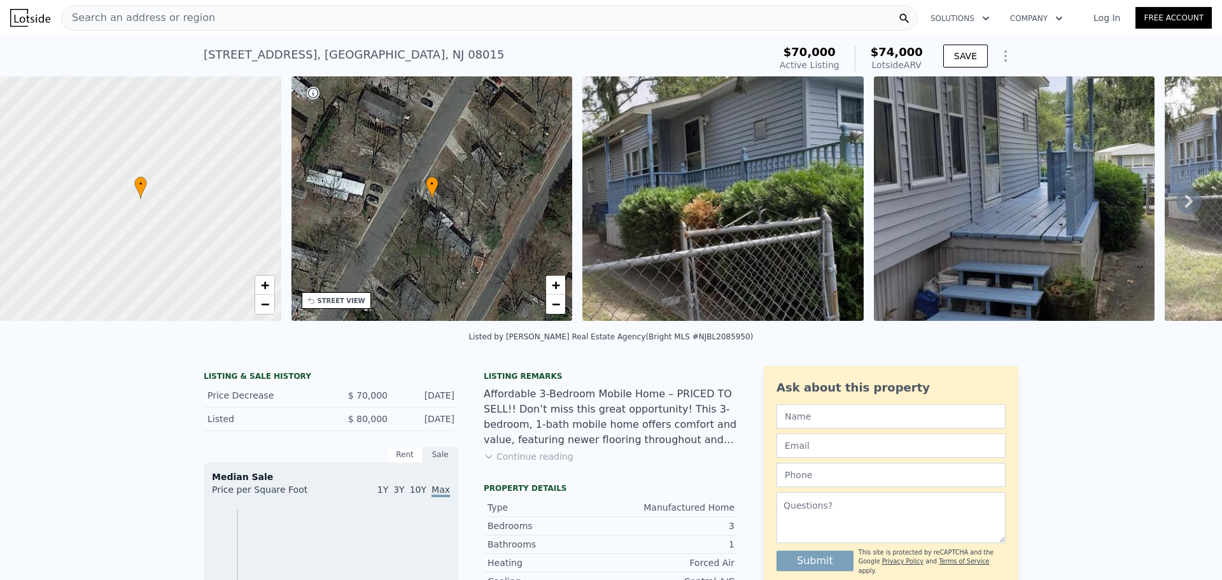
click at [316, 20] on div "Search an address or region" at bounding box center [489, 17] width 856 height 25
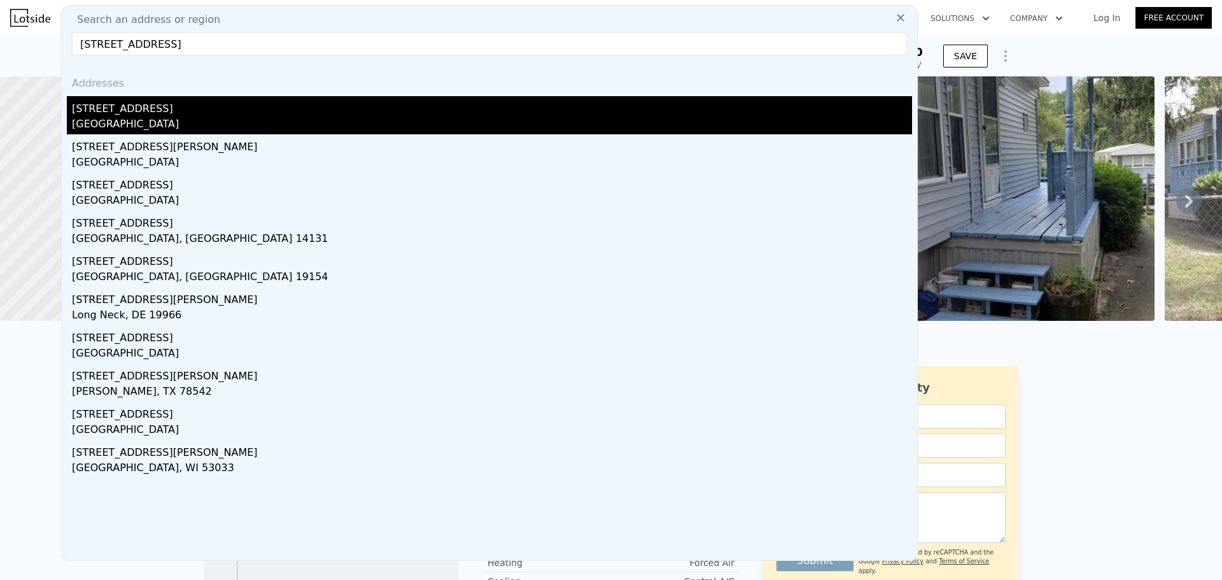
type input "[STREET_ADDRESS]"
click at [241, 112] on div "[STREET_ADDRESS]" at bounding box center [492, 106] width 840 height 20
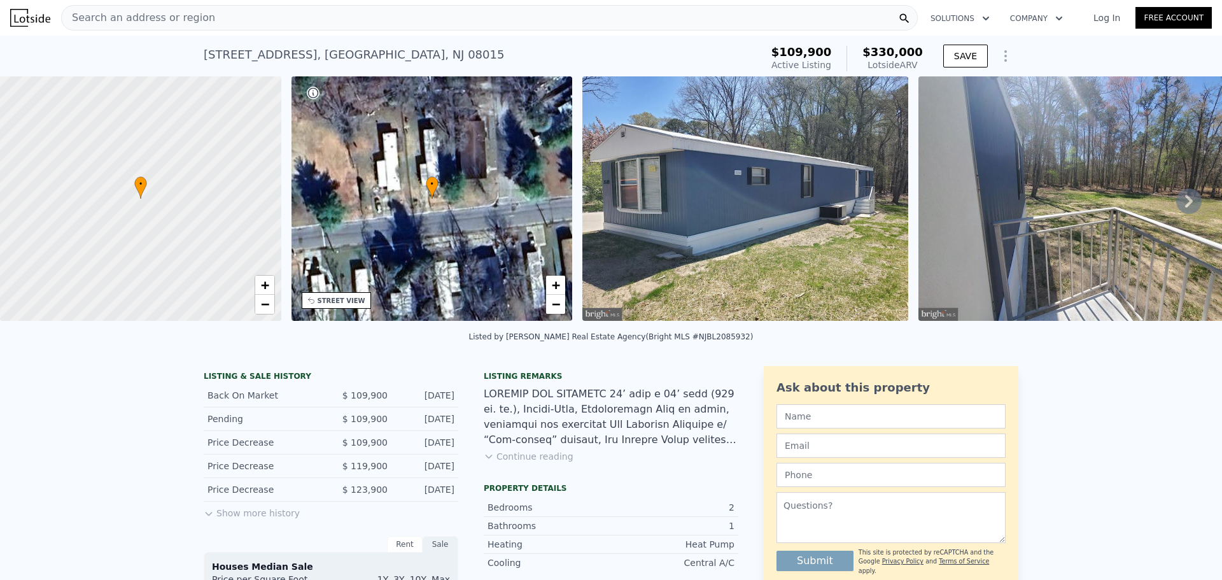
click at [291, 20] on div "Search an address or region" at bounding box center [489, 17] width 856 height 25
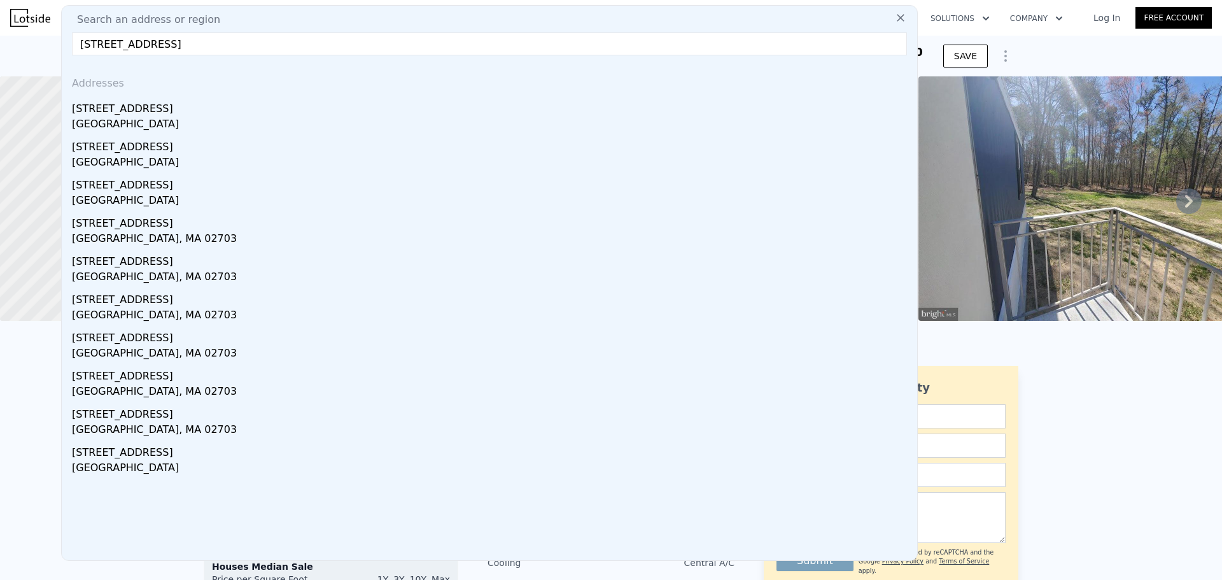
drag, startPoint x: 252, startPoint y: 50, endPoint x: -22, endPoint y: 52, distance: 274.2
click at [0, 52] on html "Search an address or region Search an address or region [GEOGRAPHIC_DATA] Addre…" at bounding box center [611, 290] width 1222 height 580
paste input "55 E Atlantic"
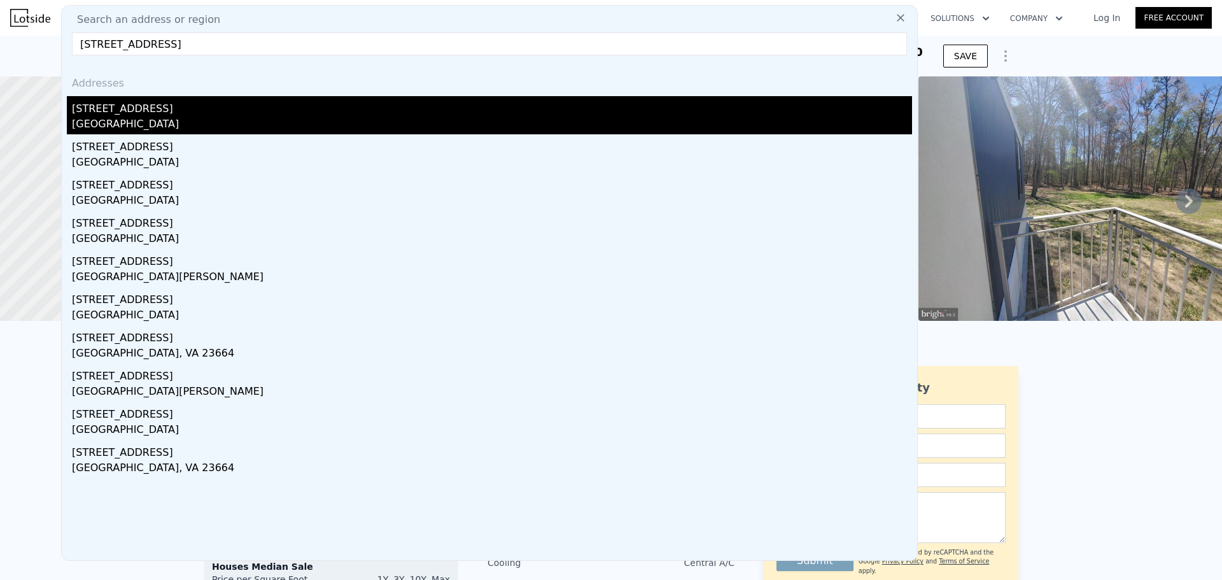
type input "[STREET_ADDRESS]"
click at [156, 116] on div "[STREET_ADDRESS]" at bounding box center [492, 106] width 840 height 20
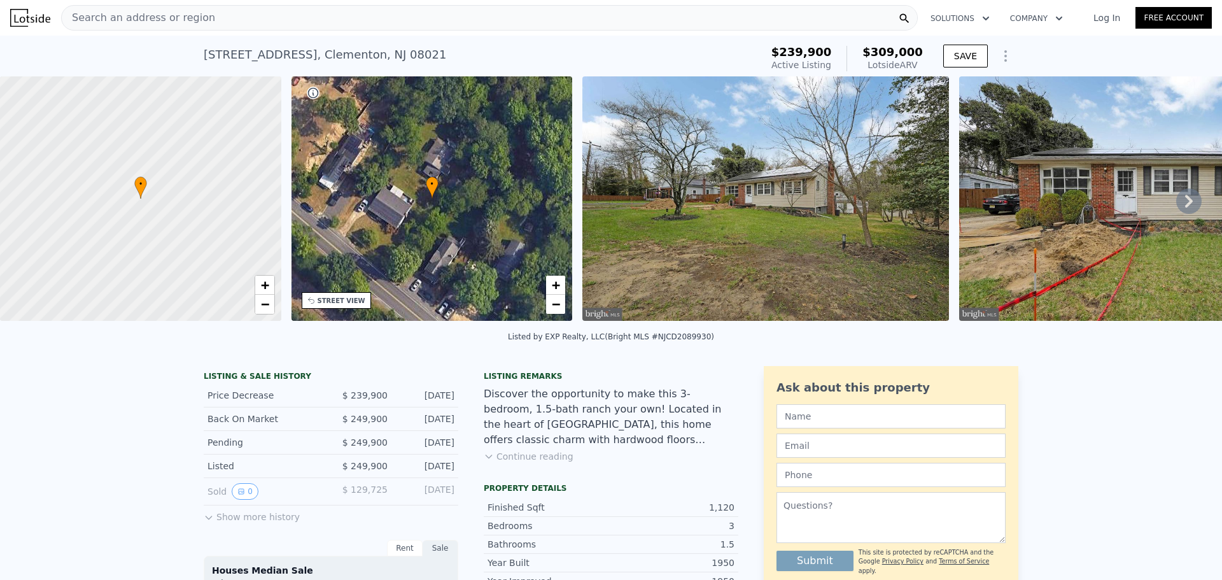
click at [249, 13] on div "Search an address or region" at bounding box center [489, 17] width 856 height 25
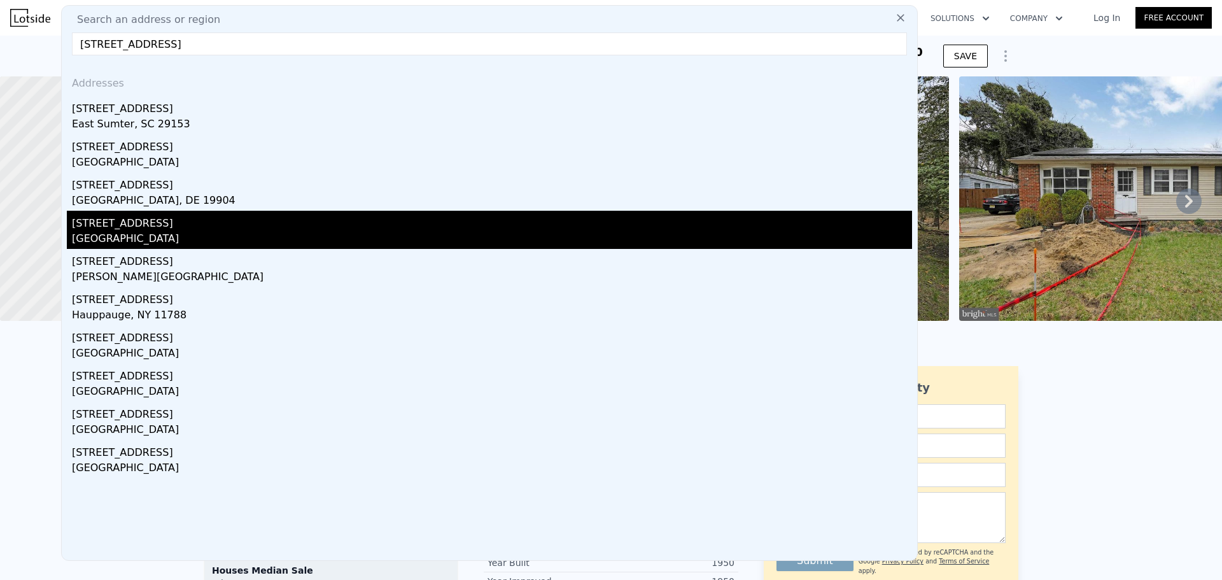
type input "[STREET_ADDRESS]"
click at [181, 230] on div "[STREET_ADDRESS]" at bounding box center [492, 221] width 840 height 20
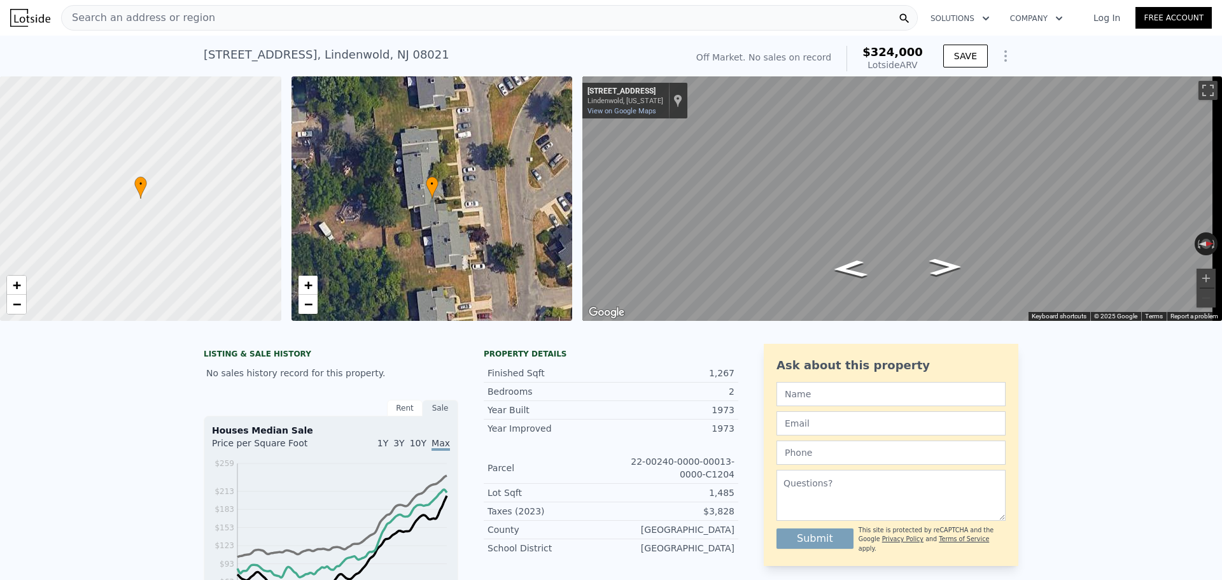
click at [283, 24] on div "Search an address or region" at bounding box center [489, 17] width 856 height 25
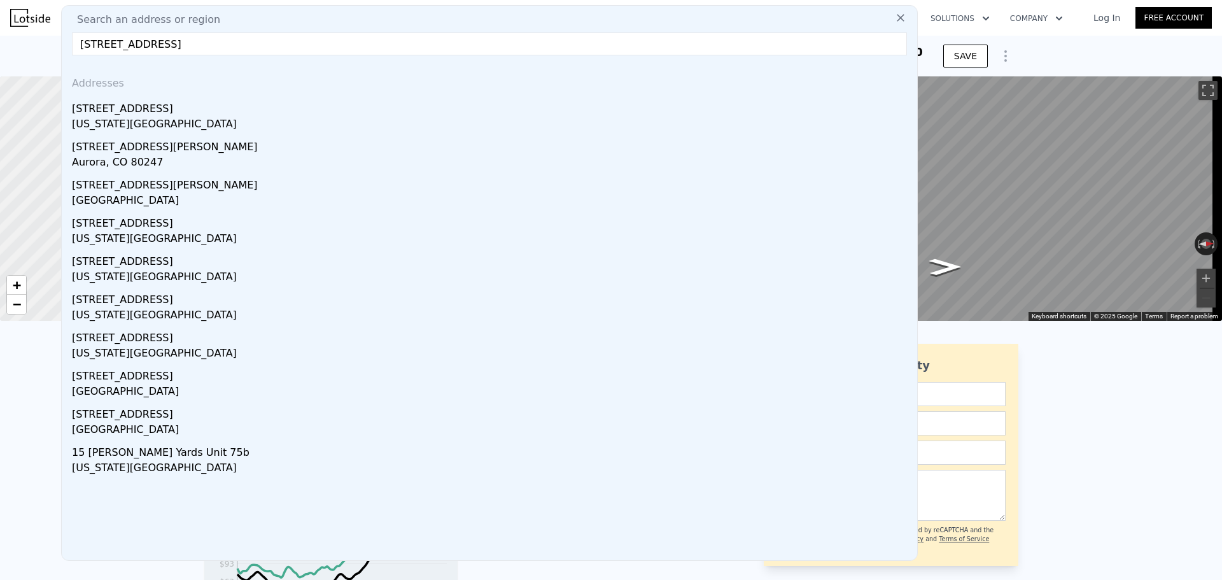
drag, startPoint x: 263, startPoint y: 47, endPoint x: -64, endPoint y: 39, distance: 327.7
click at [0, 39] on html "Search an address or region Search an address or [GEOGRAPHIC_DATA][STREET_ADDRE…" at bounding box center [611, 290] width 1222 height 580
paste input "[STREET_ADDRESS][PERSON_NAME]"
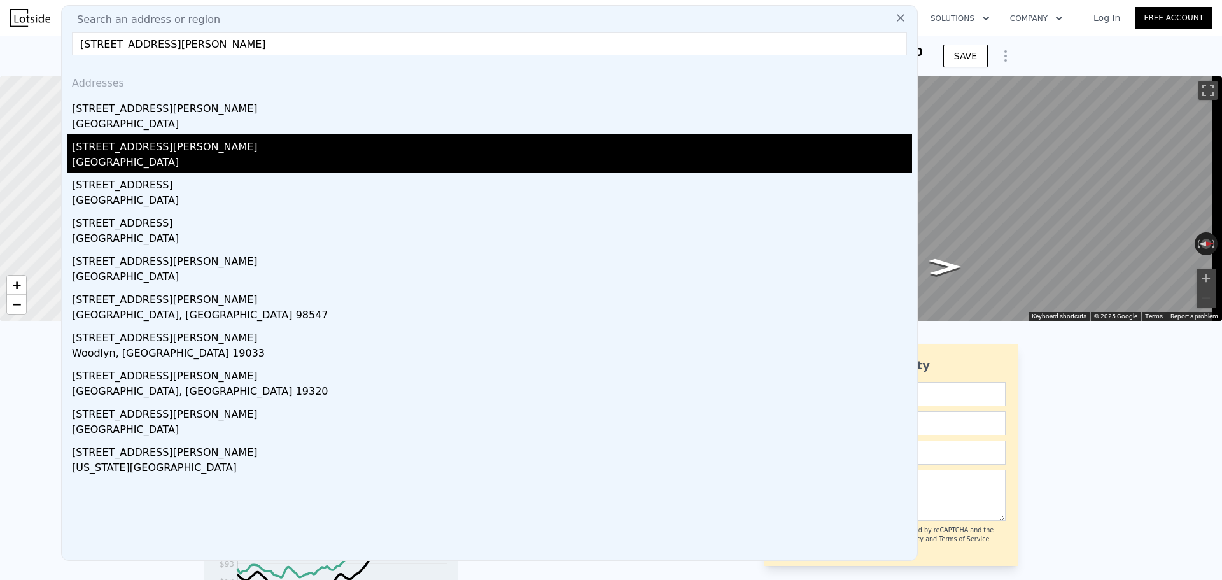
type input "[STREET_ADDRESS][PERSON_NAME]"
click at [168, 145] on div "[STREET_ADDRESS][PERSON_NAME]" at bounding box center [492, 144] width 840 height 20
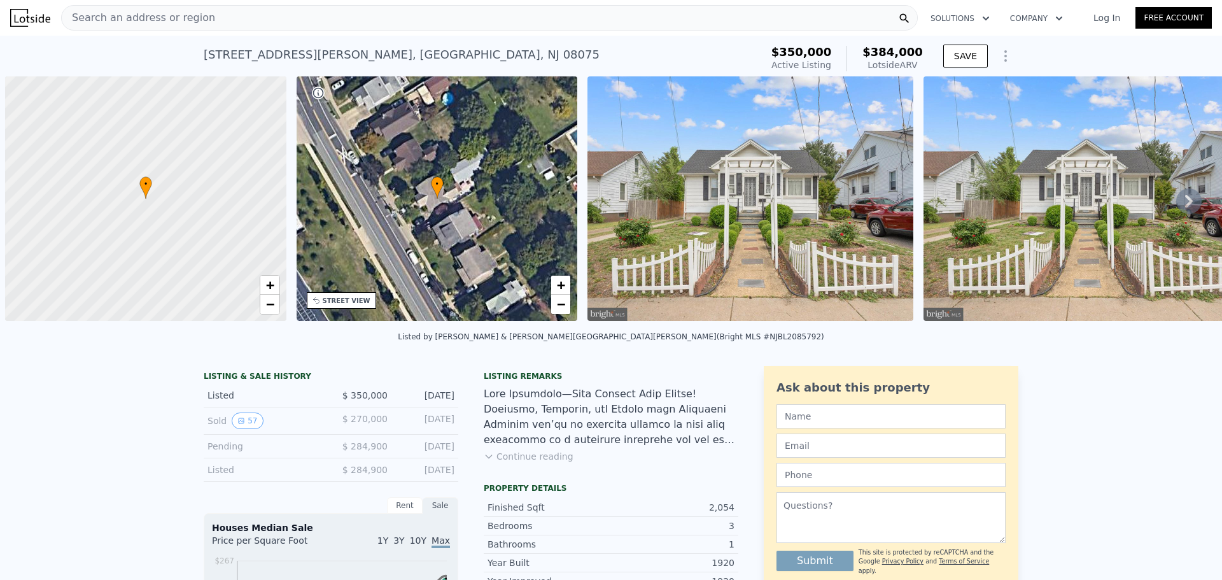
scroll to position [0, 5]
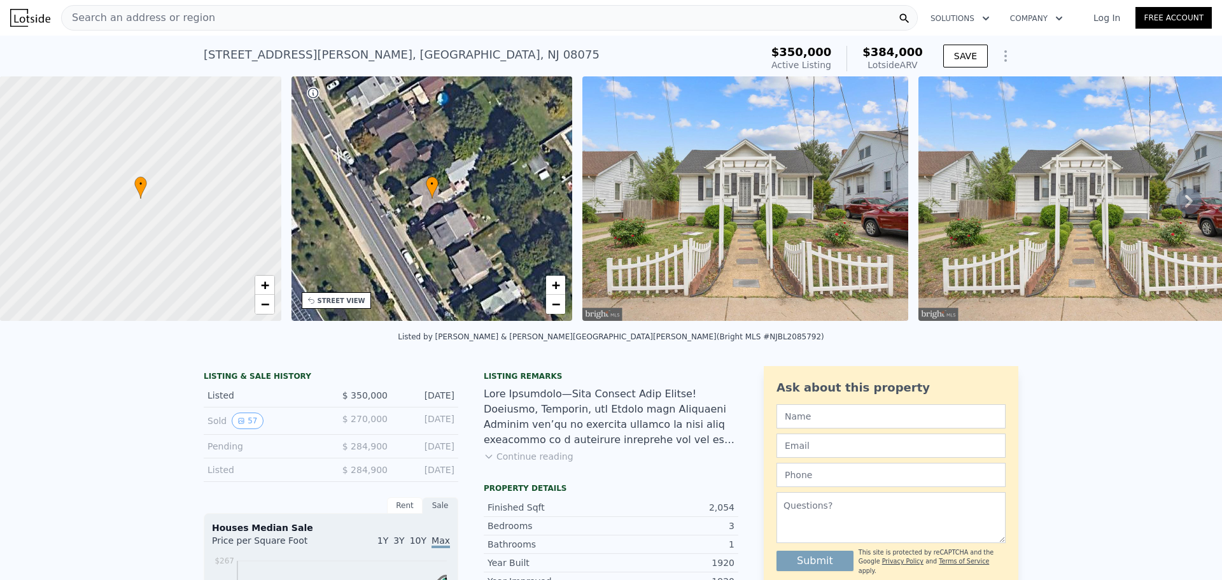
click at [326, 23] on div "Search an address or region" at bounding box center [489, 17] width 856 height 25
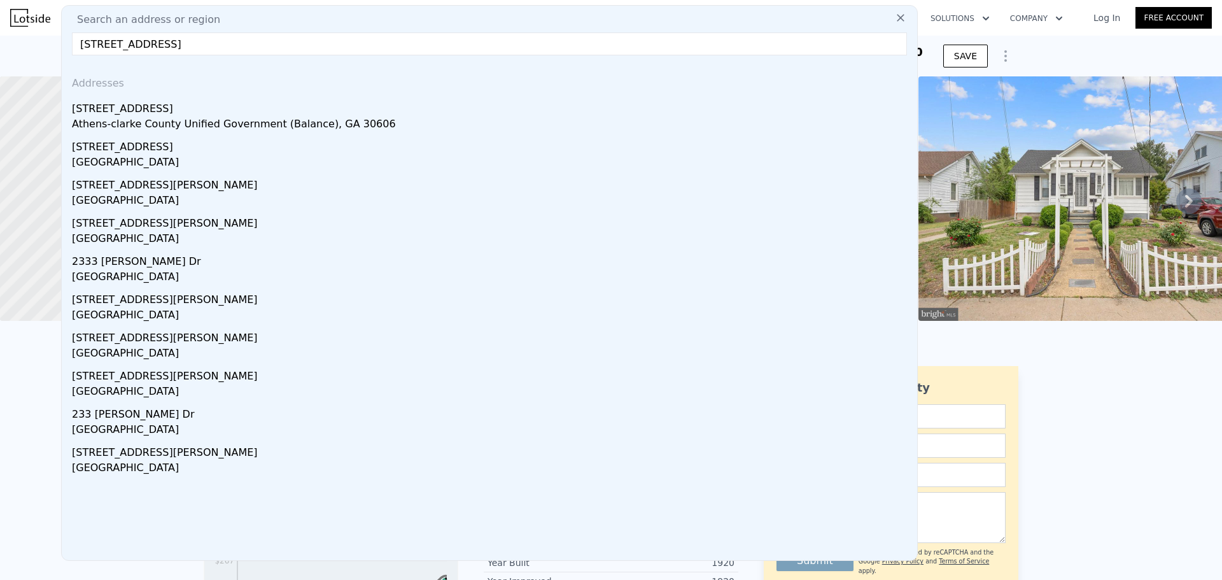
paste input ", Southampton, NJ 08088"
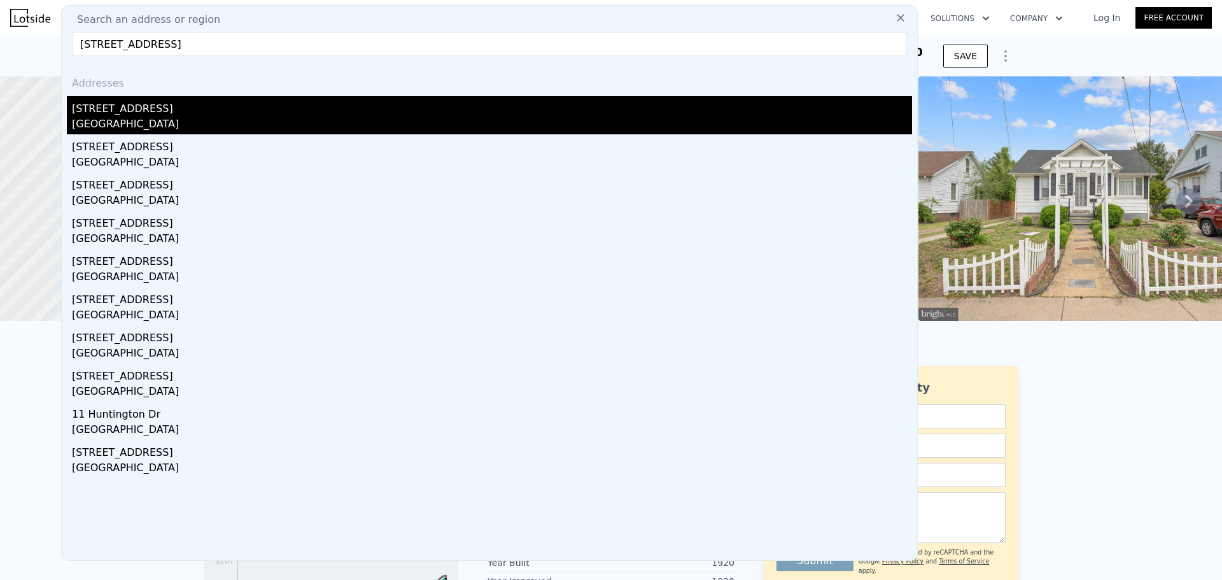
type input "233 Huntington Dr, Southampton, NJ 08088"
click at [235, 109] on div "233 Huntington Dr" at bounding box center [492, 106] width 840 height 20
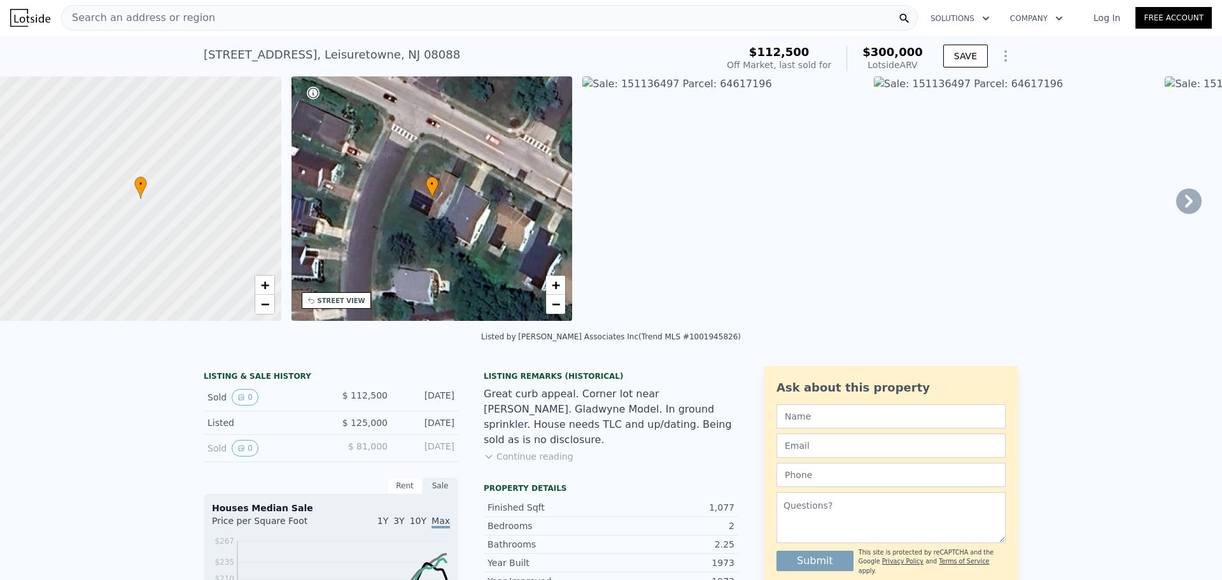
click at [240, 19] on div "Search an address or region" at bounding box center [489, 17] width 856 height 25
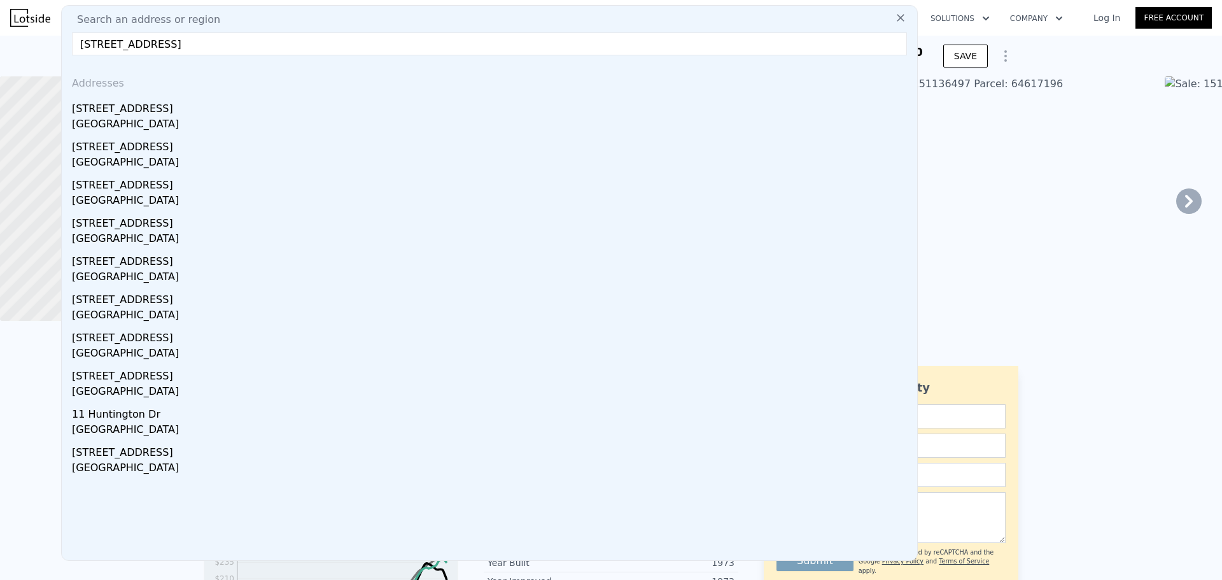
drag, startPoint x: 303, startPoint y: 43, endPoint x: 48, endPoint y: 44, distance: 255.1
paste input "164 Somerset Dr"
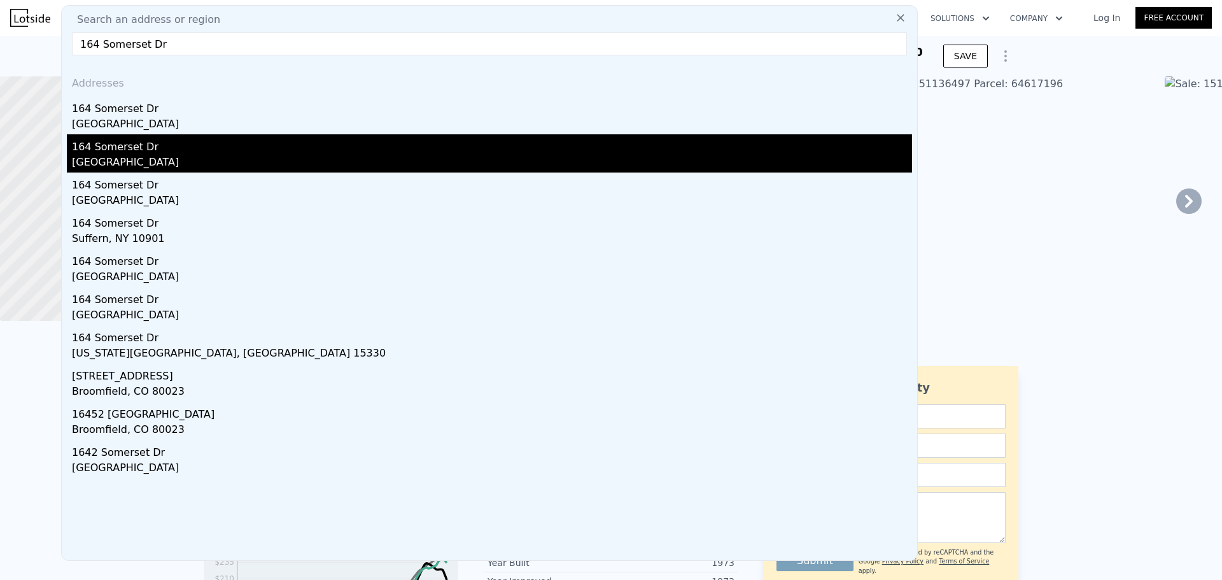
type input "164 Somerset Dr"
click at [138, 148] on div "164 Somerset Dr" at bounding box center [492, 144] width 840 height 20
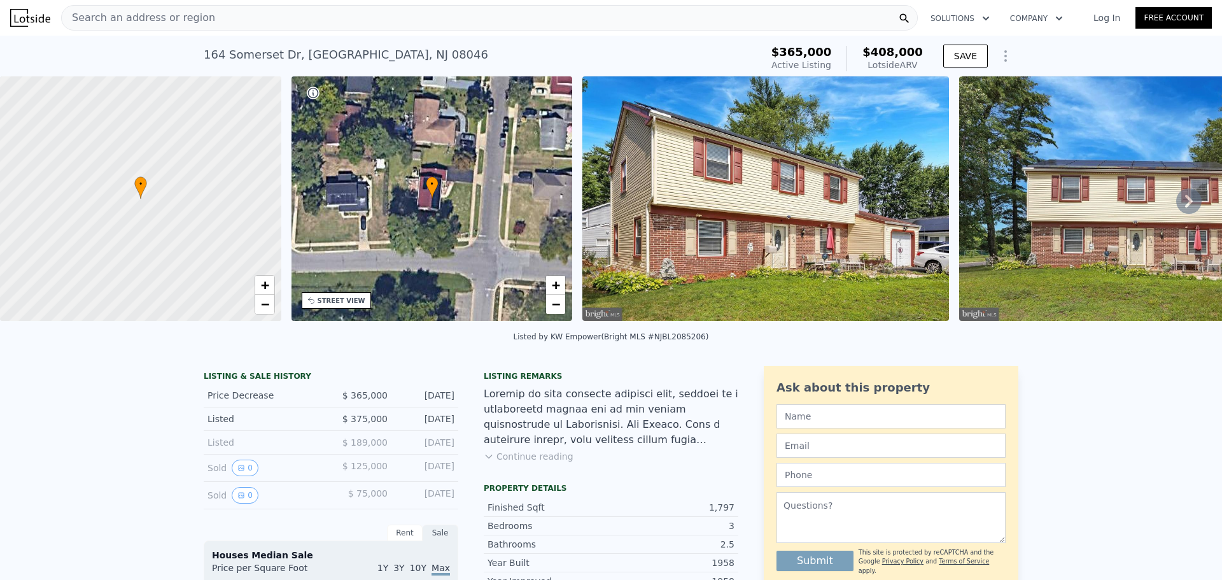
click at [720, 17] on div "Search an address or region" at bounding box center [489, 17] width 856 height 25
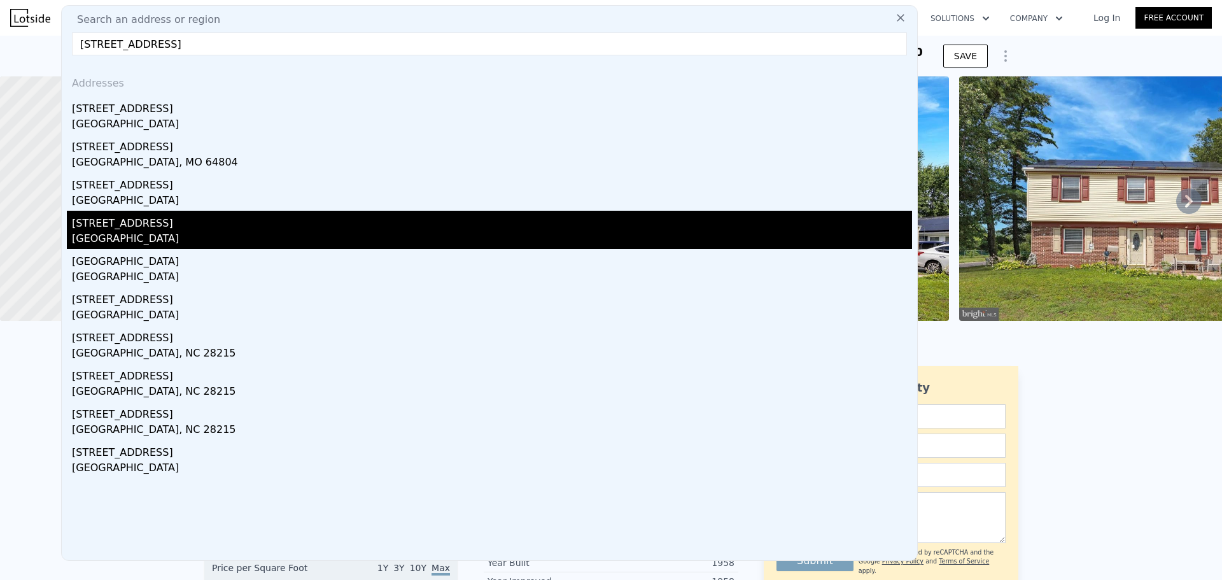
type input "117 Plaza Dr"
click at [272, 226] on div "117 Plaza Dr" at bounding box center [492, 221] width 840 height 20
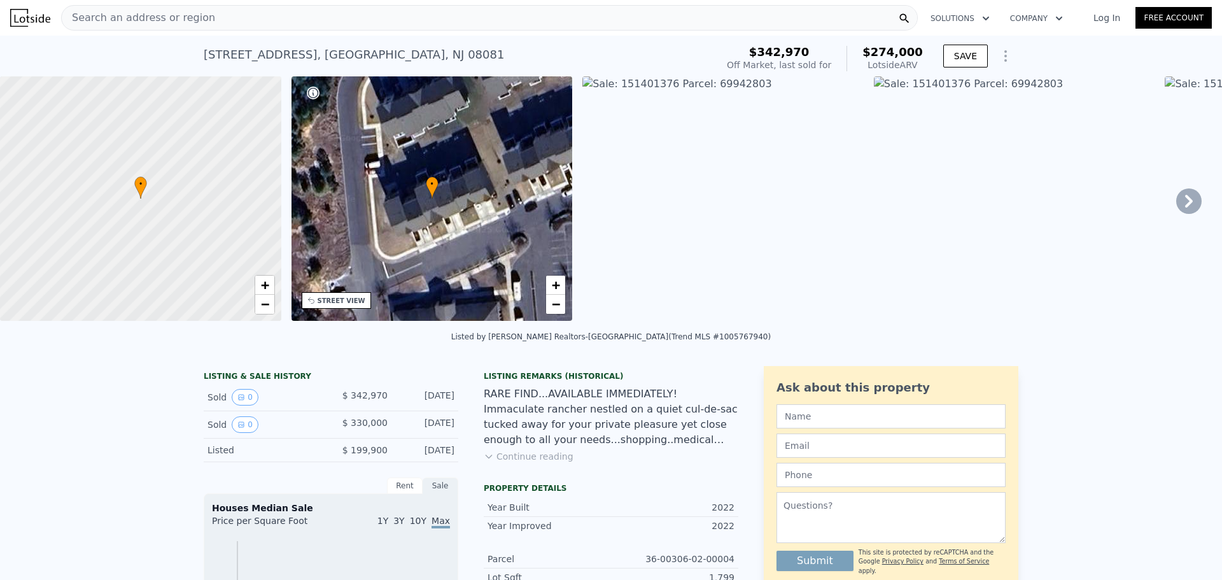
click at [278, 14] on div "Search an address or region" at bounding box center [489, 17] width 856 height 25
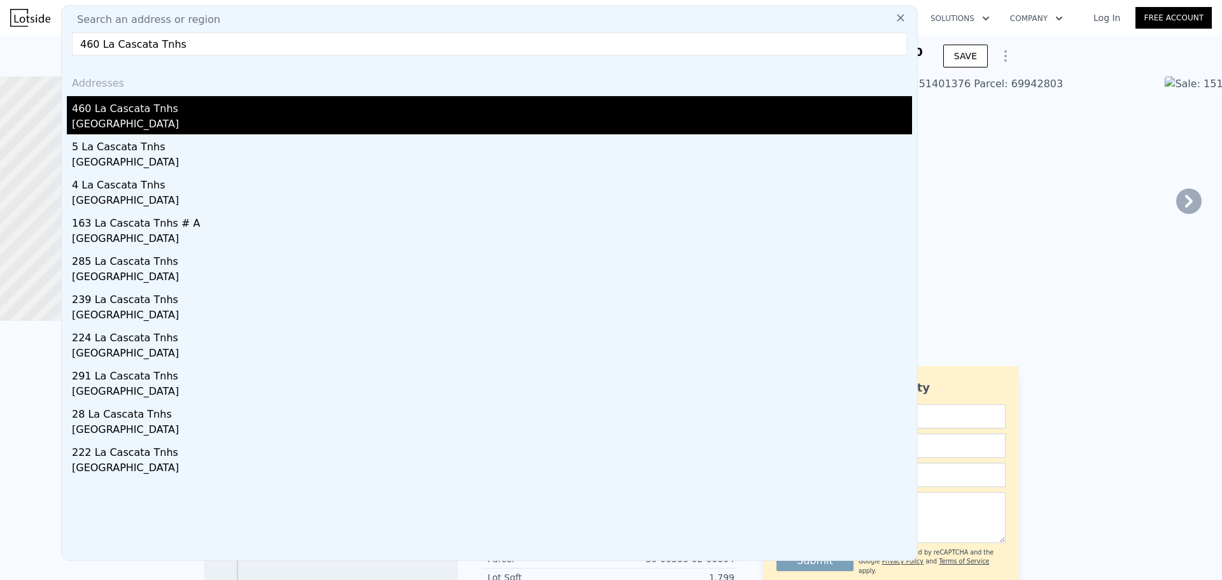
type input "460 La Cascata Tnhs"
click at [193, 111] on div "460 La Cascata Tnhs" at bounding box center [492, 106] width 840 height 20
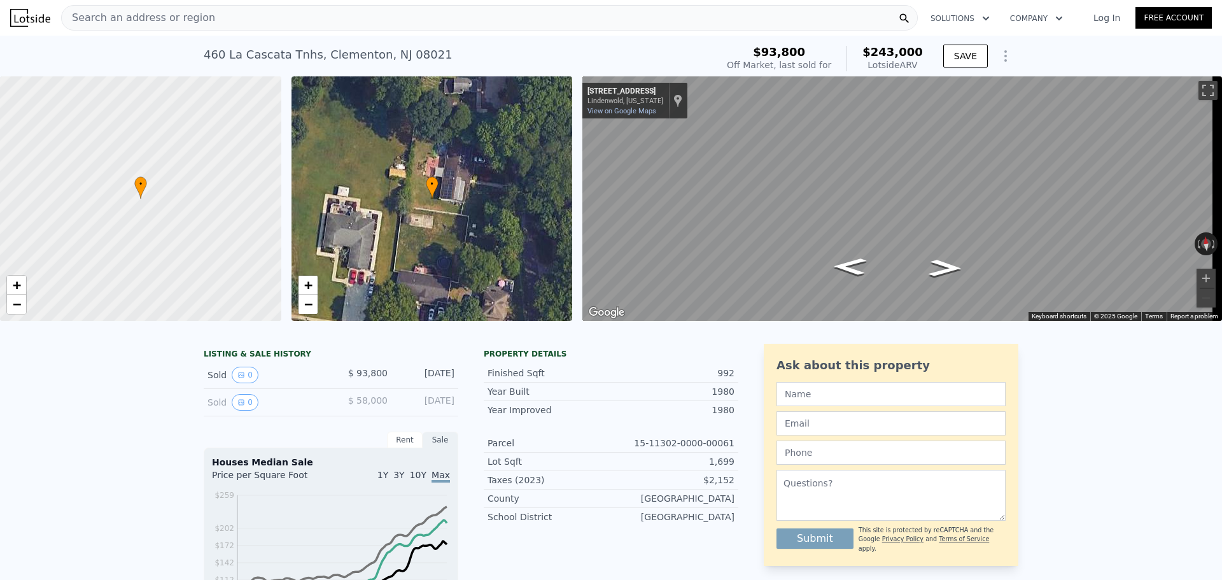
click at [212, 15] on div "Search an address or region" at bounding box center [489, 17] width 856 height 25
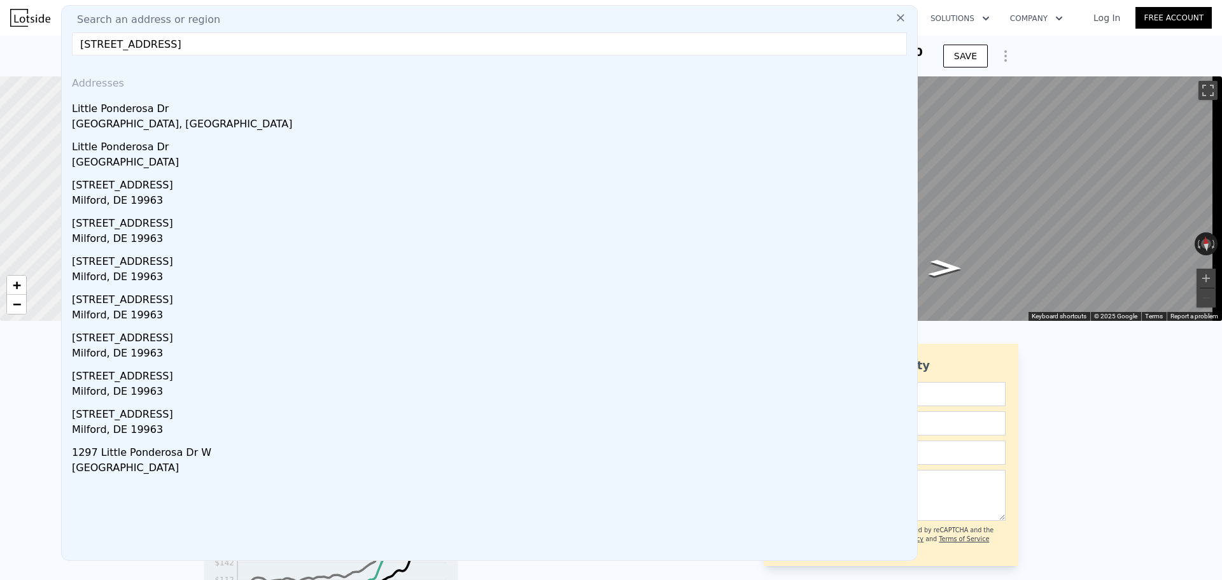
drag, startPoint x: 166, startPoint y: 42, endPoint x: 398, endPoint y: 1, distance: 235.1
click at [398, 1] on nav "Search an address or region Search an address or region 5 Little Pond Drive 080…" at bounding box center [611, 18] width 1222 height 36
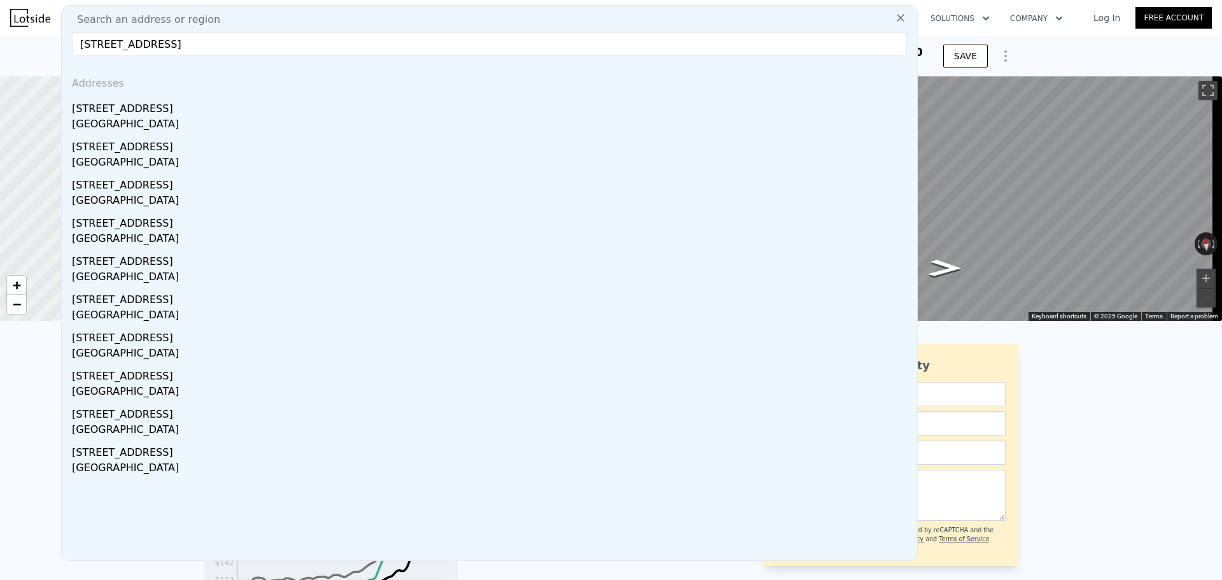
click at [539, 45] on input "5 Little Pond Drive camden county" at bounding box center [489, 43] width 835 height 23
drag, startPoint x: 540, startPoint y: 46, endPoint x: 183, endPoint y: 48, distance: 357.6
click at [183, 48] on input "5 Little Pond Drive camden county" at bounding box center [489, 43] width 835 height 23
paste input "2253 Linden Ave"
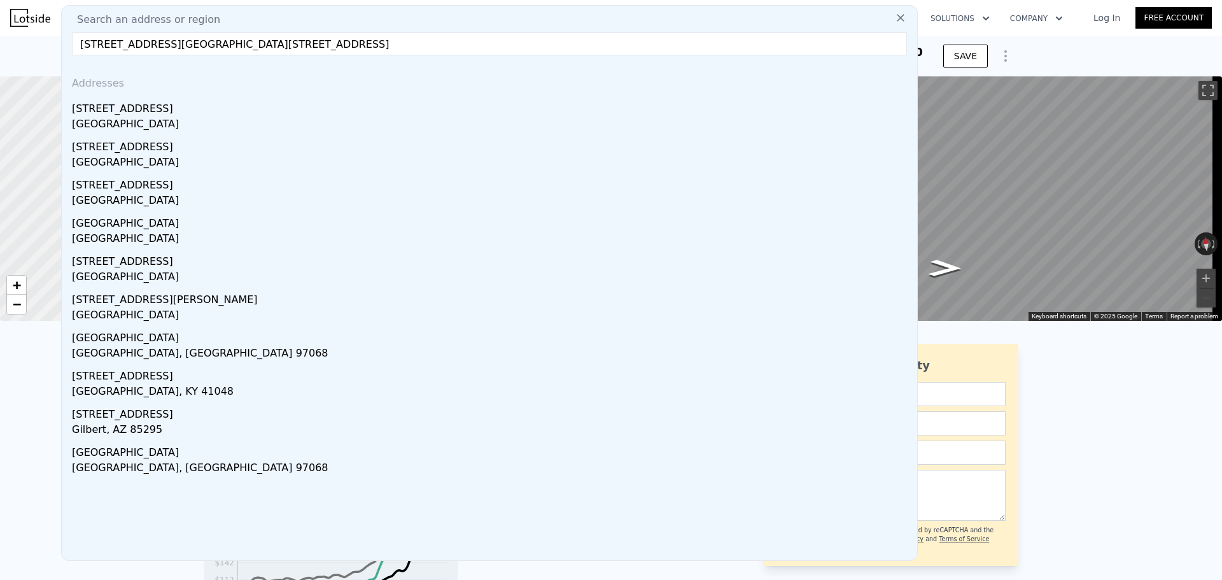
drag, startPoint x: 259, startPoint y: 43, endPoint x: 45, endPoint y: 41, distance: 213.8
paste input "text"
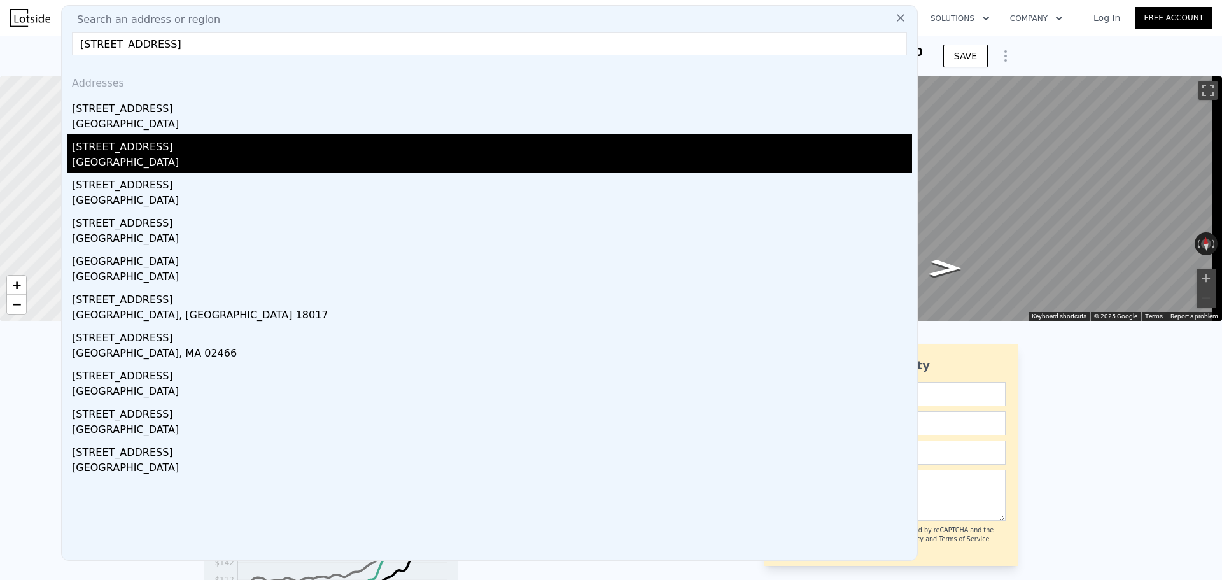
type input "2253 Linden Ave"
click at [182, 151] on div "2253 Linden Ave" at bounding box center [492, 144] width 840 height 20
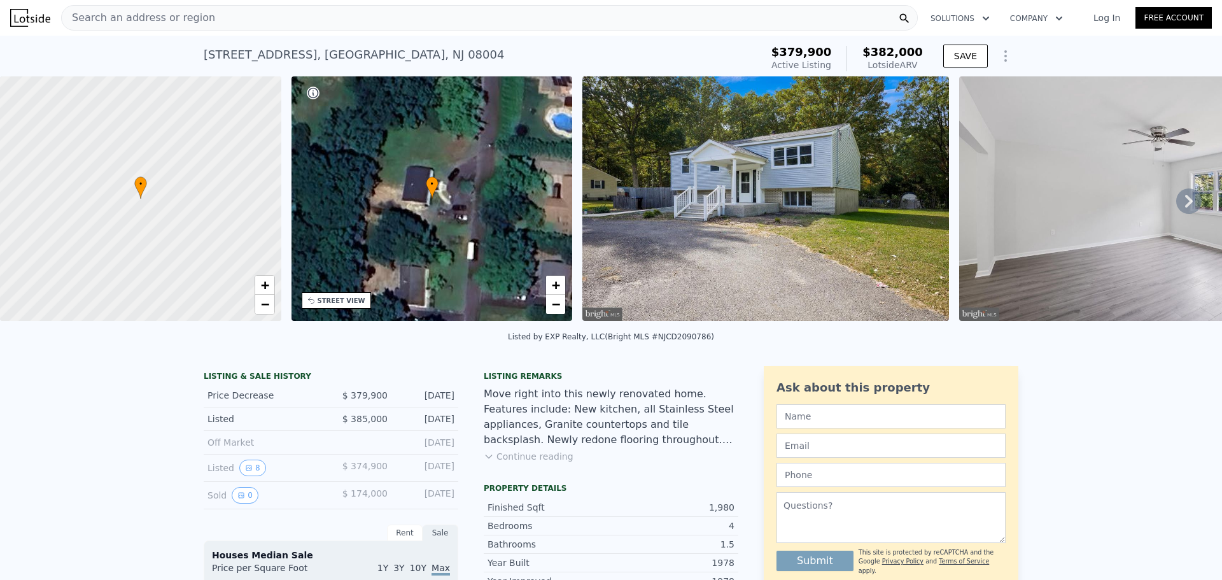
click at [284, 21] on div "Search an address or region" at bounding box center [489, 17] width 856 height 25
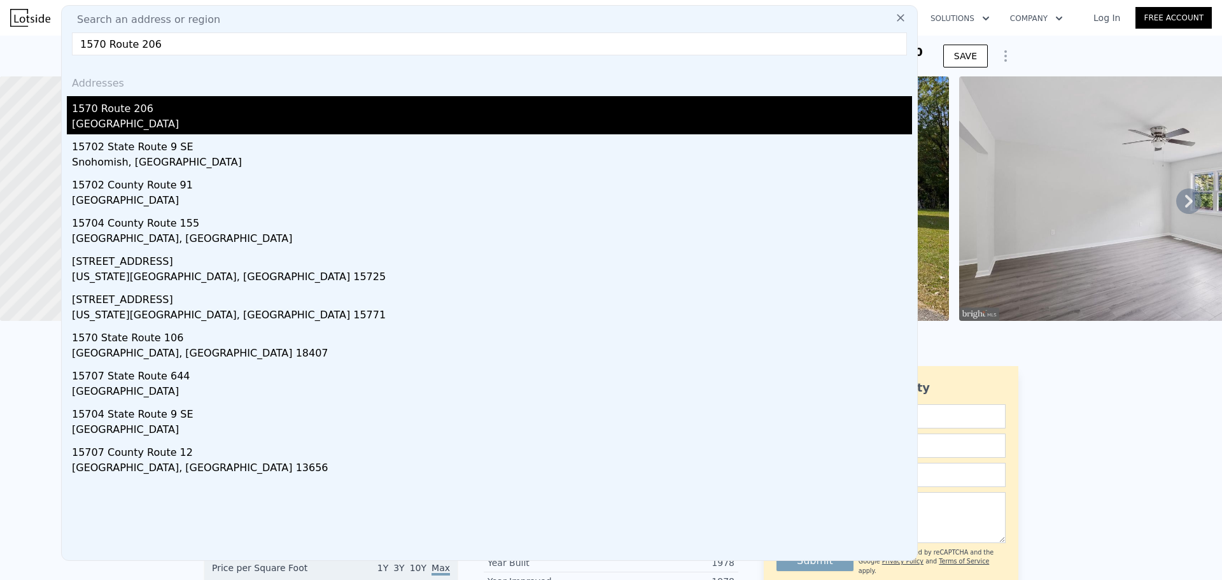
type input "1570 Route 206"
click at [211, 114] on div "1570 Route 206" at bounding box center [492, 106] width 840 height 20
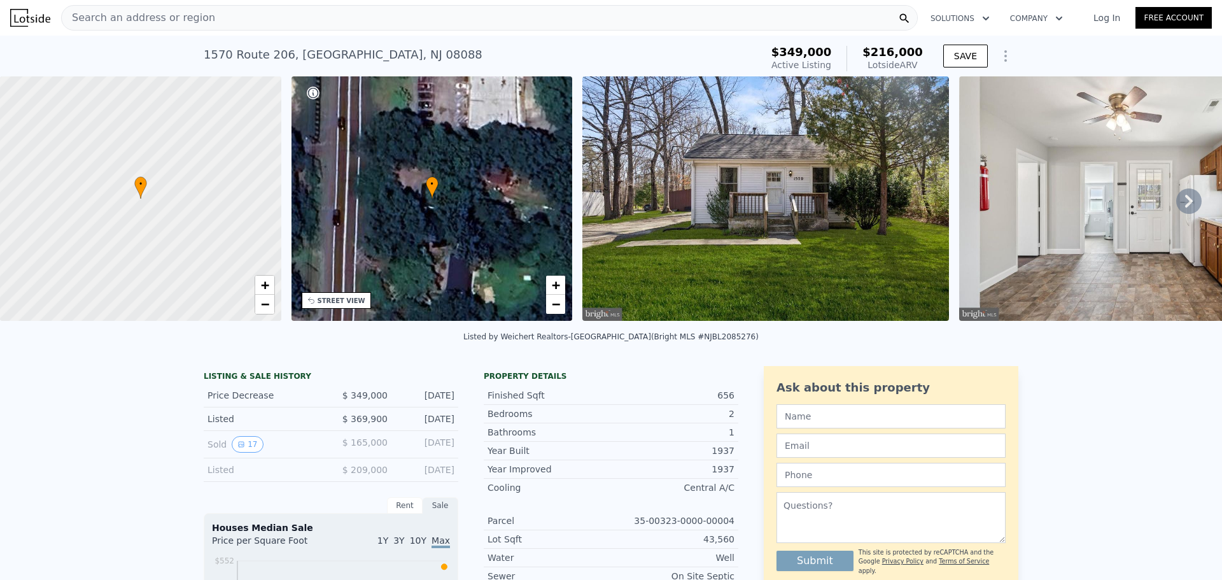
click at [163, 12] on span "Search an address or region" at bounding box center [138, 17] width 153 height 15
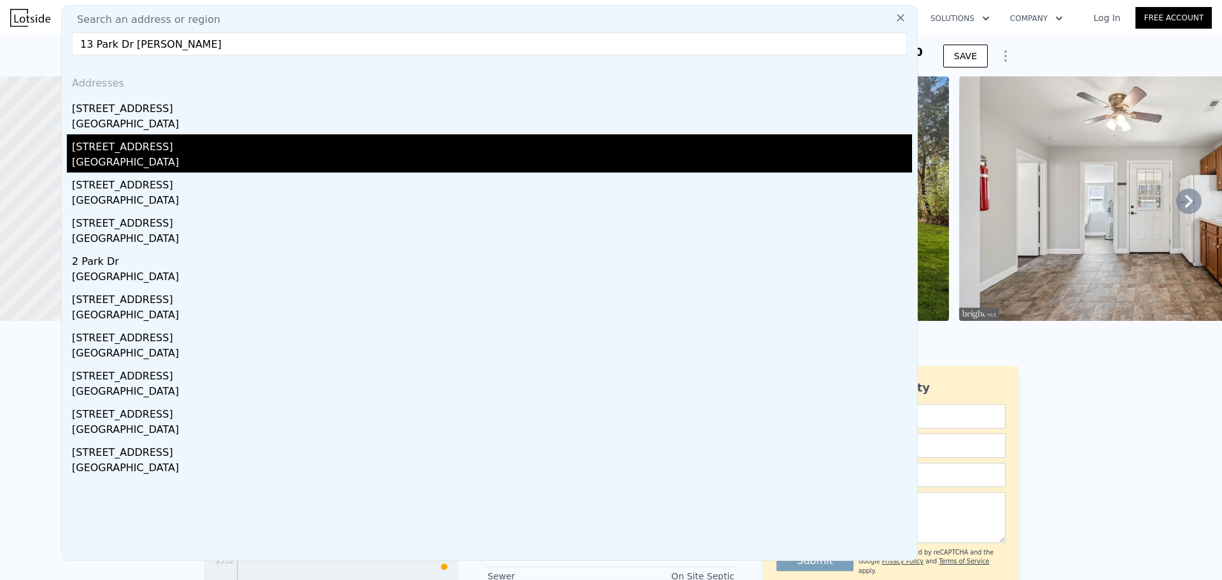
type input "13 Park Dr bellmawr"
click at [144, 148] on div "13 Park Dr" at bounding box center [492, 144] width 840 height 20
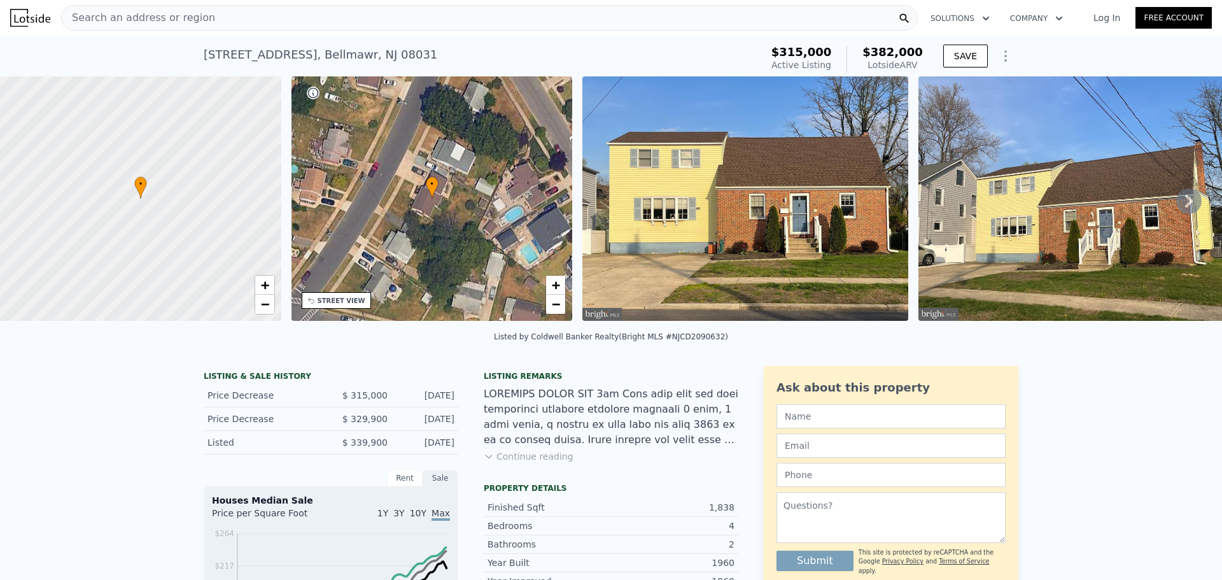
click at [711, 223] on img at bounding box center [745, 198] width 326 height 244
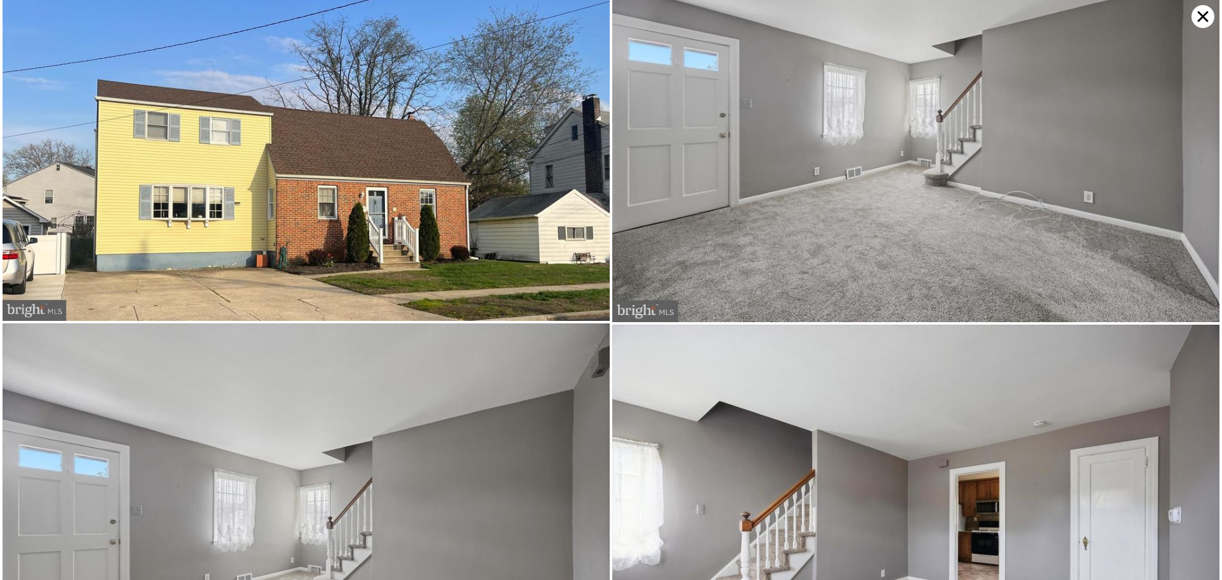
scroll to position [454, 0]
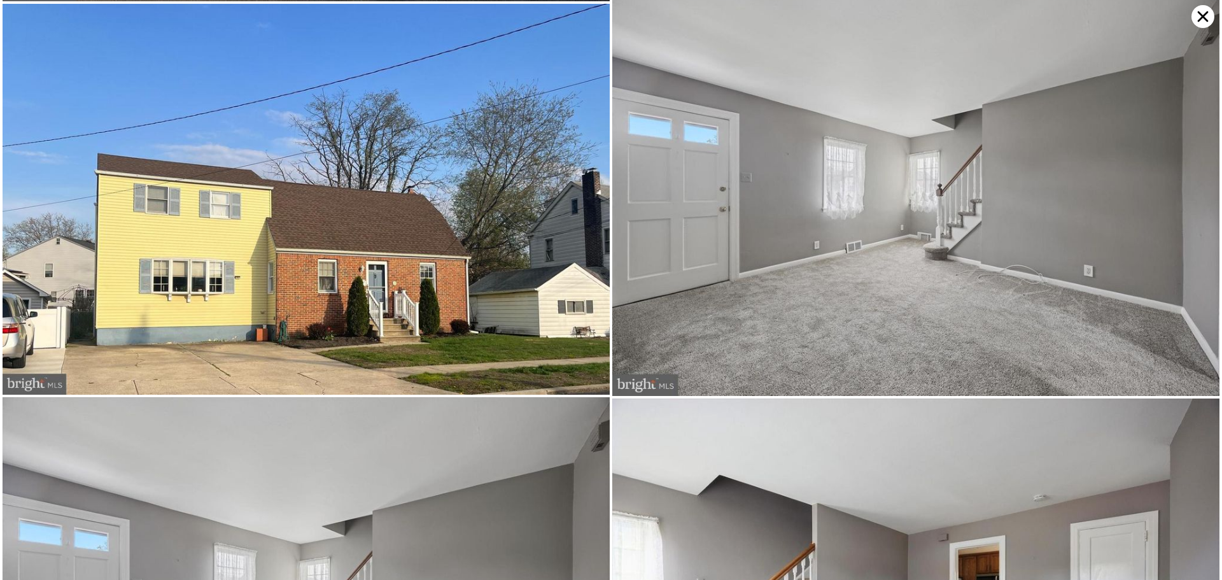
click at [1201, 21] on icon at bounding box center [1202, 16] width 23 height 23
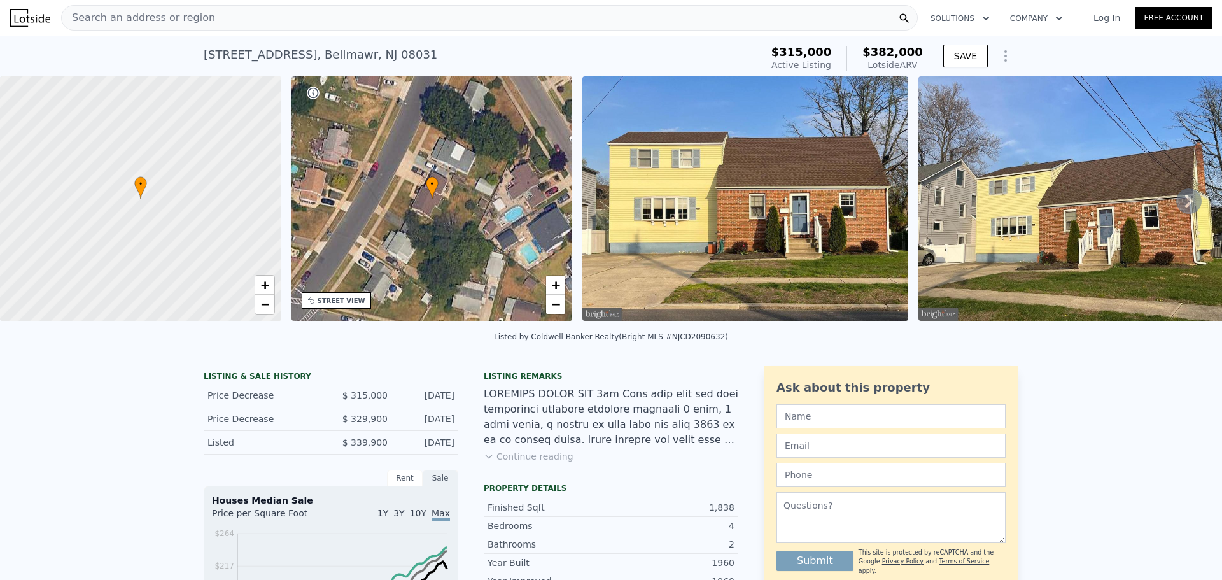
click at [372, 15] on div "Search an address or region" at bounding box center [489, 17] width 856 height 25
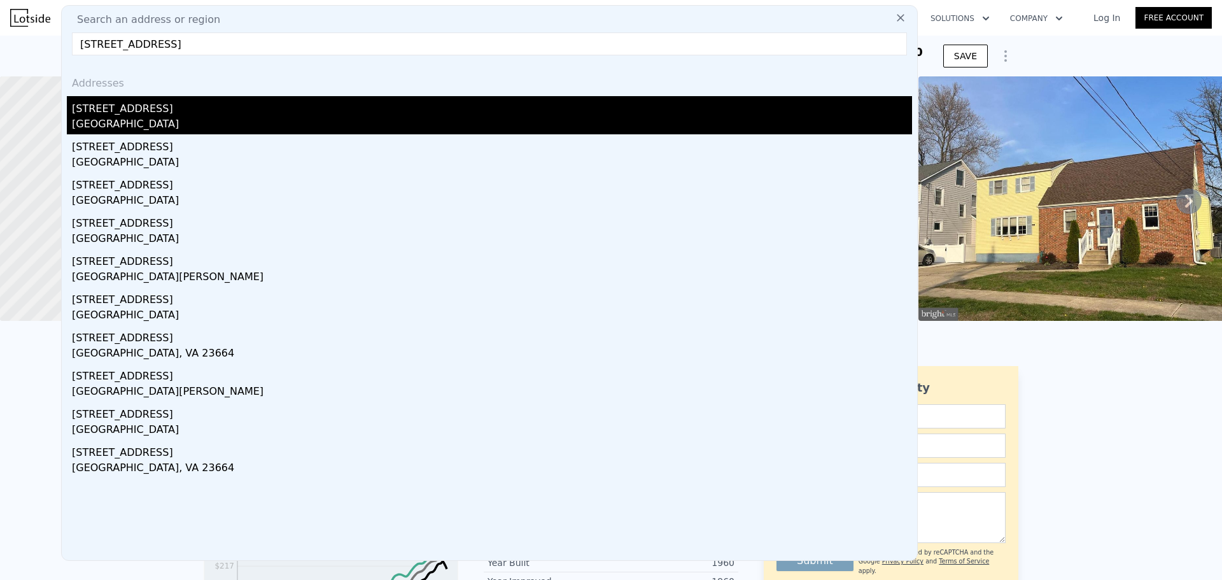
type input "[STREET_ADDRESS]"
click at [216, 110] on div "[STREET_ADDRESS]" at bounding box center [492, 106] width 840 height 20
type input "2"
type input "1"
type input "912"
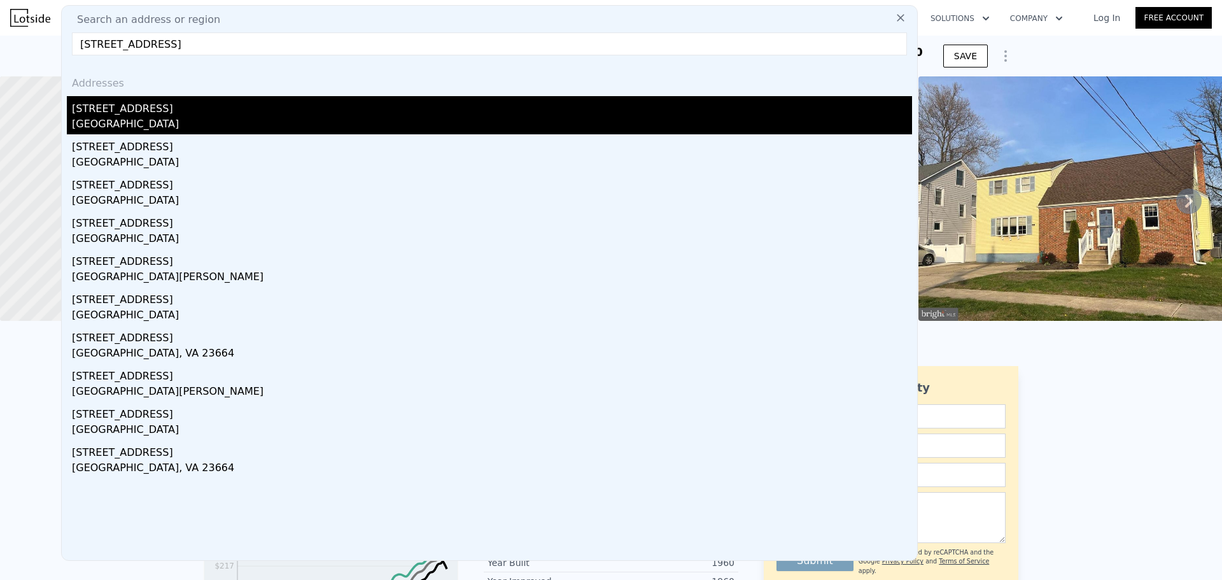
type input "1530"
type input "10650"
type input "18731"
type input "$ 309,000"
type input "5"
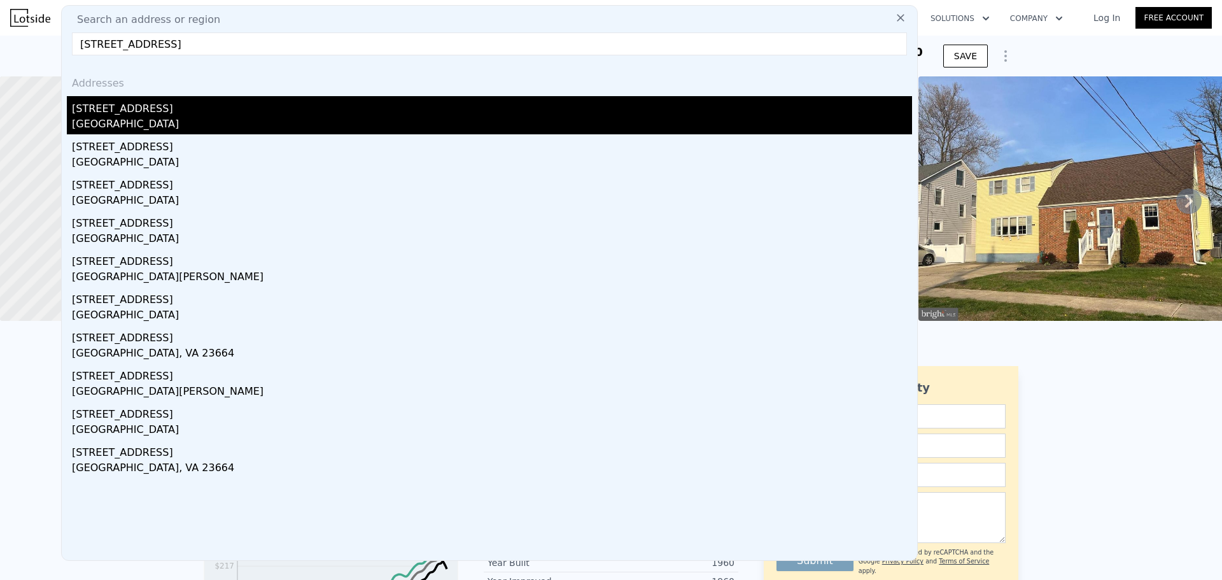
type input "$ 32,227"
